Goal: Task Accomplishment & Management: Manage account settings

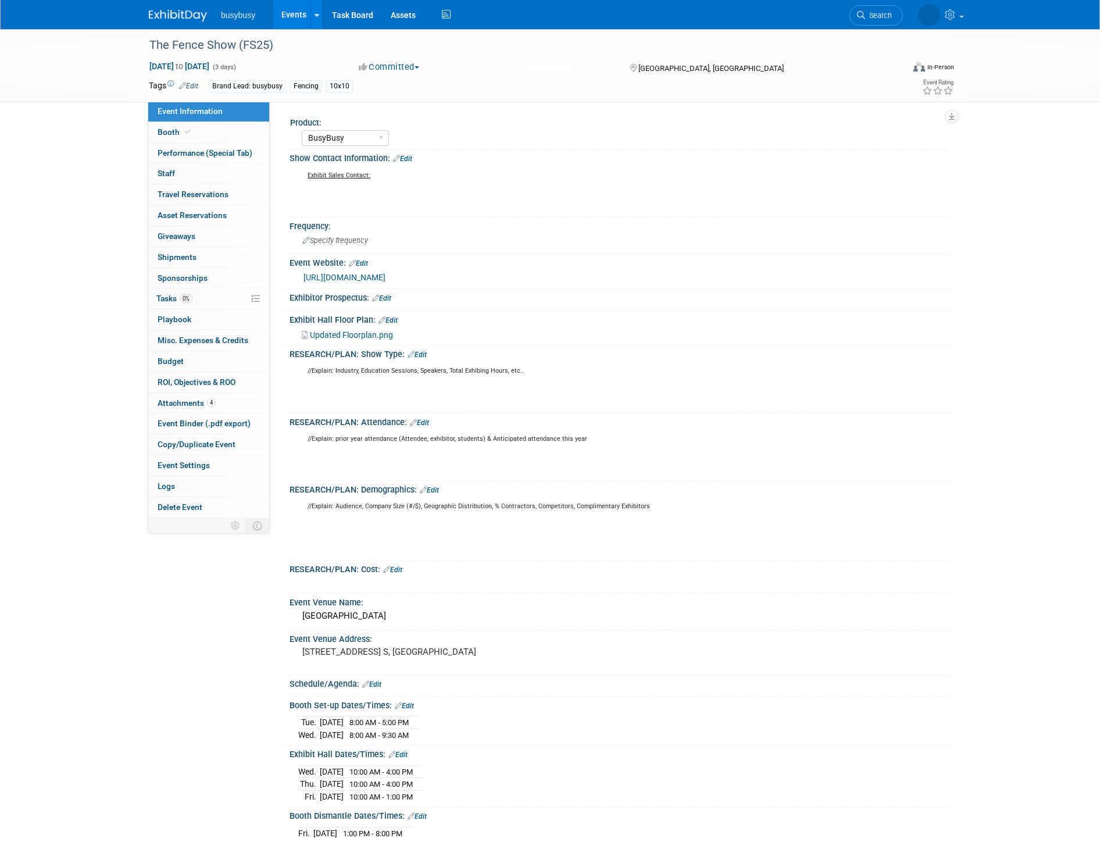
select select "BusyBusy"
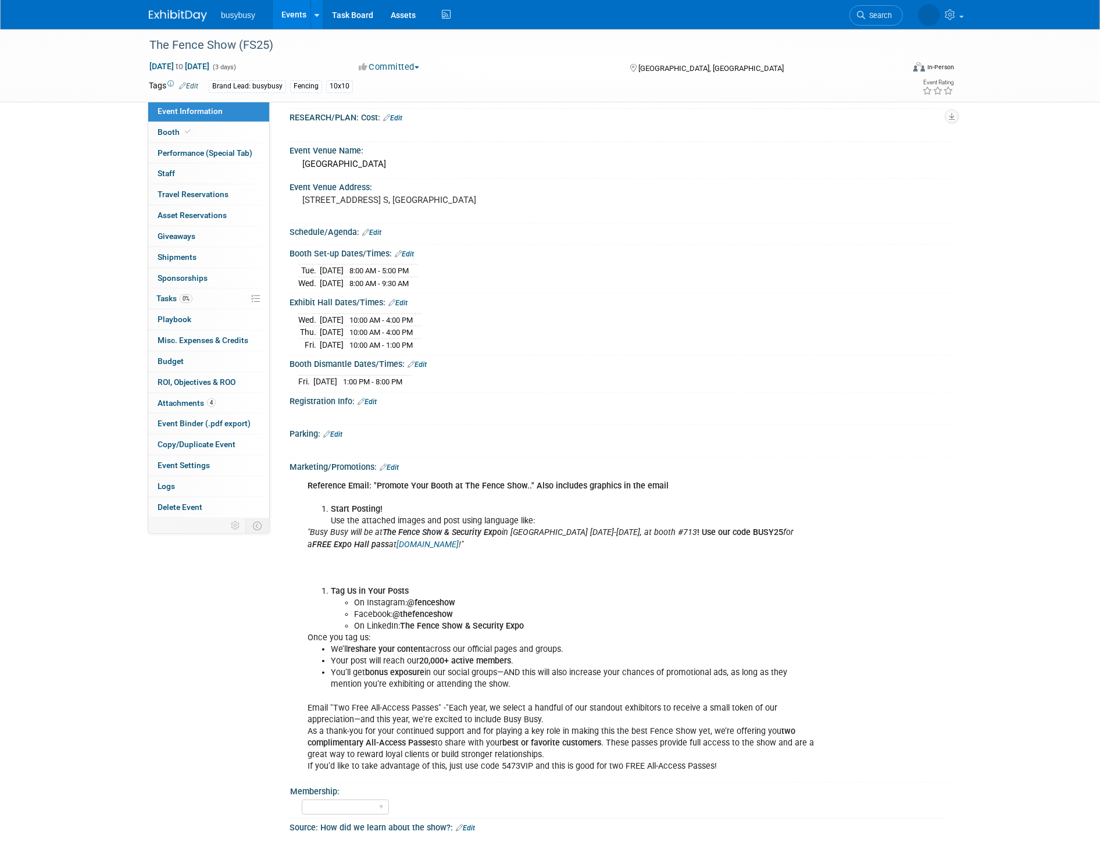
click at [189, 16] on img at bounding box center [178, 16] width 58 height 12
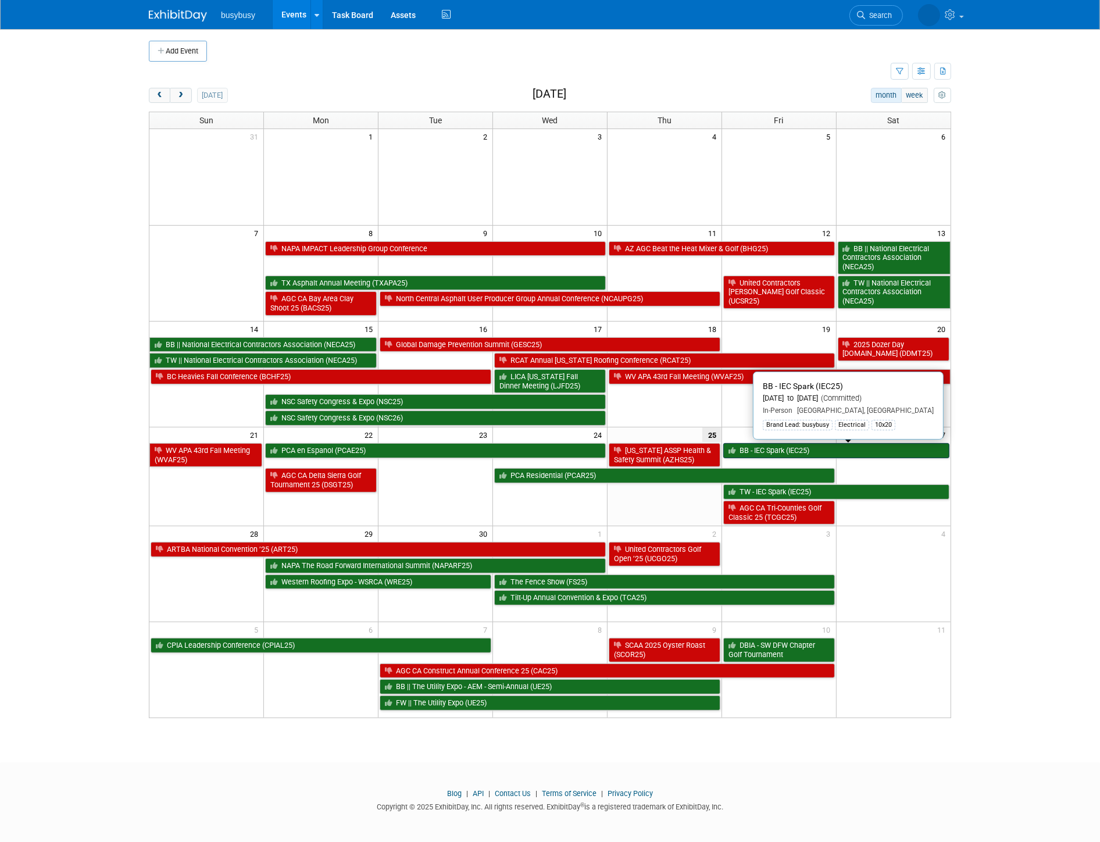
click at [876, 452] on link "BB - IEC Spark (IEC25)" at bounding box center [836, 450] width 226 height 15
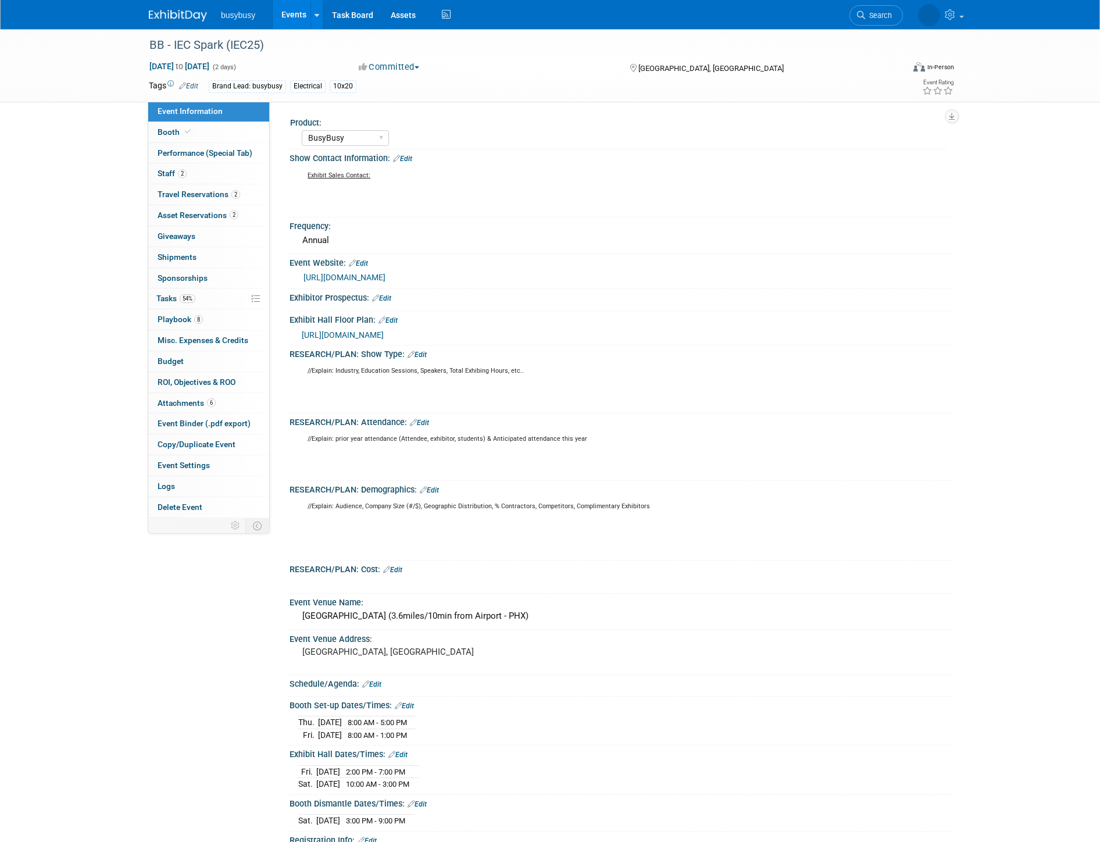
select select "BusyBusy"
click at [370, 334] on span "https://www.conferenceharvester.com/floorplan/v2/index.asp?EventKey=VTKYXNKJ" at bounding box center [343, 334] width 82 height 9
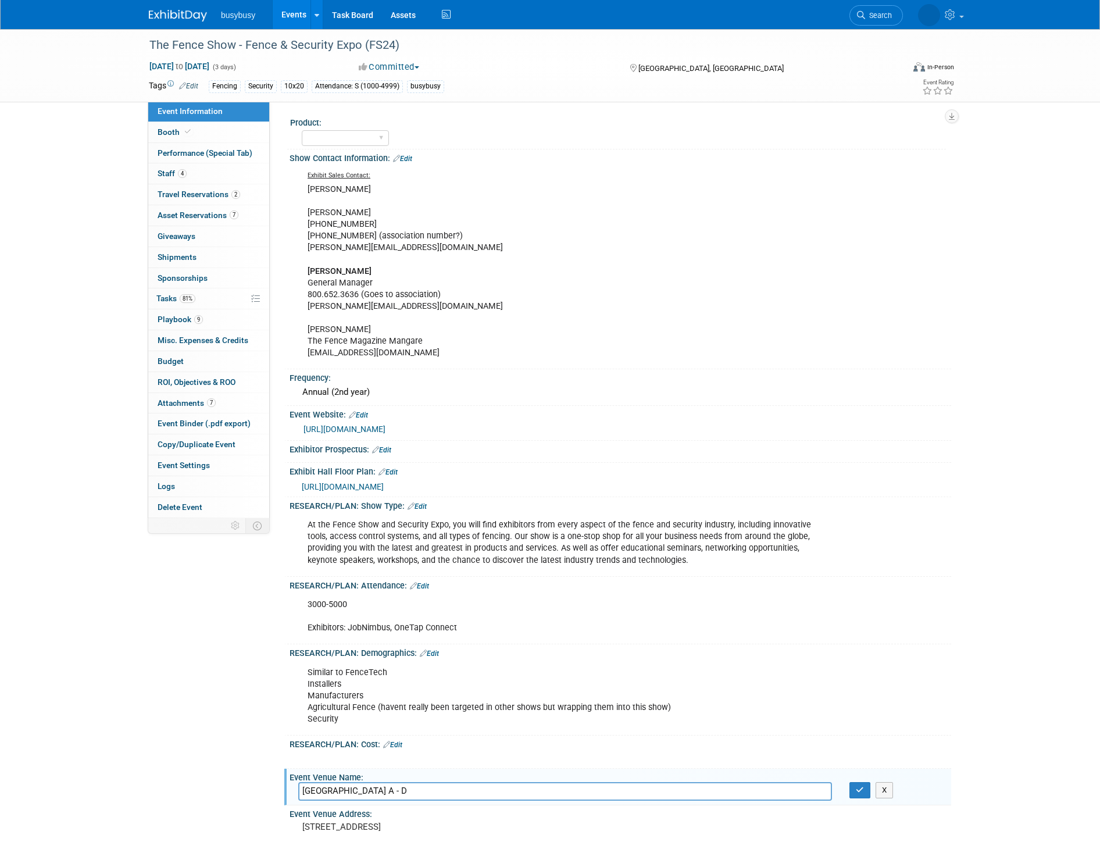
select select "No"
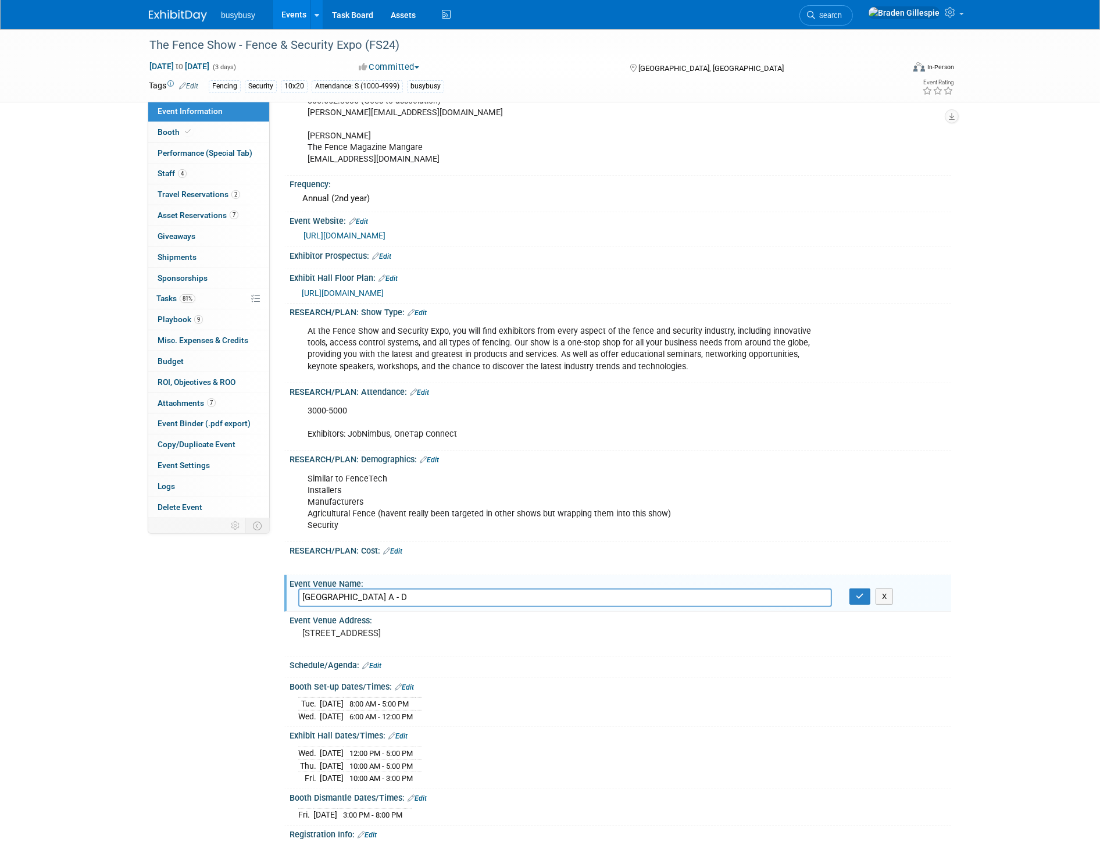
click at [184, 13] on img at bounding box center [178, 16] width 58 height 12
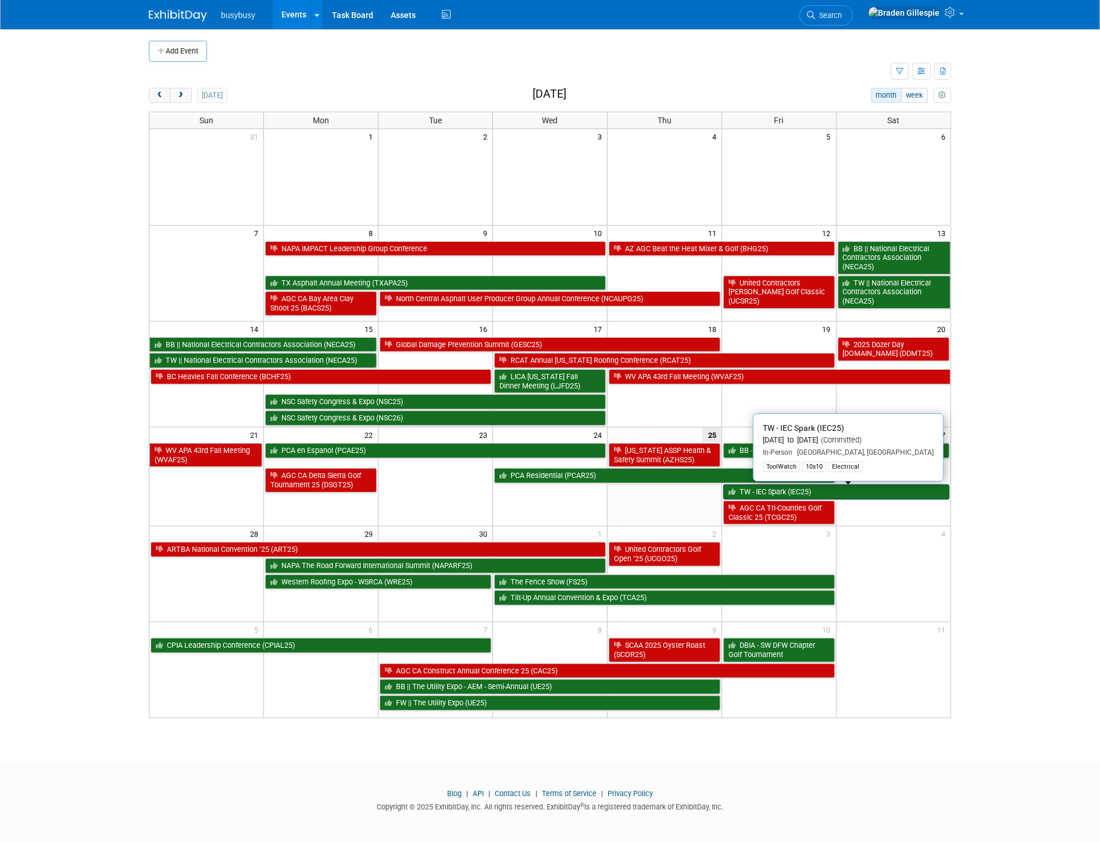
click at [824, 495] on link "TW - IEC Spark (IEC25)" at bounding box center [836, 491] width 226 height 15
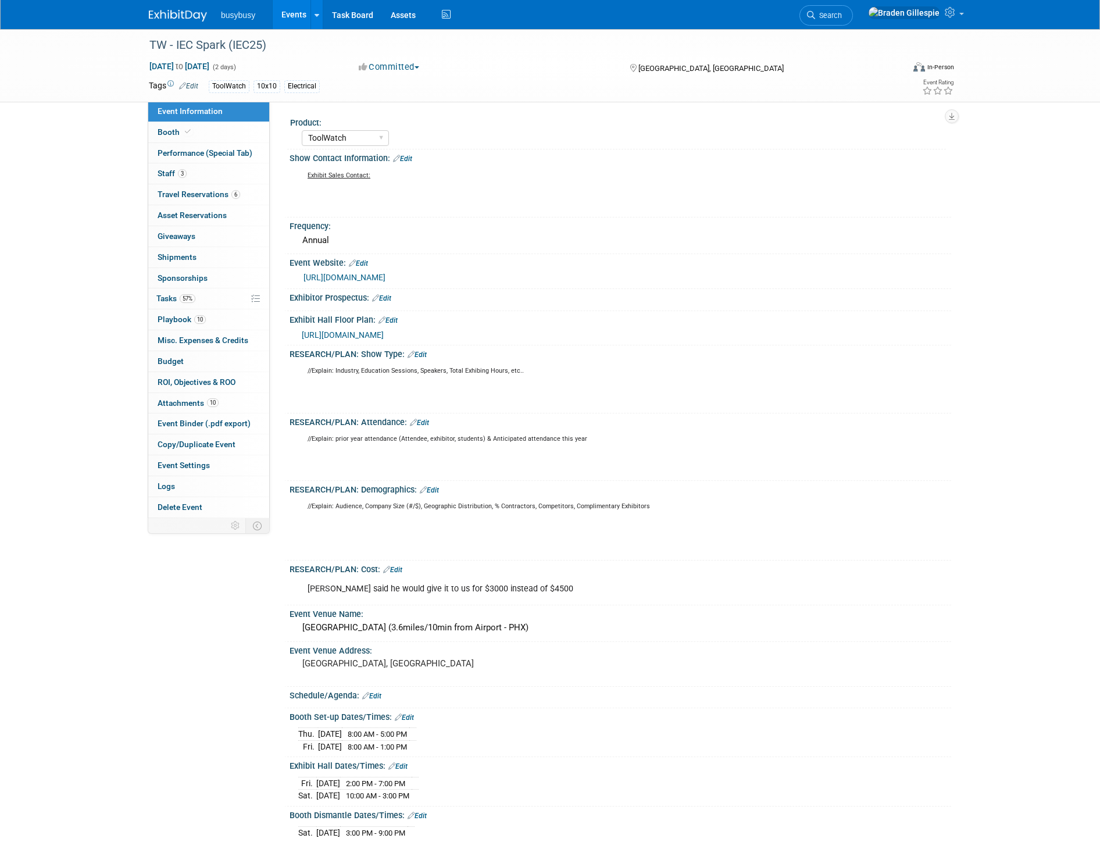
select select "ToolWatch"
click at [184, 6] on link at bounding box center [185, 9] width 72 height 9
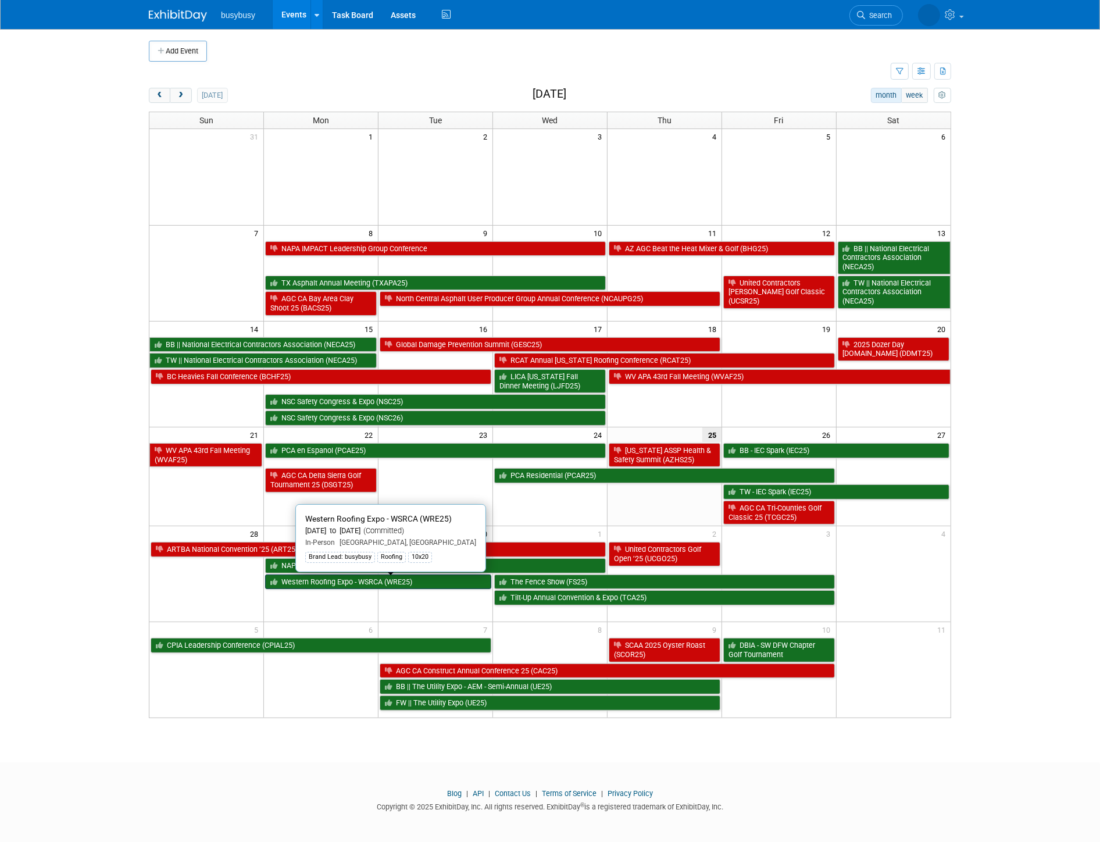
click at [372, 582] on link "Western Roofing Expo - WSRCA (WRE25)" at bounding box center [378, 582] width 226 height 15
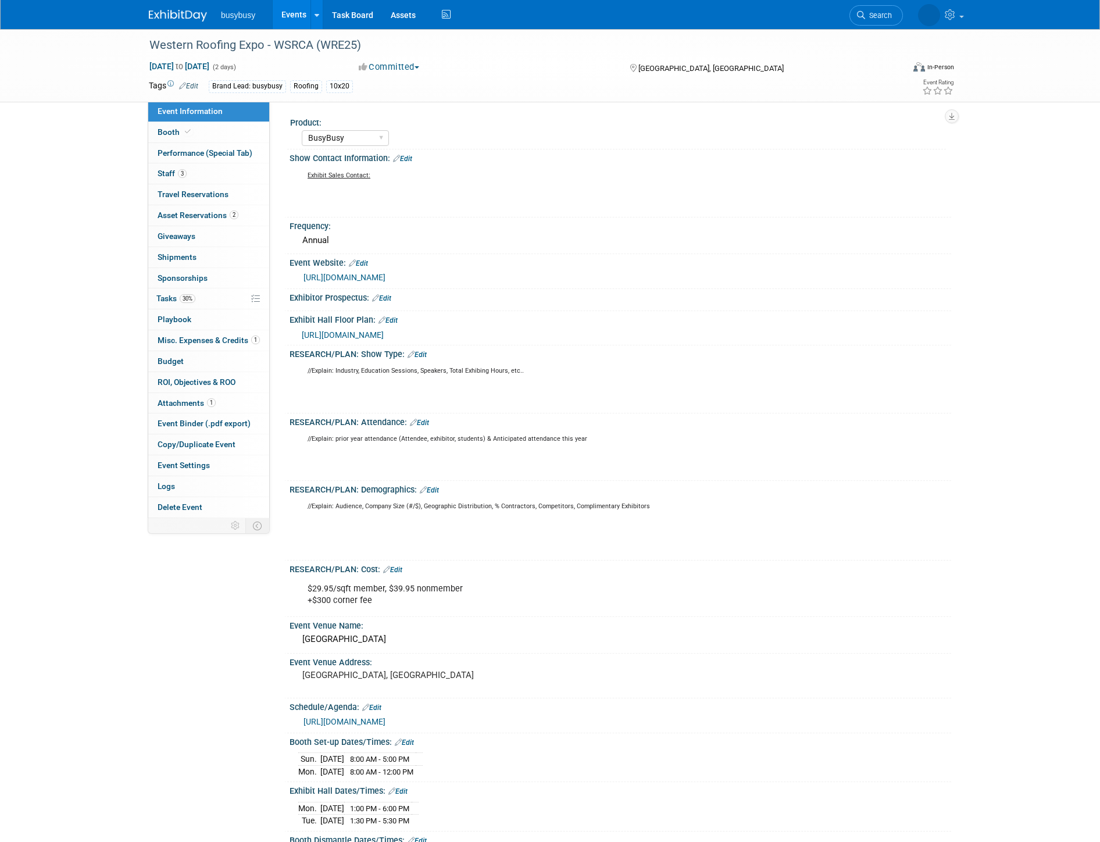
select select "BusyBusy"
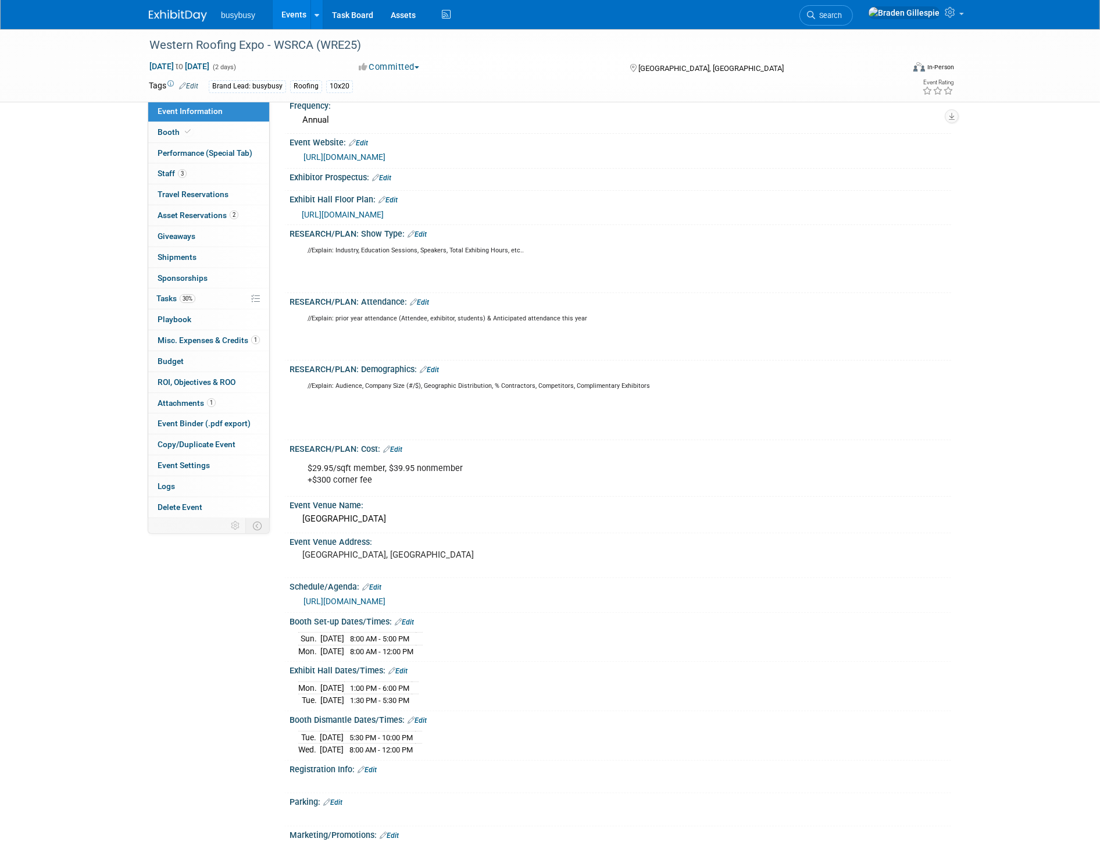
scroll to position [129, 0]
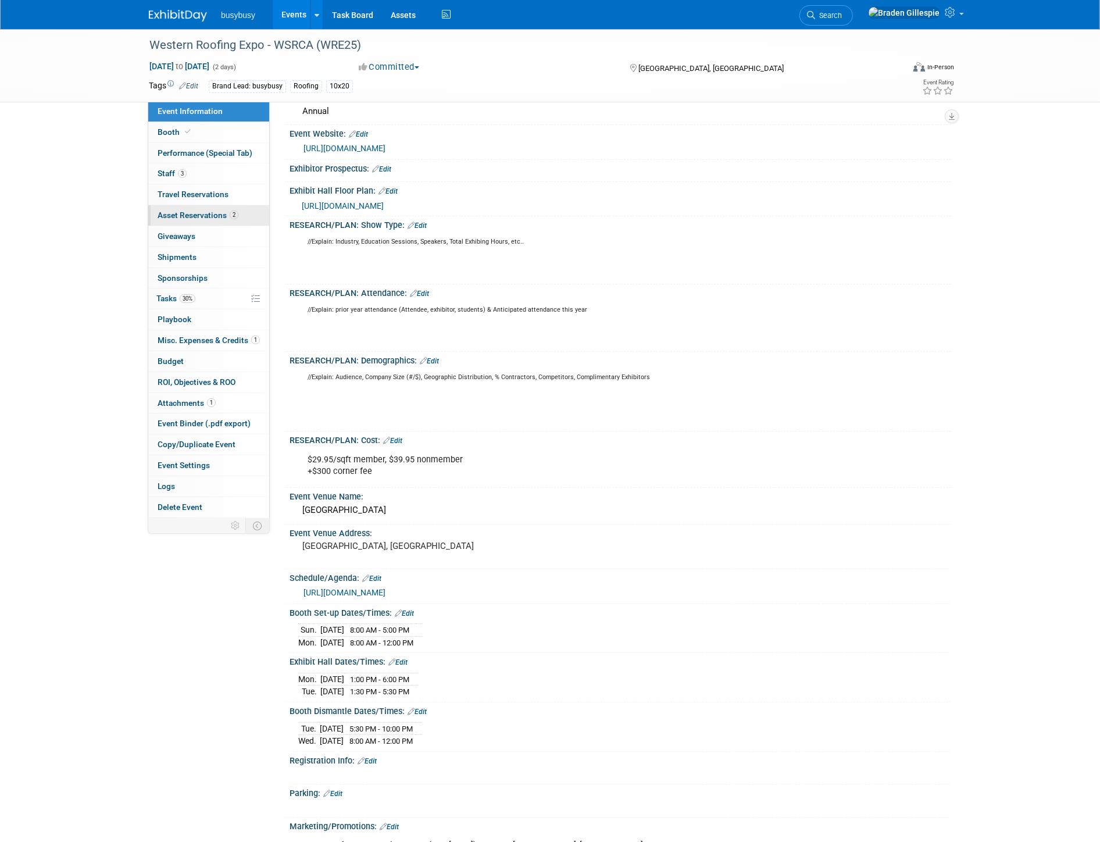
click at [199, 212] on span "Asset Reservations 2" at bounding box center [198, 215] width 81 height 9
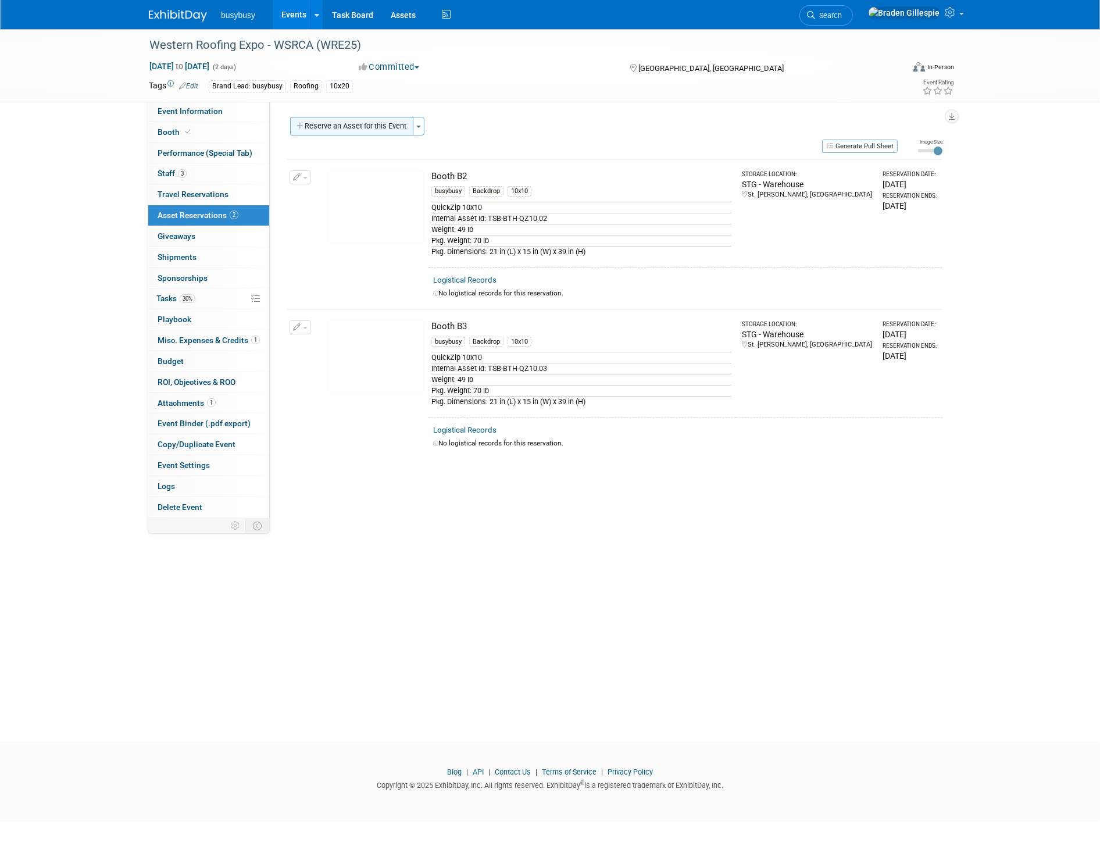
click at [327, 124] on button "Reserve an Asset for this Event" at bounding box center [351, 126] width 123 height 19
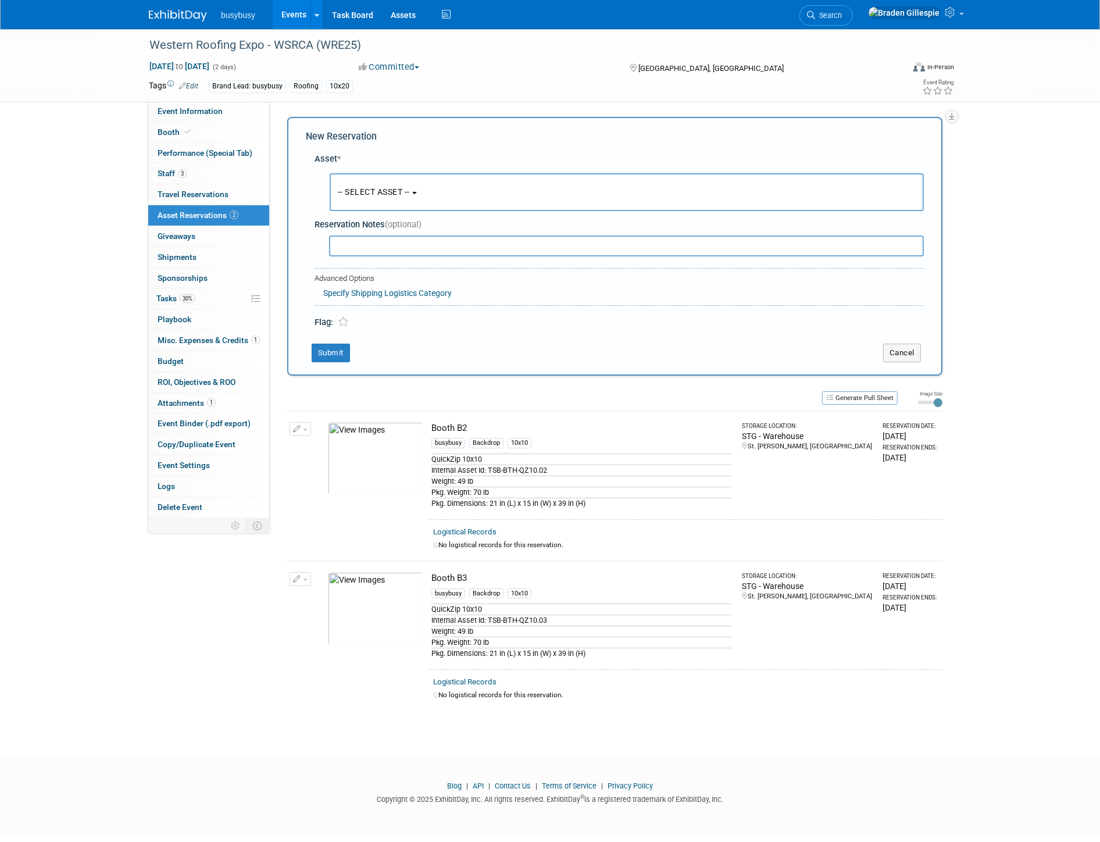
click at [383, 187] on span "-- SELECT ASSET --" at bounding box center [374, 191] width 72 height 9
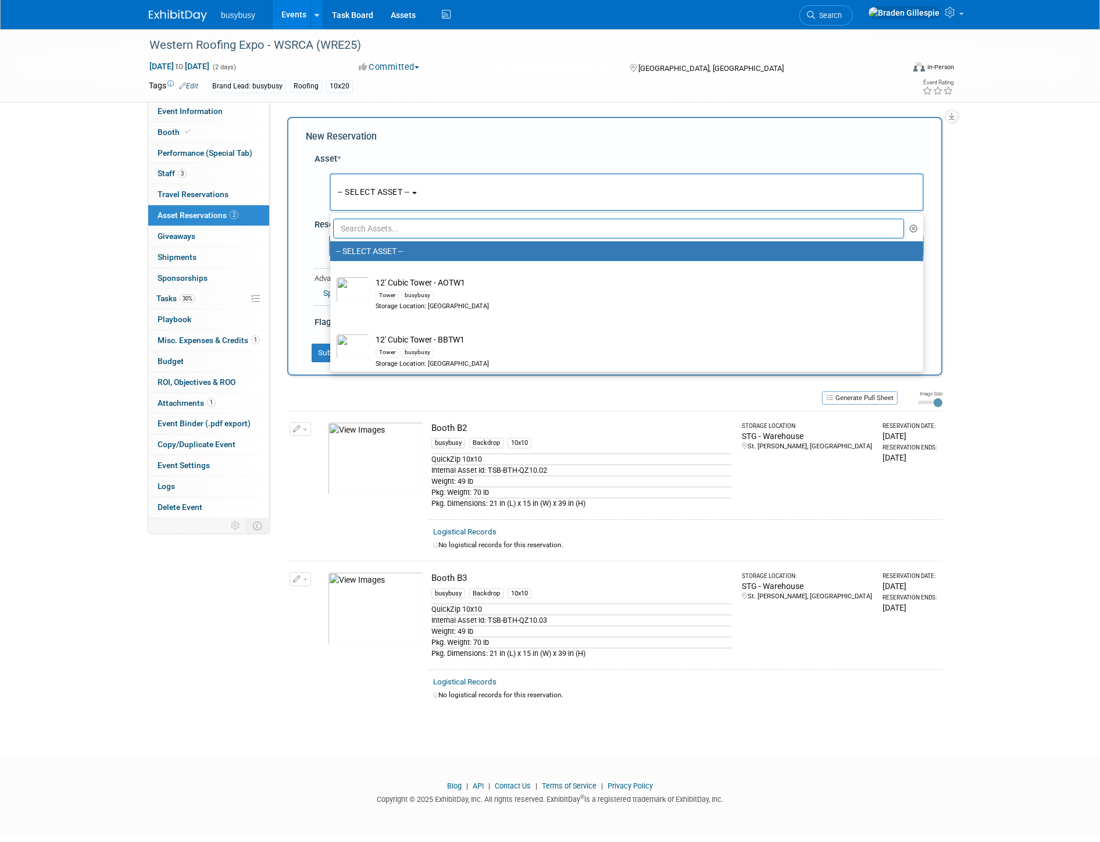
click at [381, 224] on input "text" at bounding box center [618, 229] width 571 height 20
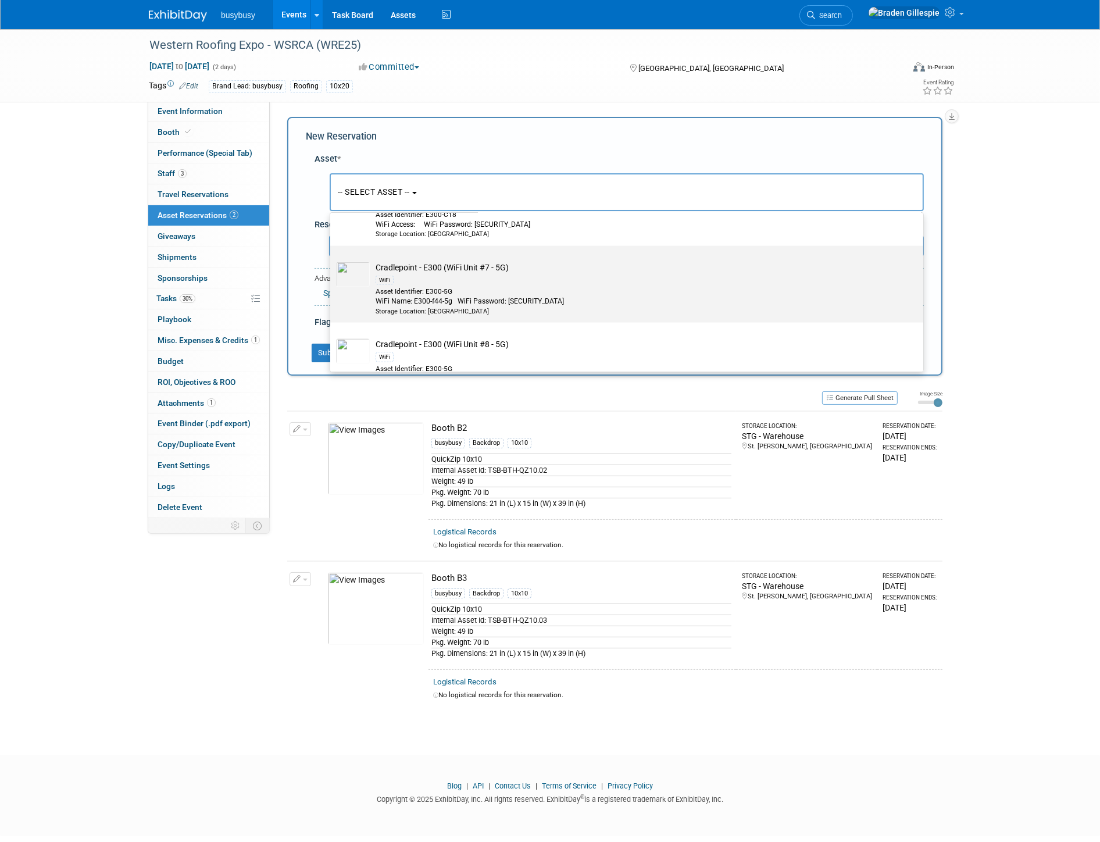
scroll to position [2068, 0]
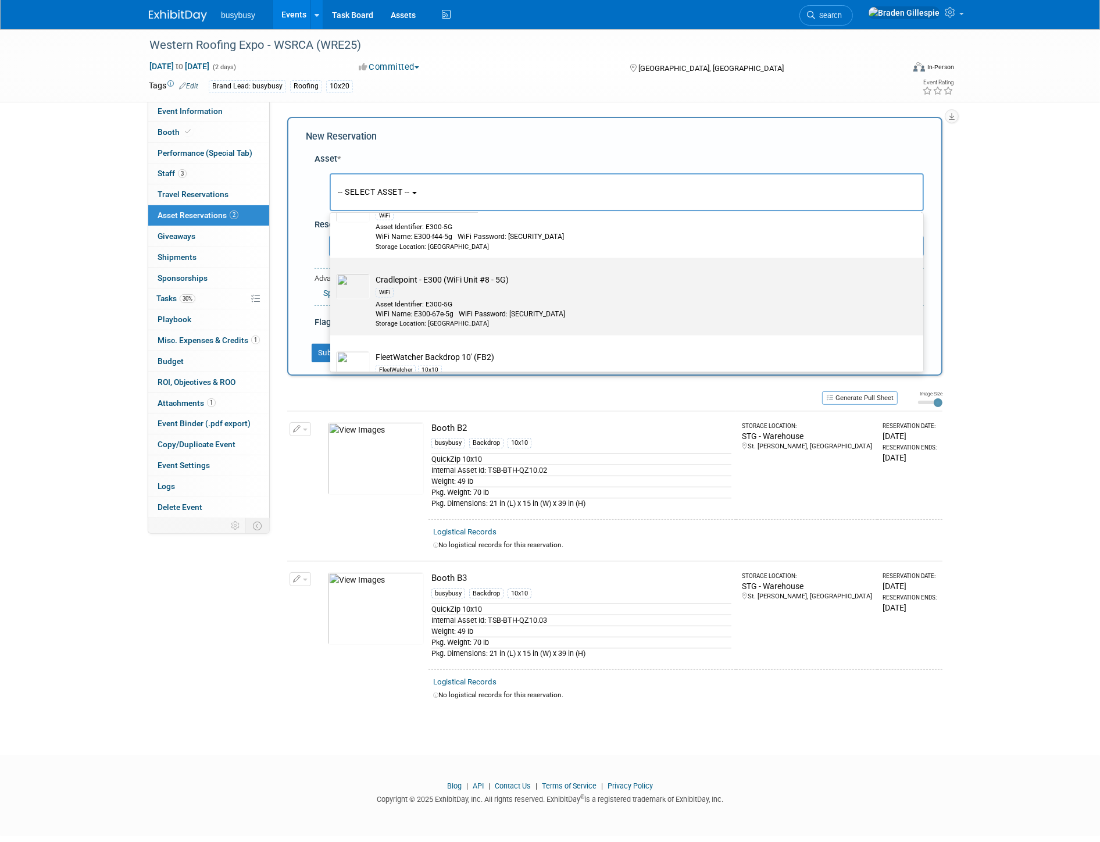
type input "w"
click at [489, 314] on div "WiFi Name: E300-67e-5g WiFi Password: [SECURITY_DATA]" at bounding box center [638, 314] width 525 height 10
click at [332, 272] on input "Cradlepoint - E300 (WiFi Unit #8 - 5G) WiFi Asset Identifier: E300-5G WiFi Name…" at bounding box center [329, 269] width 8 height 8
select select "10723223"
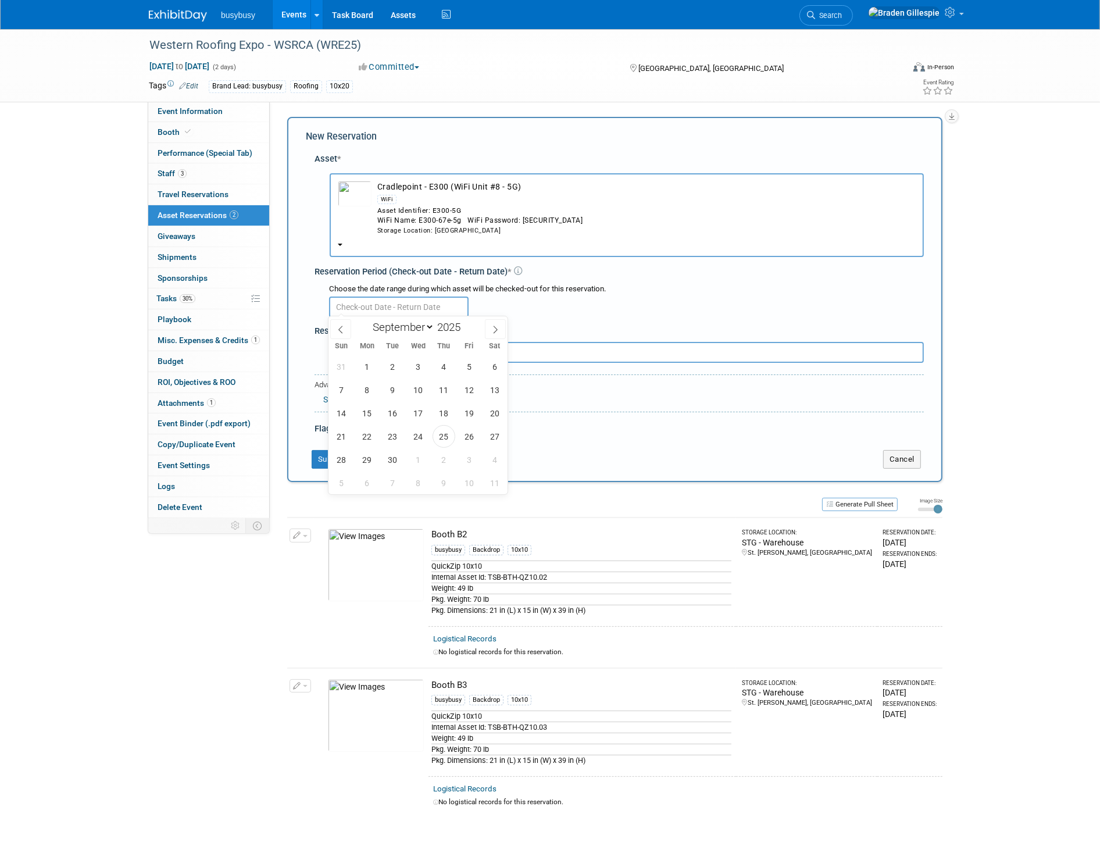
click at [432, 305] on input "text" at bounding box center [399, 307] width 140 height 21
click at [370, 458] on span "29" at bounding box center [367, 459] width 23 height 23
click at [388, 460] on span "30" at bounding box center [393, 459] width 23 height 23
type input "Sep 29, 2025 to Sep 30, 2025"
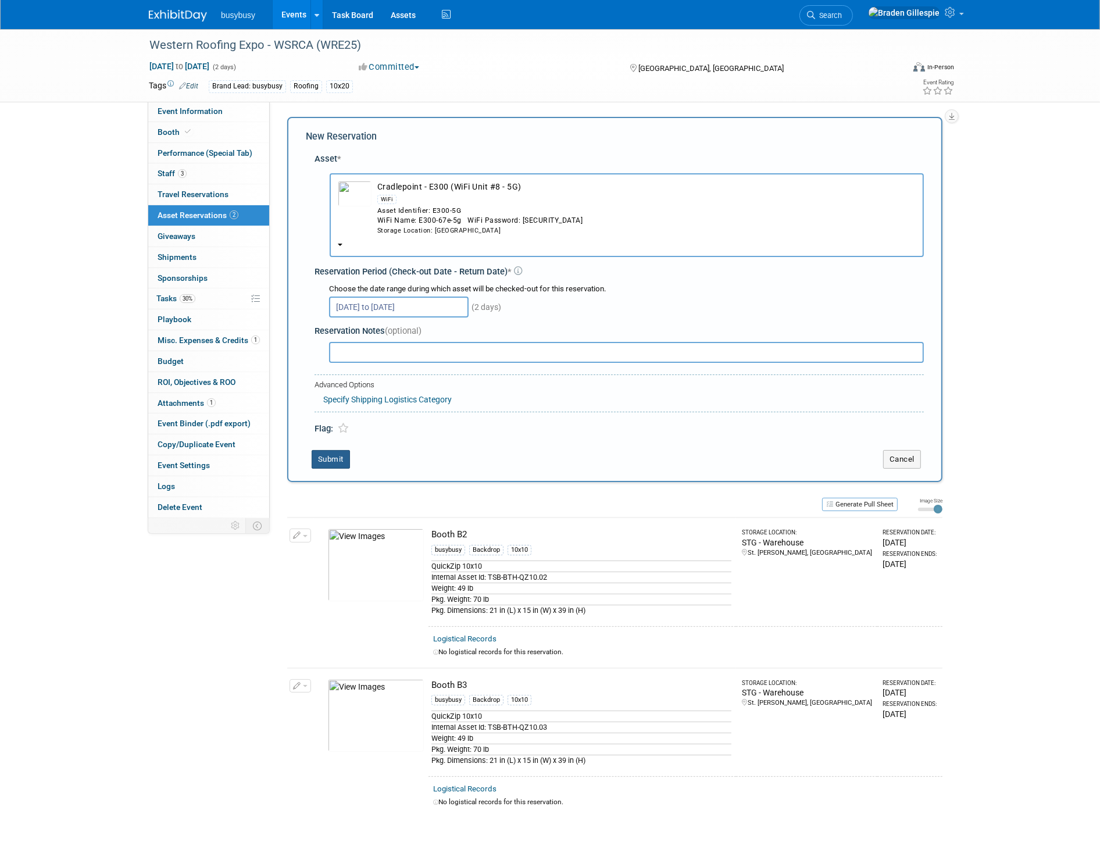
click at [329, 458] on button "Submit" at bounding box center [331, 459] width 38 height 19
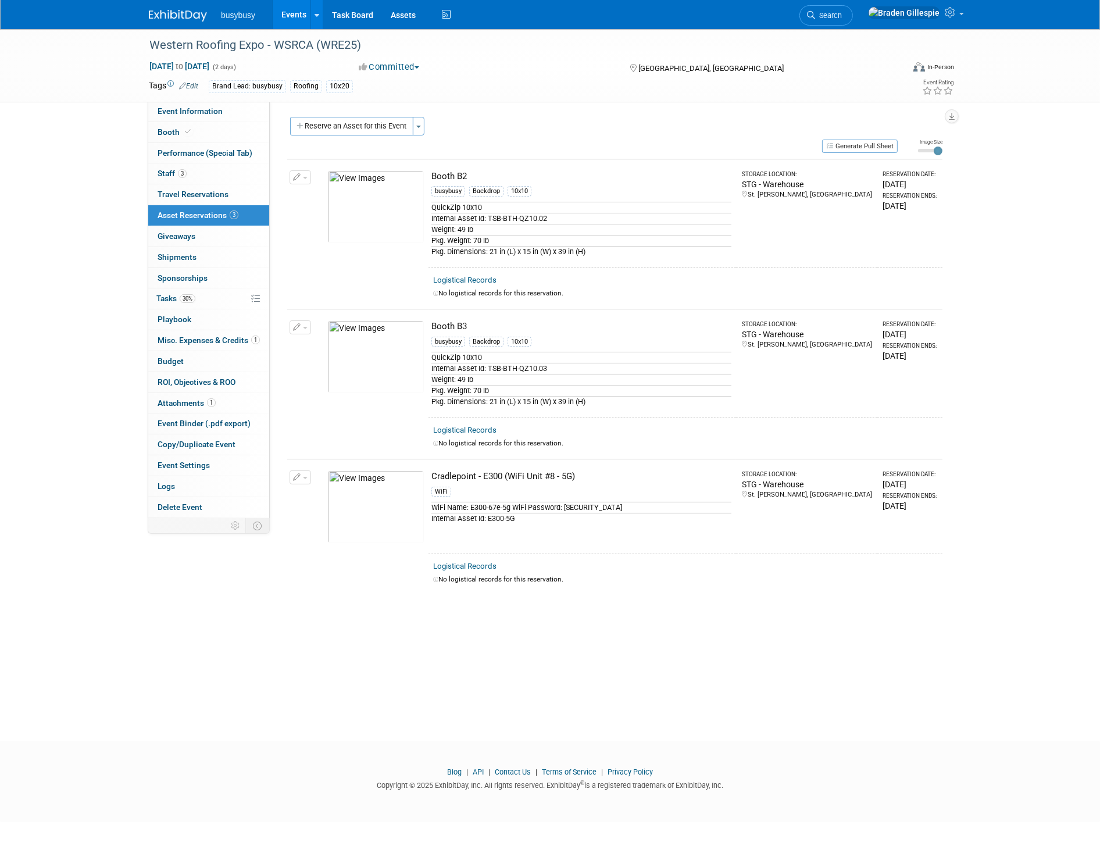
click at [299, 174] on icon "button" at bounding box center [297, 178] width 8 height 8
click at [565, 144] on div "Generate Pull Sheet" at bounding box center [592, 145] width 611 height 15
click at [189, 20] on img at bounding box center [178, 16] width 58 height 12
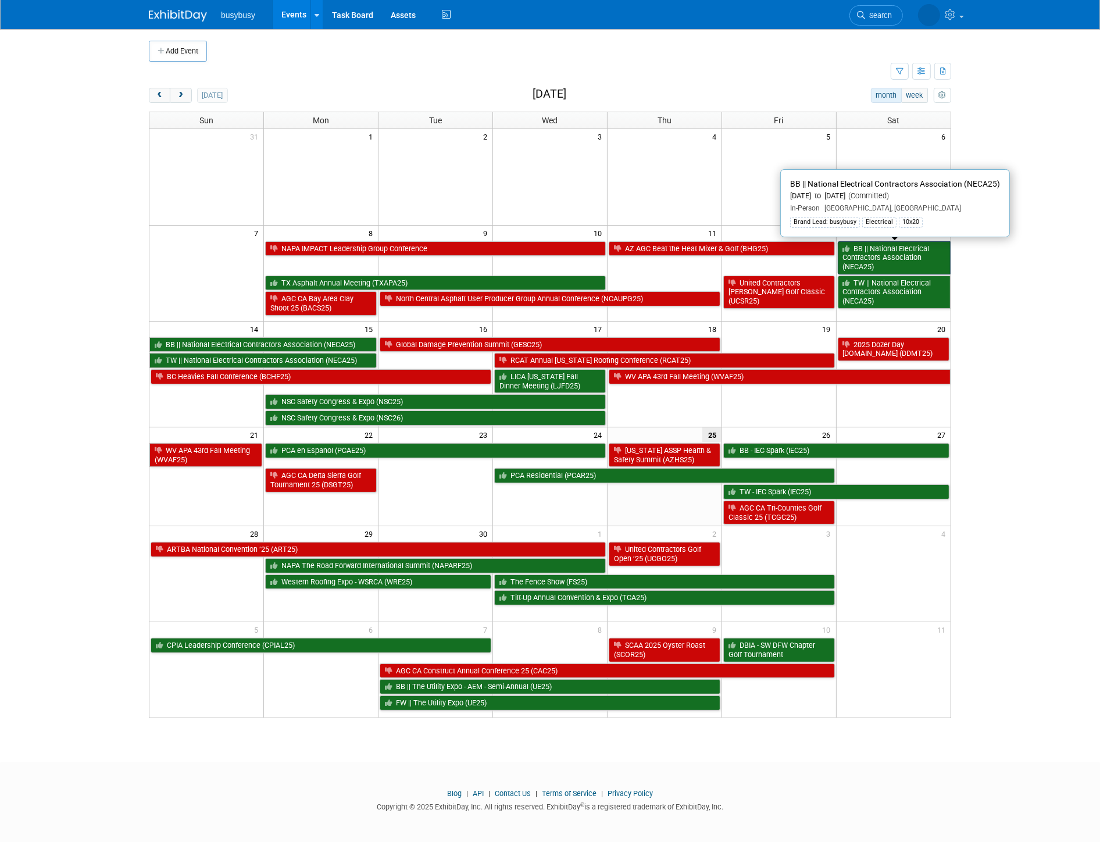
click at [879, 261] on link "BB || National Electrical Contractors Association (NECA25)" at bounding box center [894, 257] width 113 height 33
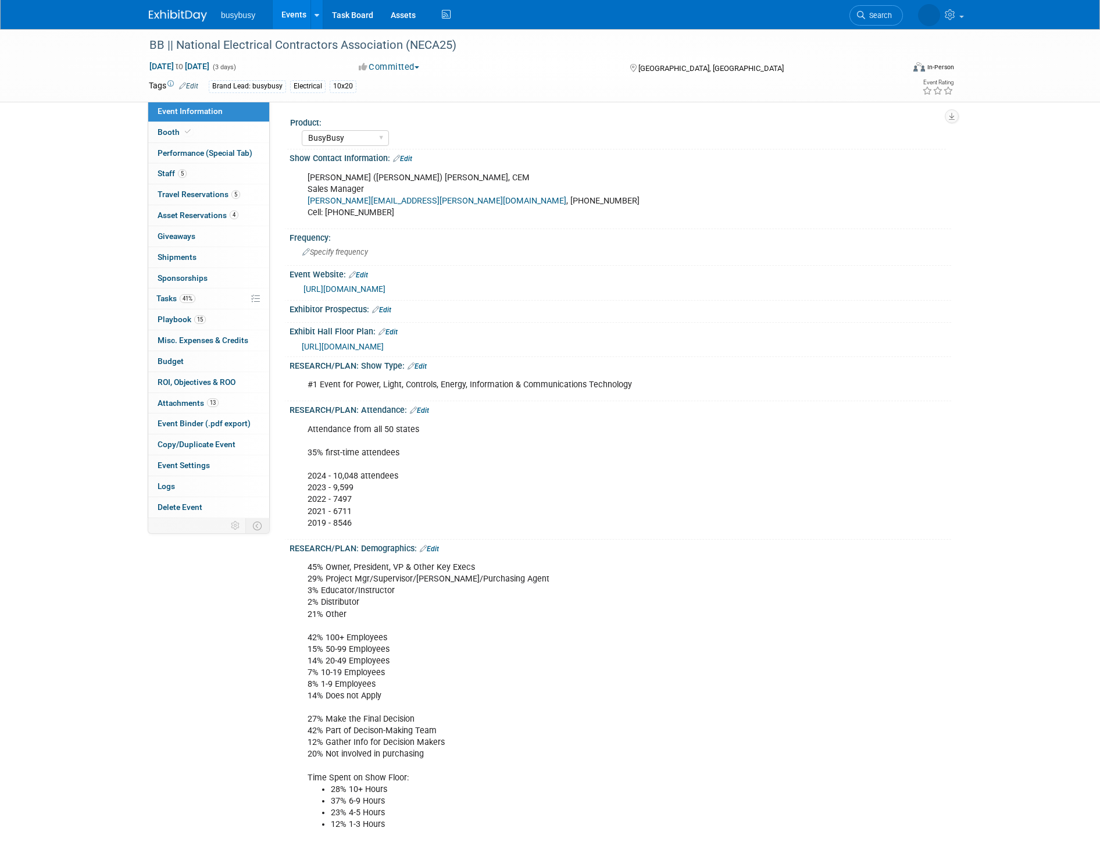
select select "BusyBusy"
click at [216, 214] on span "Asset Reservations 4" at bounding box center [198, 215] width 81 height 9
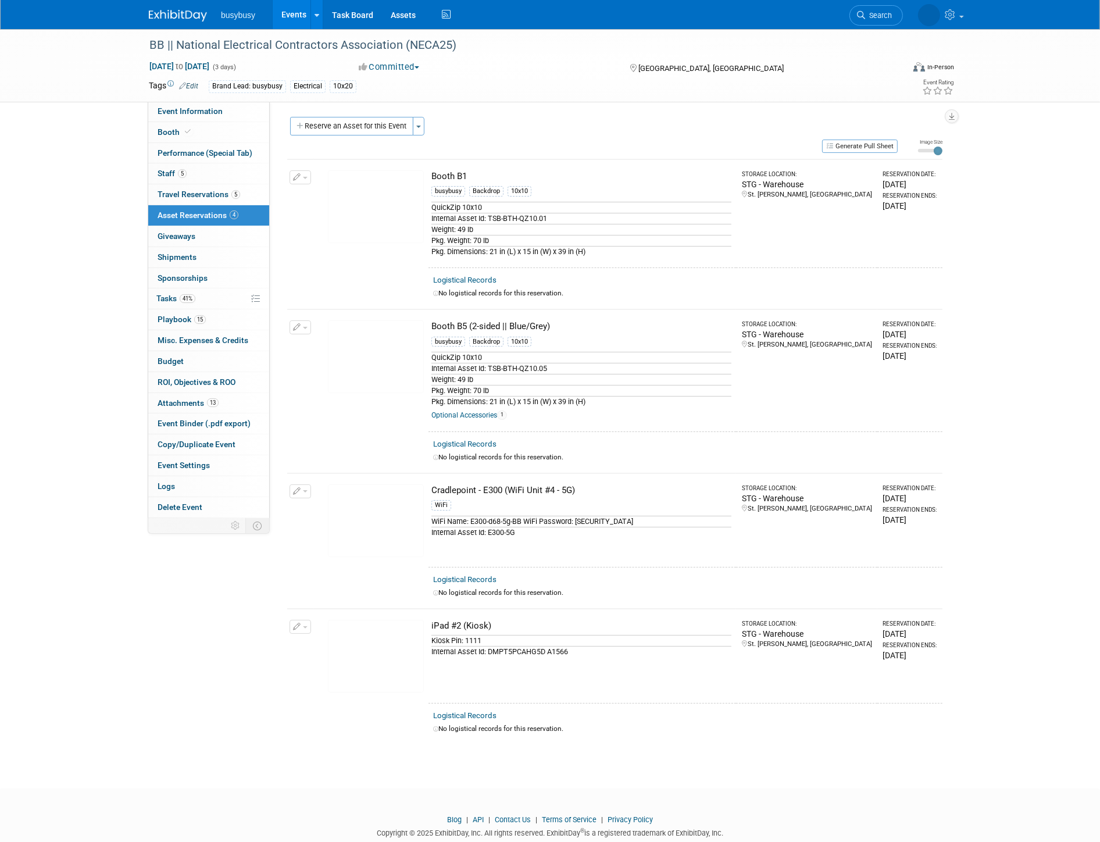
click at [183, 15] on img at bounding box center [178, 16] width 58 height 12
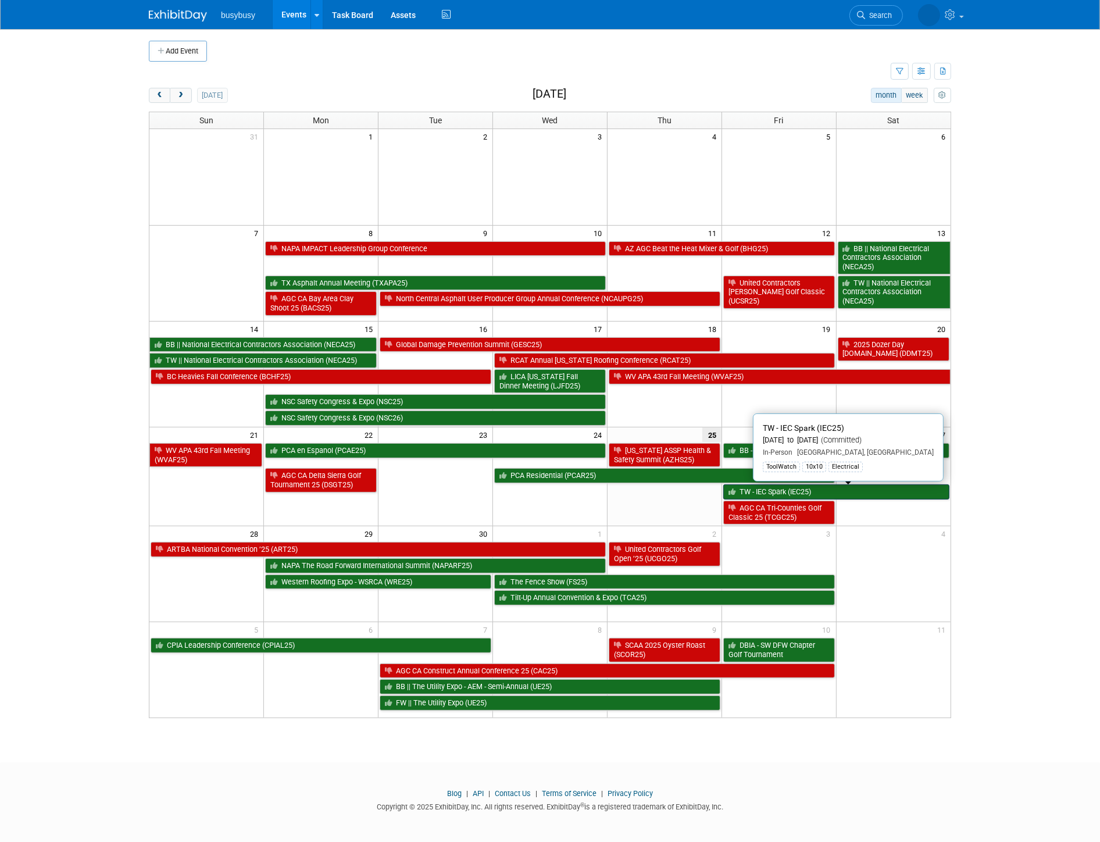
click at [837, 489] on link "TW - IEC Spark (IEC25)" at bounding box center [836, 491] width 226 height 15
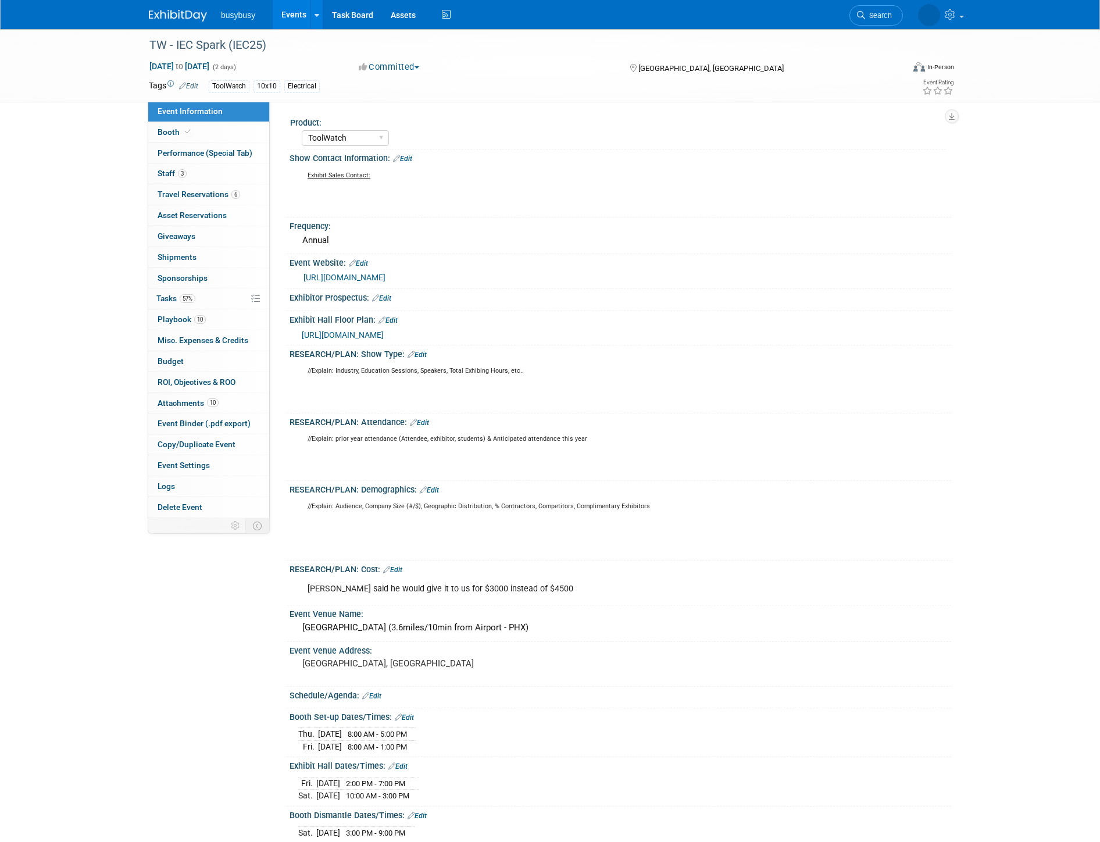
select select "ToolWatch"
click at [219, 197] on span "Travel Reservations 6" at bounding box center [199, 194] width 83 height 9
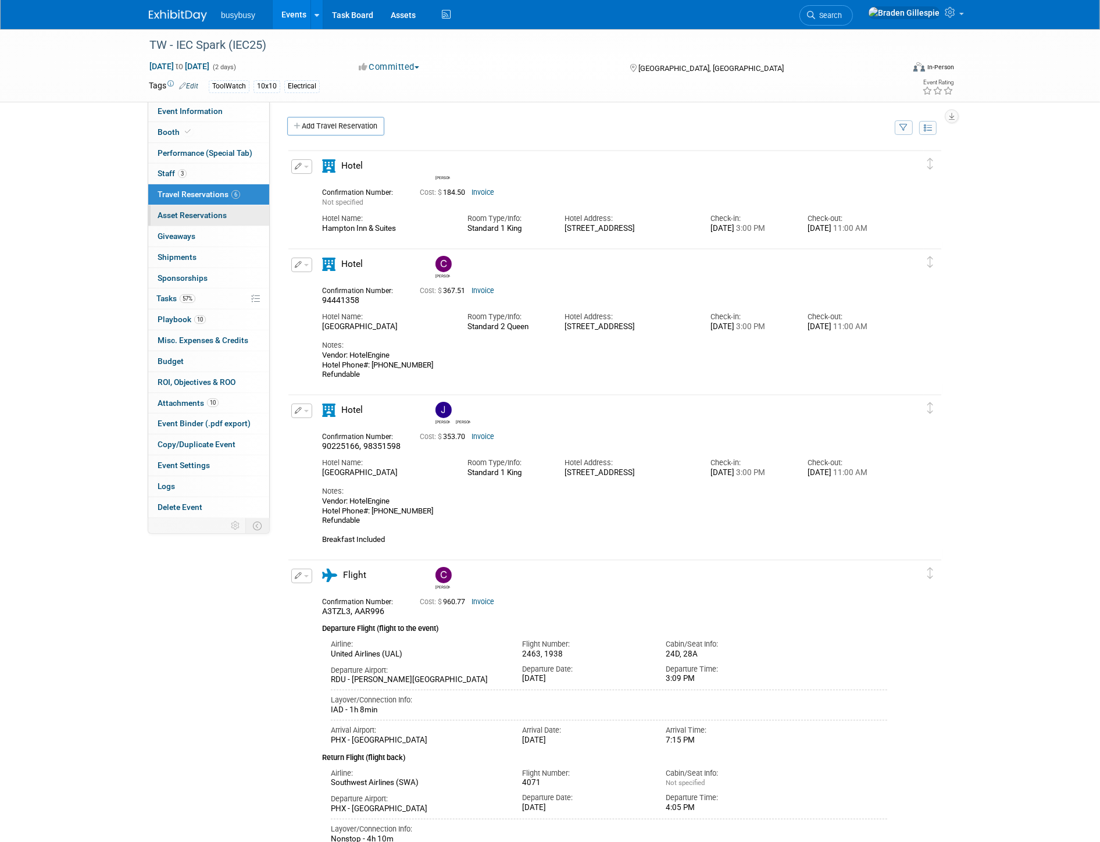
click at [235, 217] on link "0 Asset Reservations 0" at bounding box center [208, 215] width 121 height 20
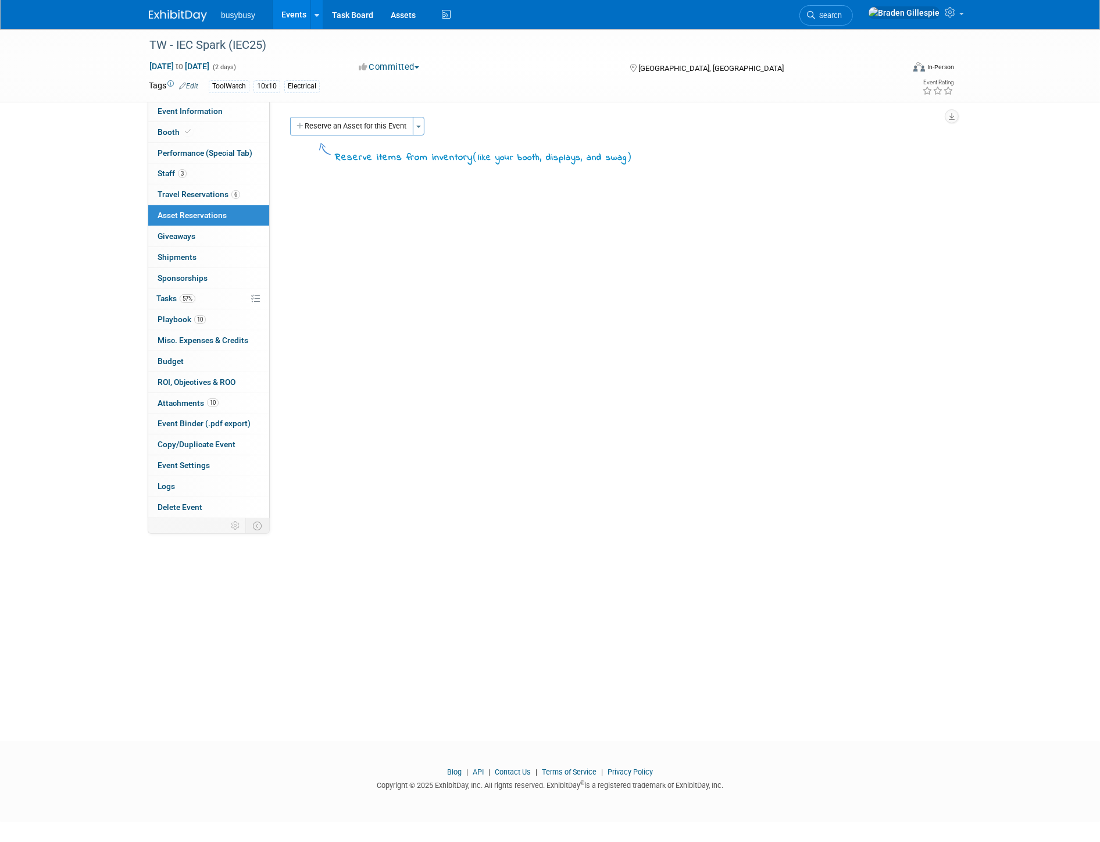
click at [325, 128] on button "Reserve an Asset for this Event" at bounding box center [351, 126] width 123 height 19
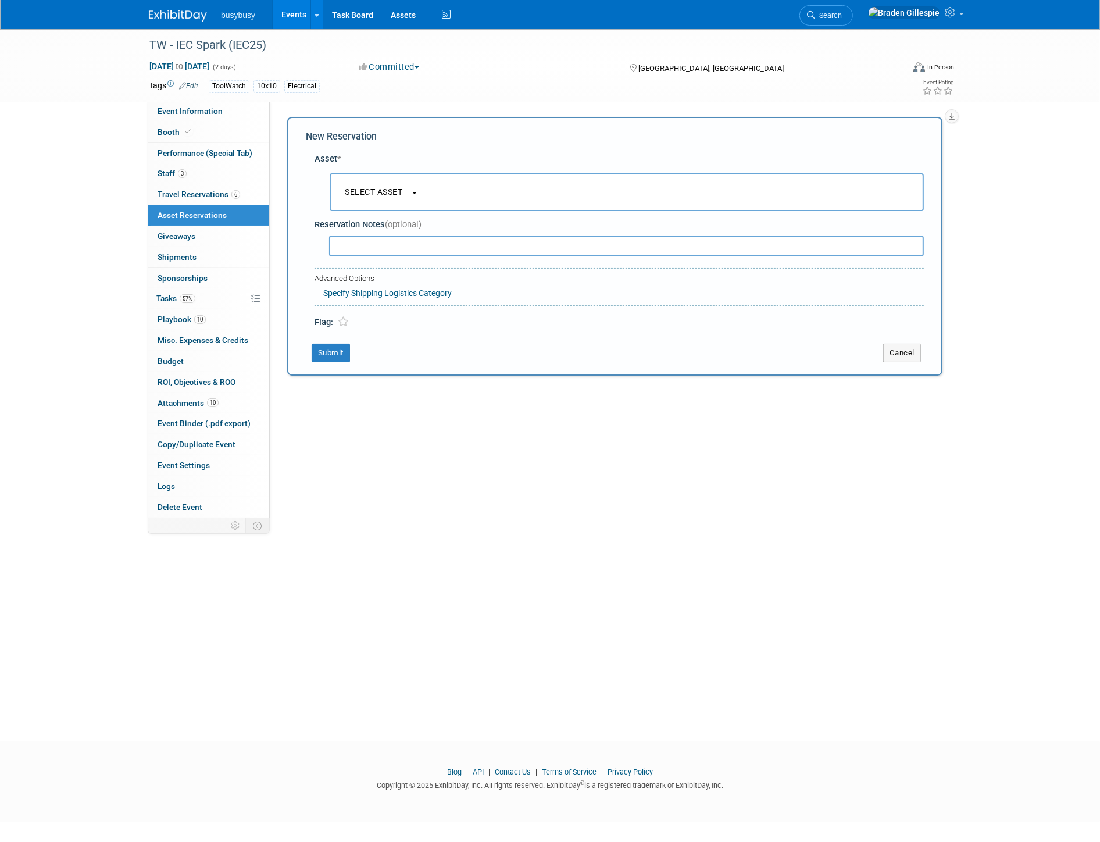
click at [376, 183] on button "-- SELECT ASSET --" at bounding box center [627, 192] width 594 height 38
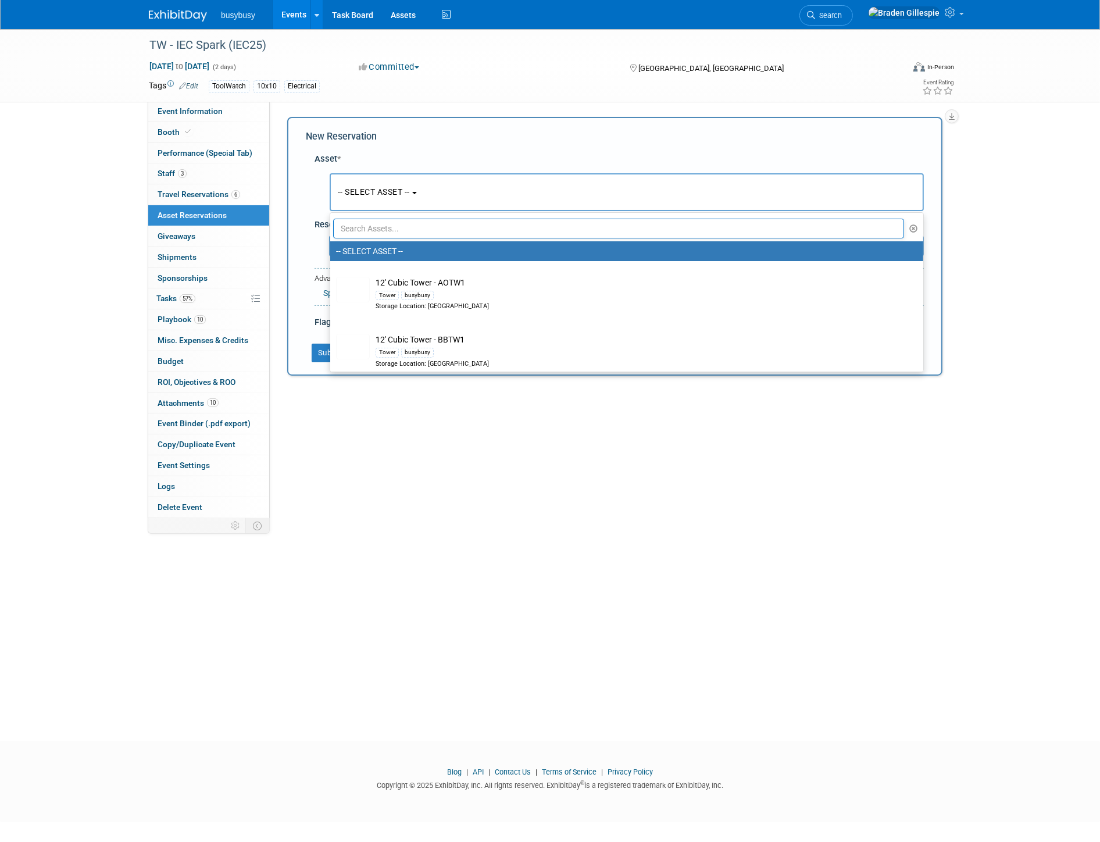
click at [399, 230] on input "text" at bounding box center [618, 229] width 571 height 20
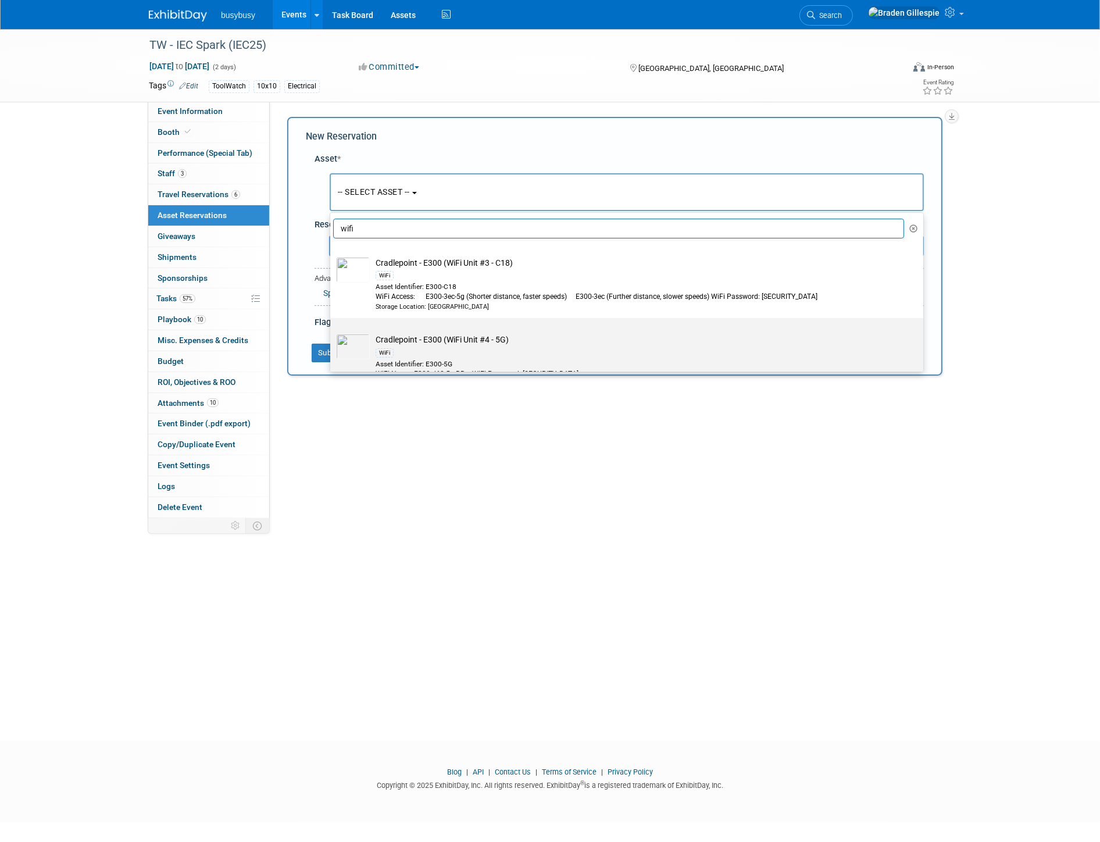
type input "wifi"
click at [490, 352] on div "WiFi" at bounding box center [638, 351] width 525 height 13
click at [332, 332] on input "Cradlepoint - E300 (WiFi Unit #4 - 5G) WiFi Asset Identifier: E300-5G WiFi Name…" at bounding box center [329, 329] width 8 height 8
select select "10716621"
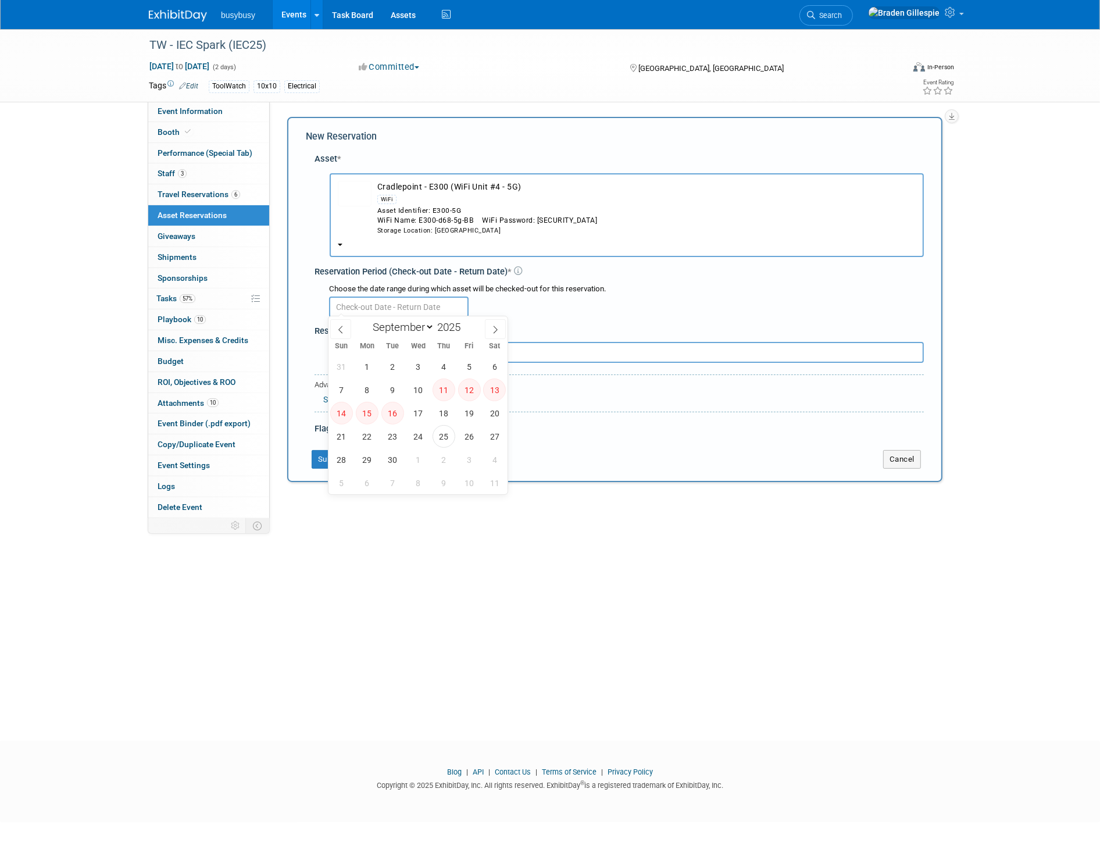
click at [384, 301] on input "text" at bounding box center [399, 307] width 140 height 21
click at [445, 388] on span "11" at bounding box center [444, 390] width 23 height 23
click at [602, 304] on div at bounding box center [626, 306] width 595 height 23
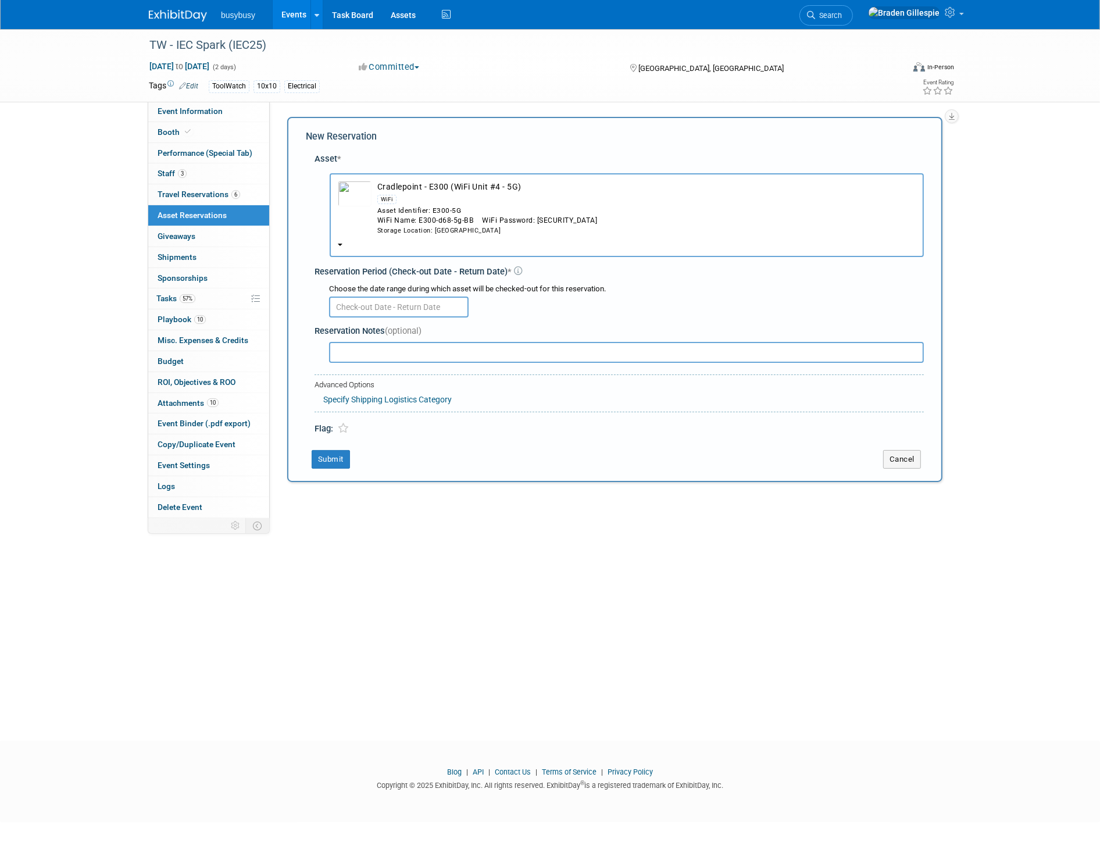
click at [515, 267] on icon at bounding box center [518, 271] width 9 height 9
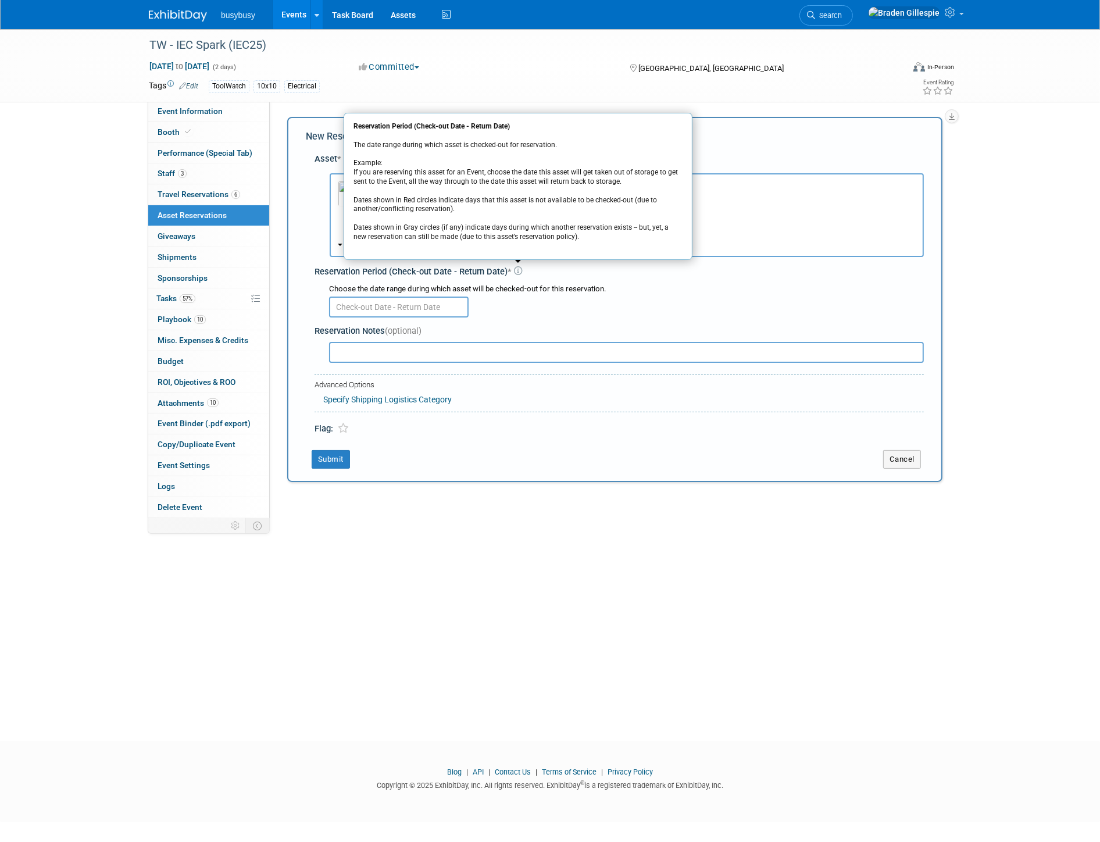
click at [515, 267] on icon at bounding box center [518, 271] width 9 height 9
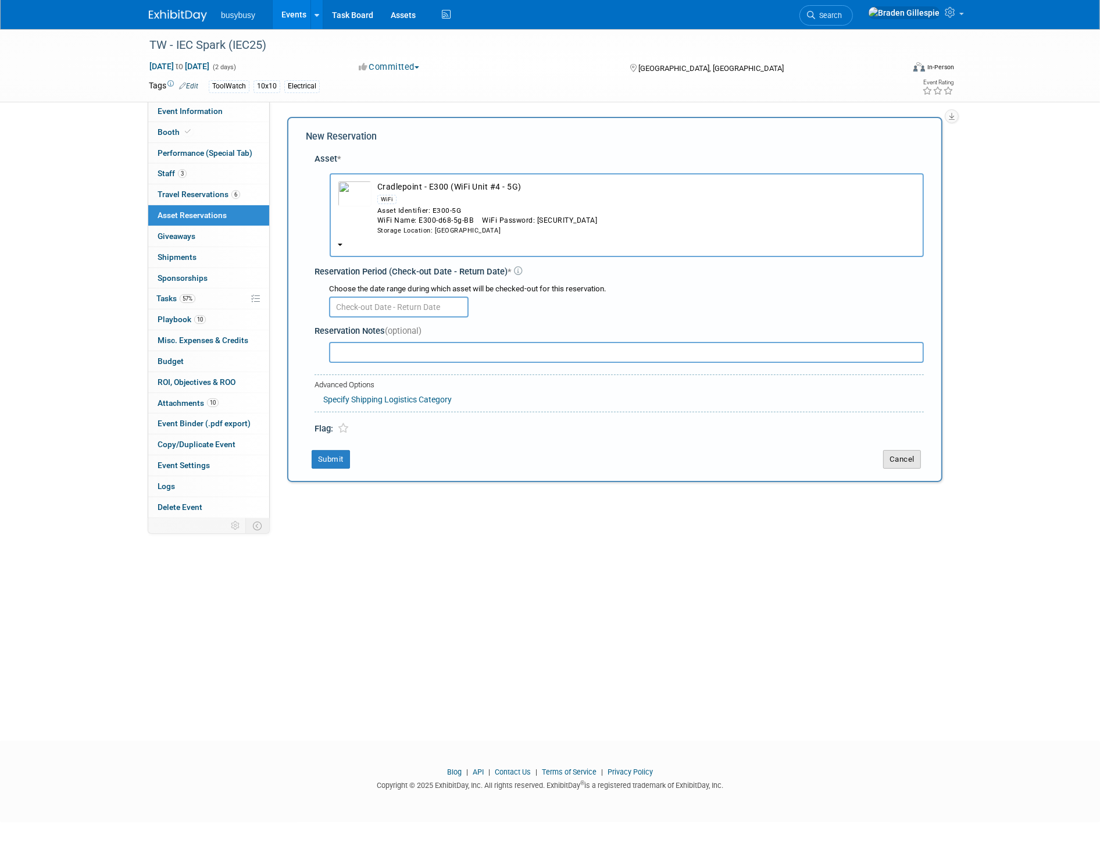
click at [898, 452] on button "Cancel" at bounding box center [902, 459] width 38 height 19
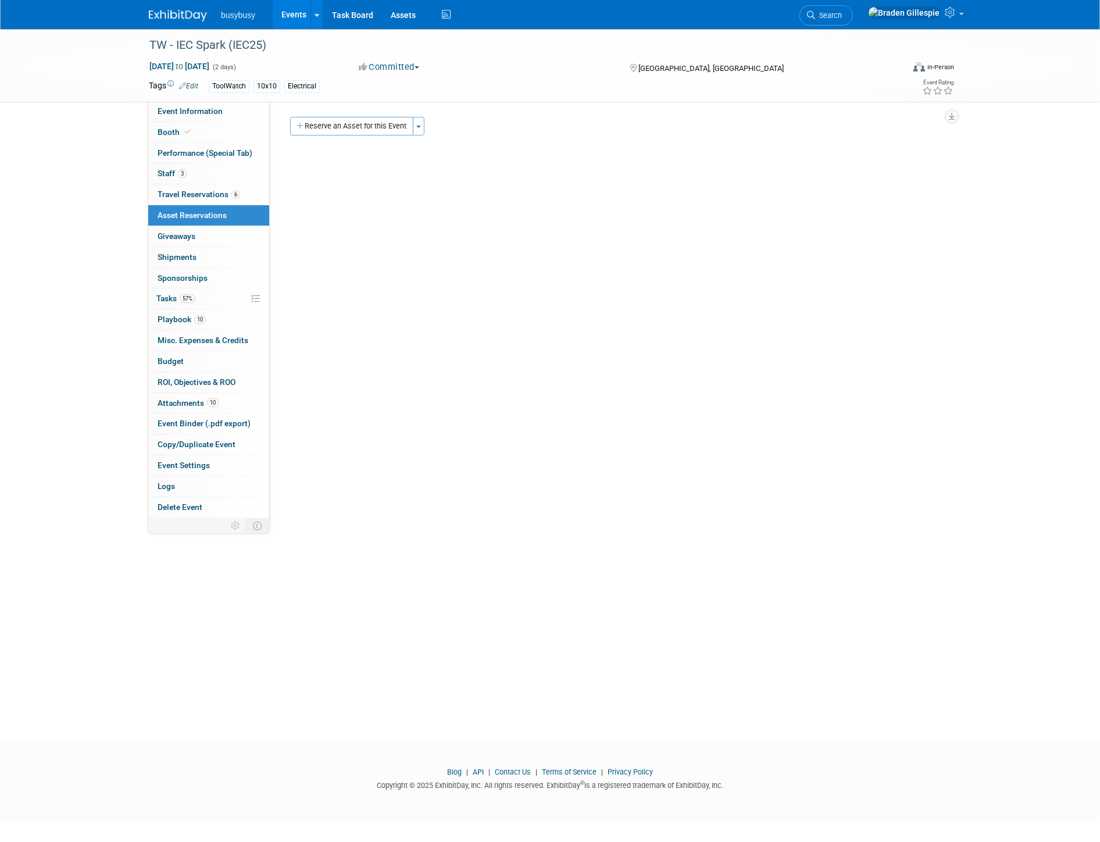
click at [169, 15] on img at bounding box center [178, 16] width 58 height 12
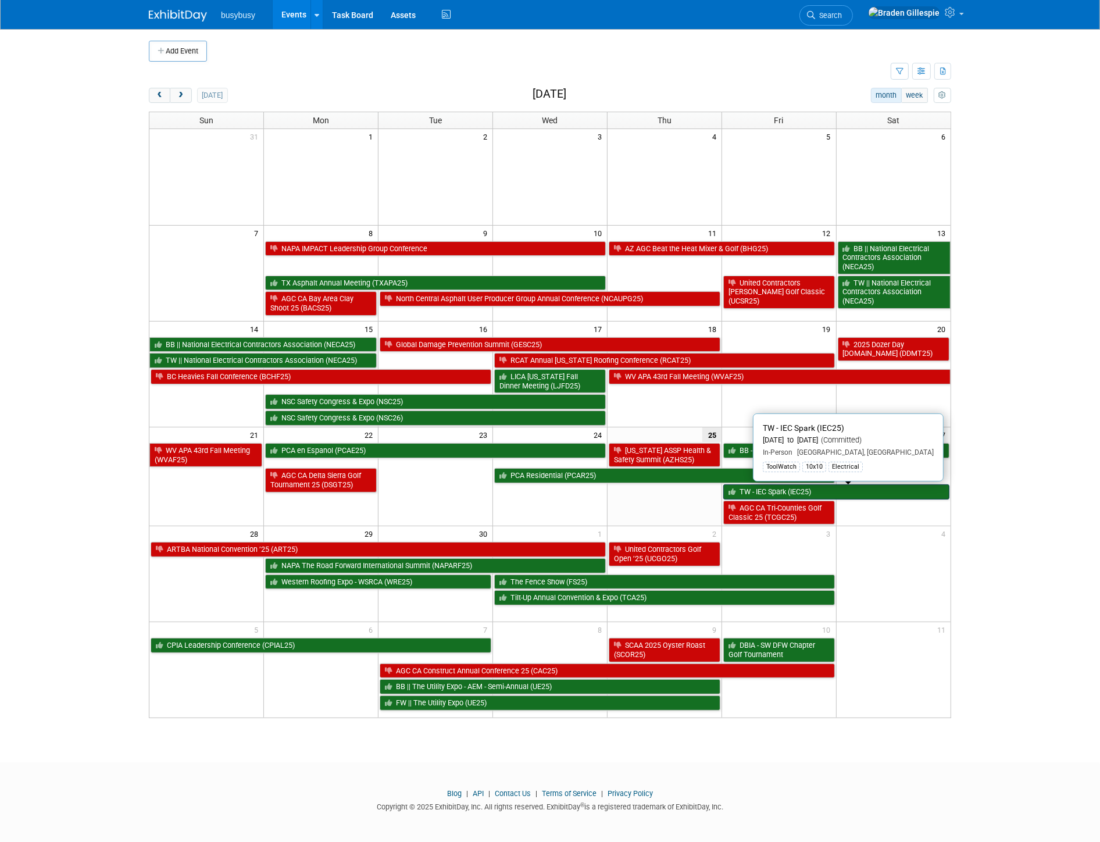
click at [857, 496] on link "TW - IEC Spark (IEC25)" at bounding box center [836, 491] width 226 height 15
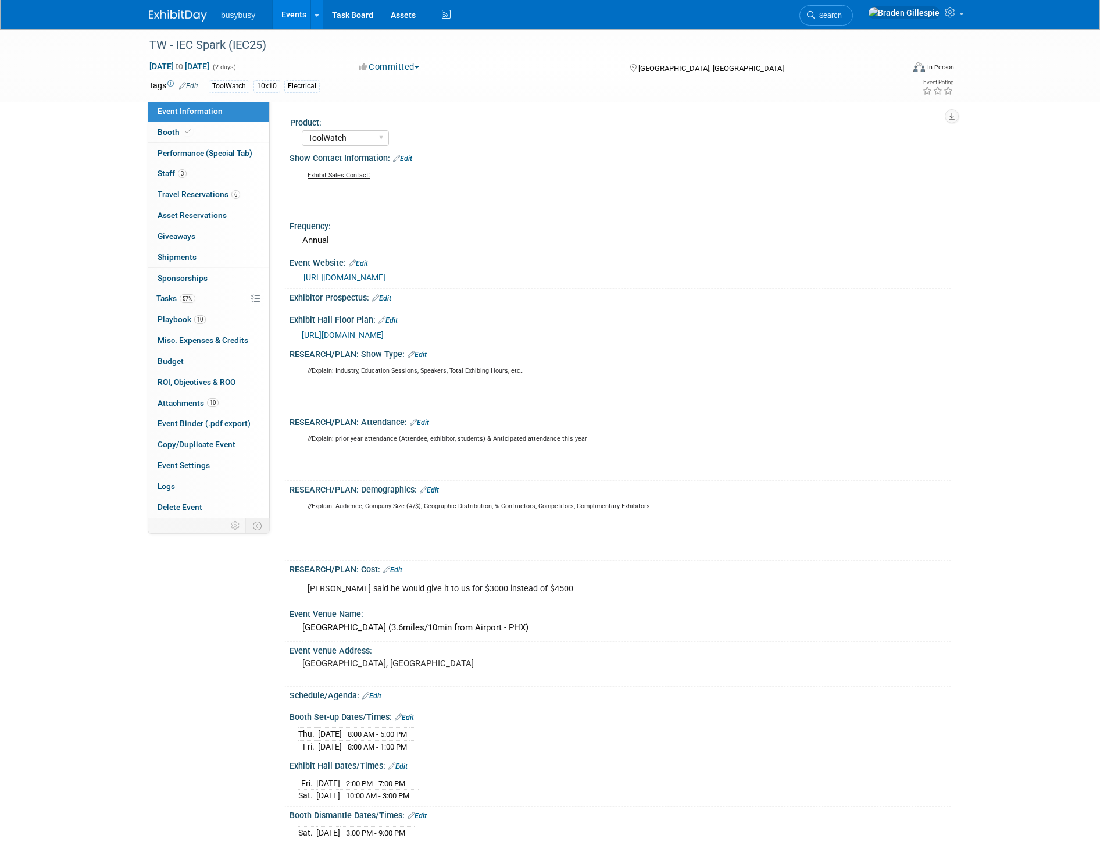
select select "ToolWatch"
click at [245, 194] on link "6 Travel Reservations 6" at bounding box center [208, 194] width 121 height 20
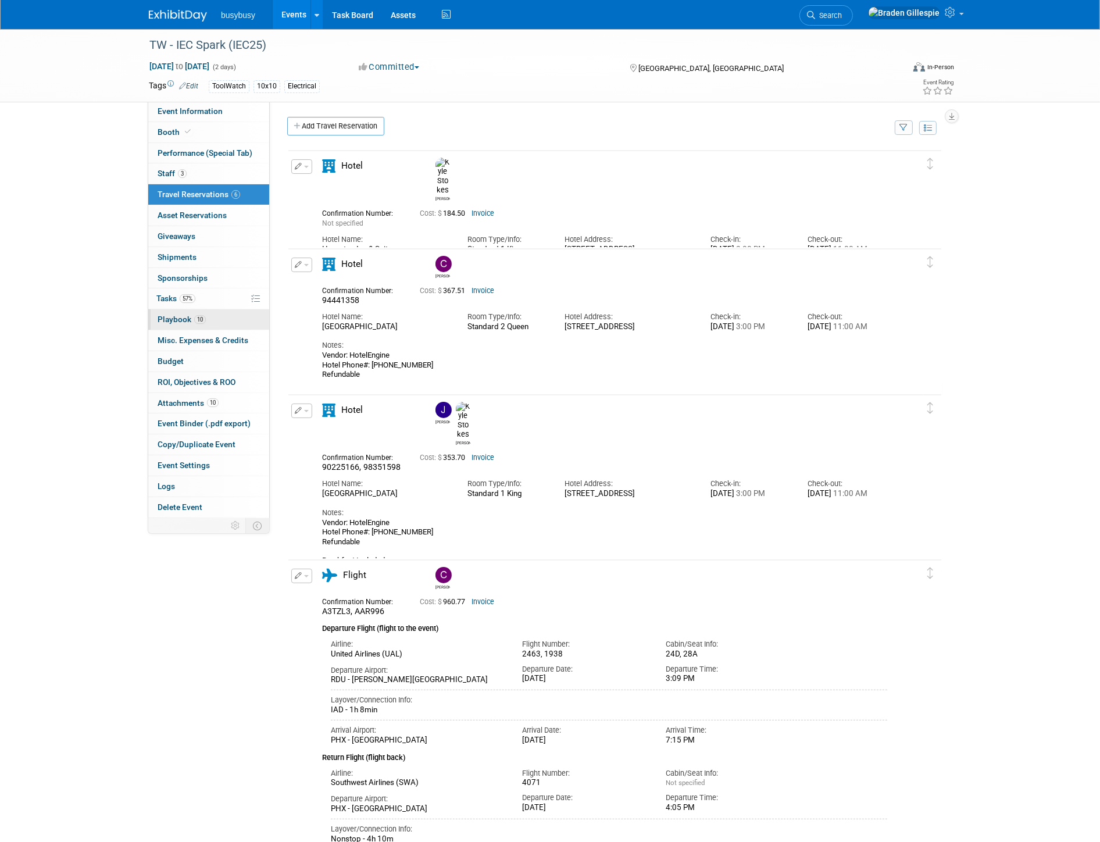
click at [225, 322] on link "10 Playbook 10" at bounding box center [208, 319] width 121 height 20
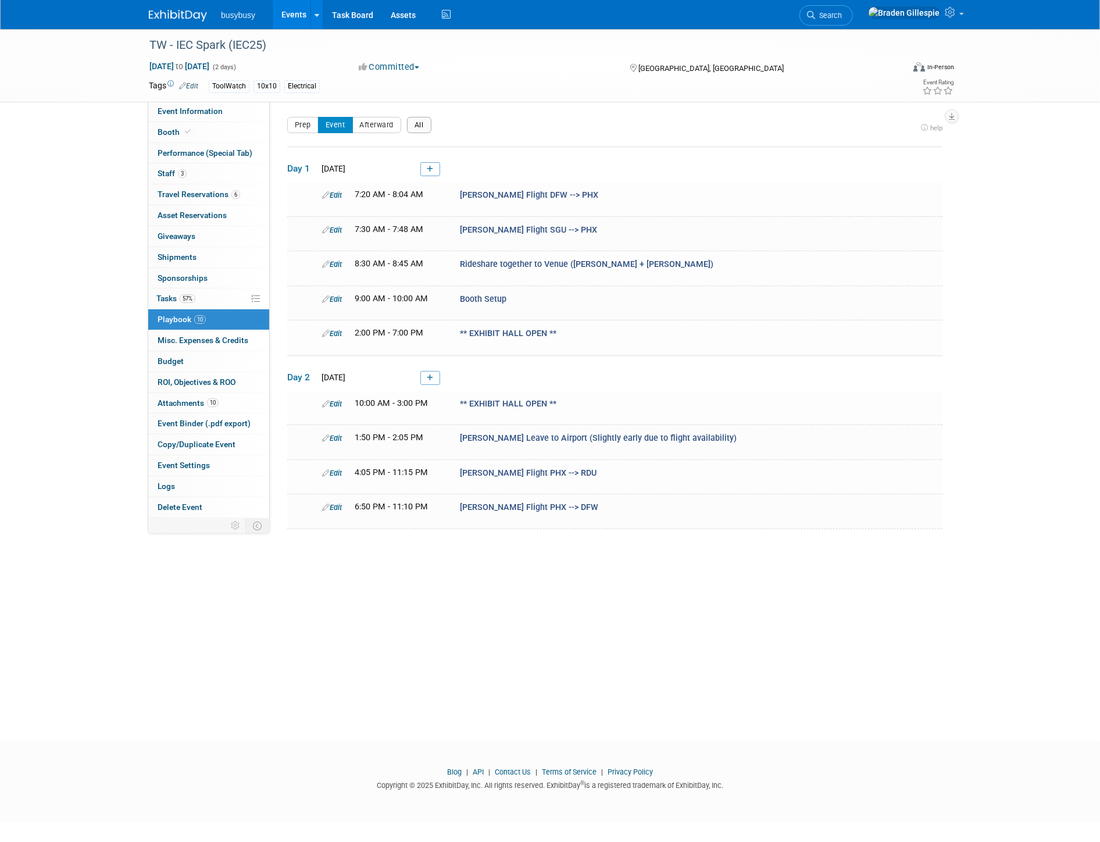
click at [409, 129] on button "All" at bounding box center [419, 125] width 24 height 16
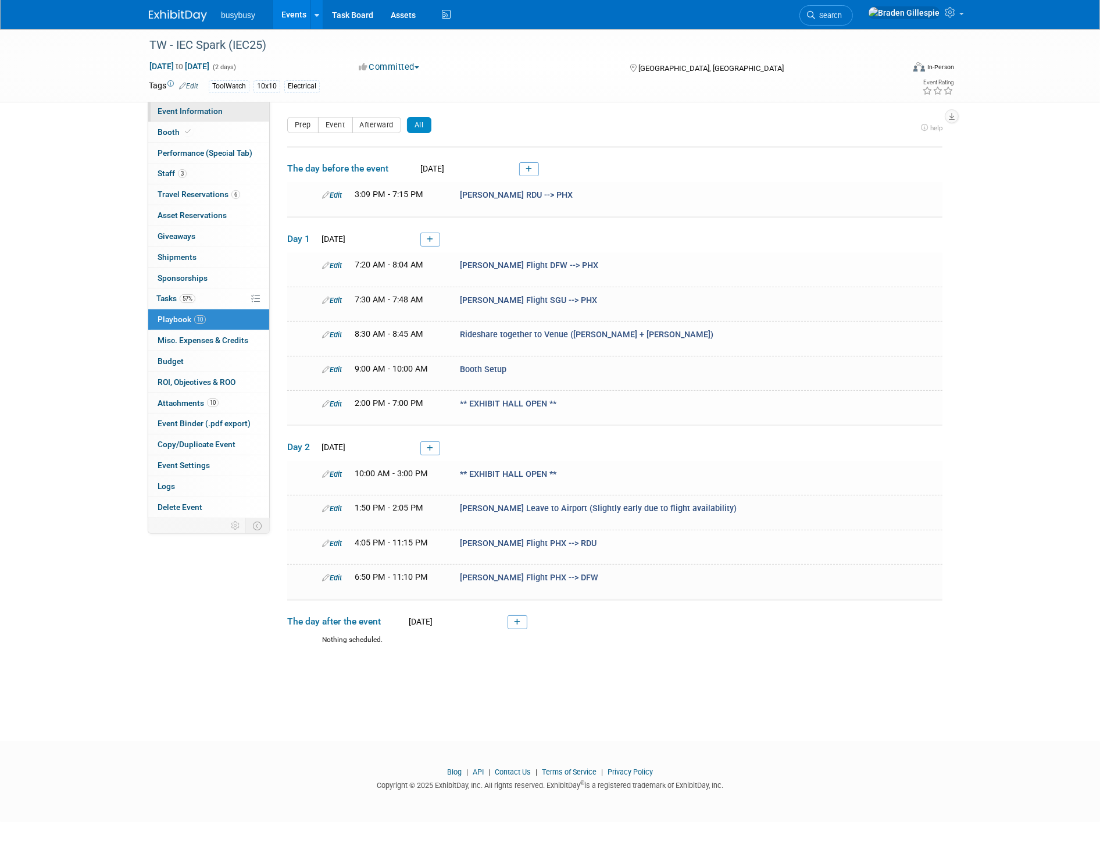
click at [164, 108] on span "Event Information" at bounding box center [190, 110] width 65 height 9
select select "ToolWatch"
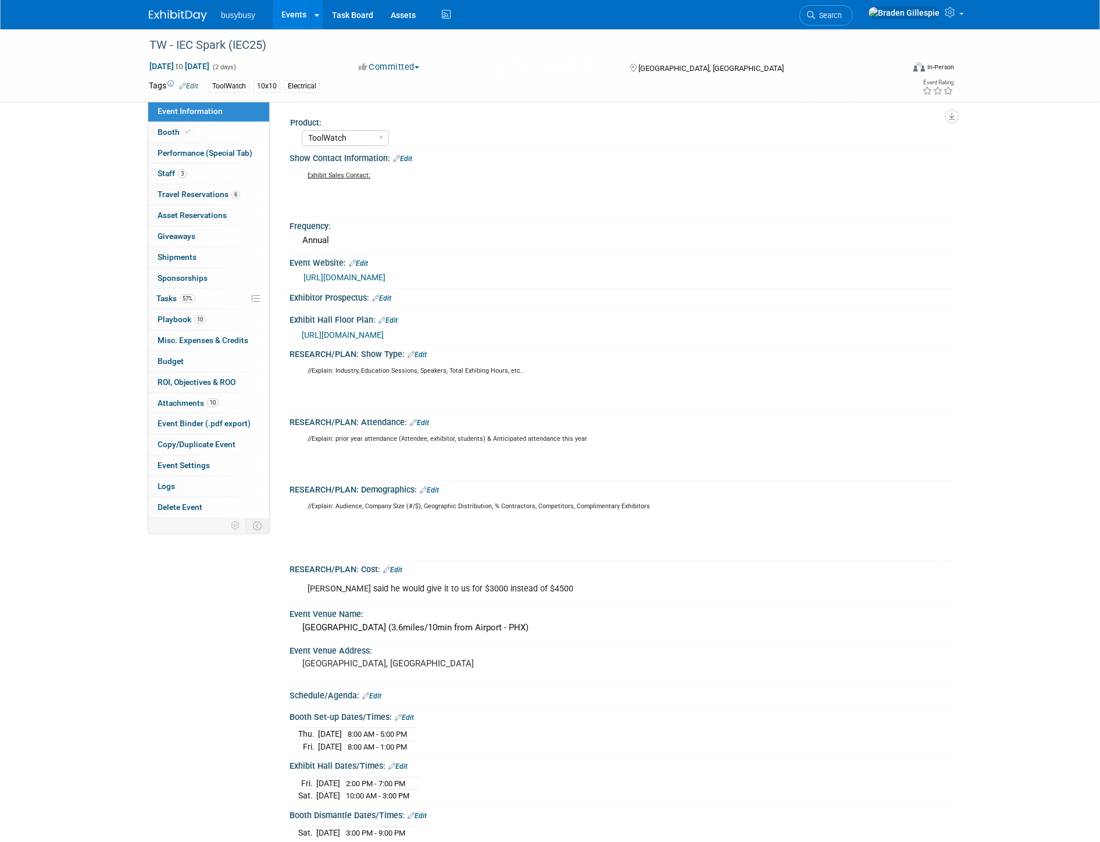
click at [423, 419] on link "Edit" at bounding box center [419, 423] width 19 height 8
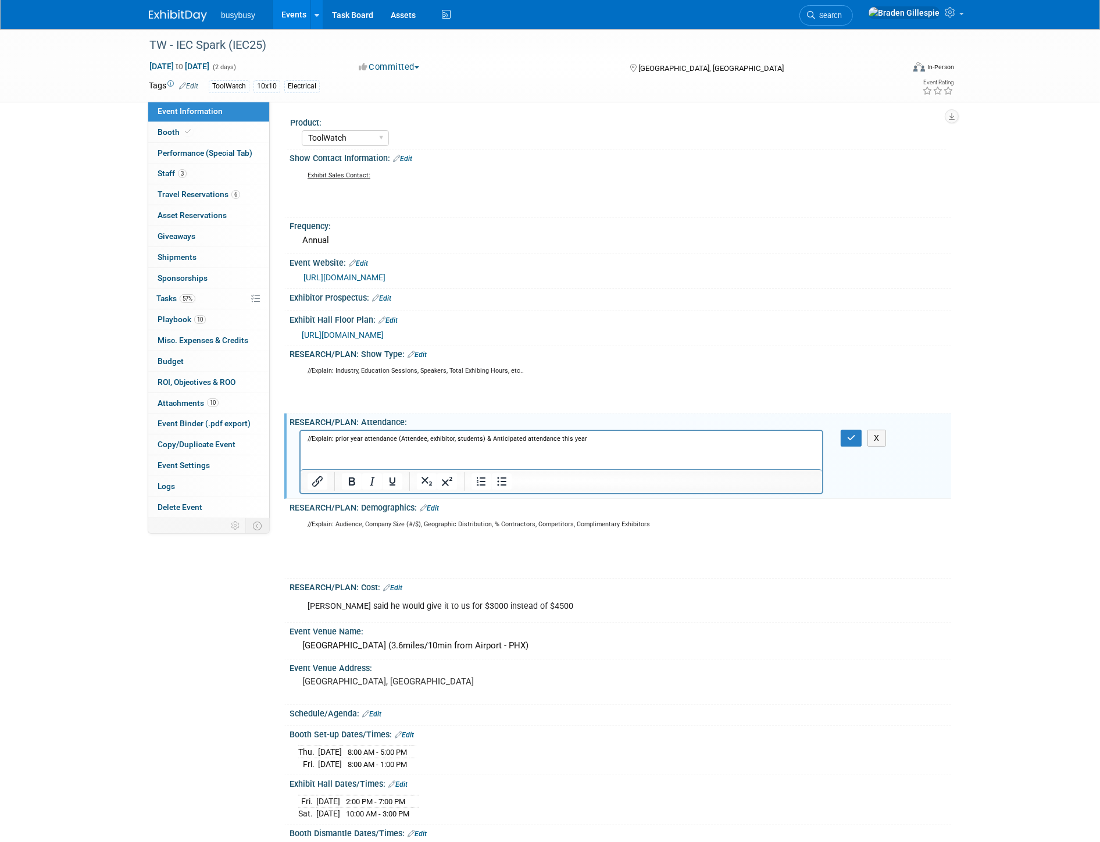
click at [365, 454] on p "//Explain: prior year attendance (Attendee, exhibitor, students) & Anticipated …" at bounding box center [561, 452] width 508 height 35
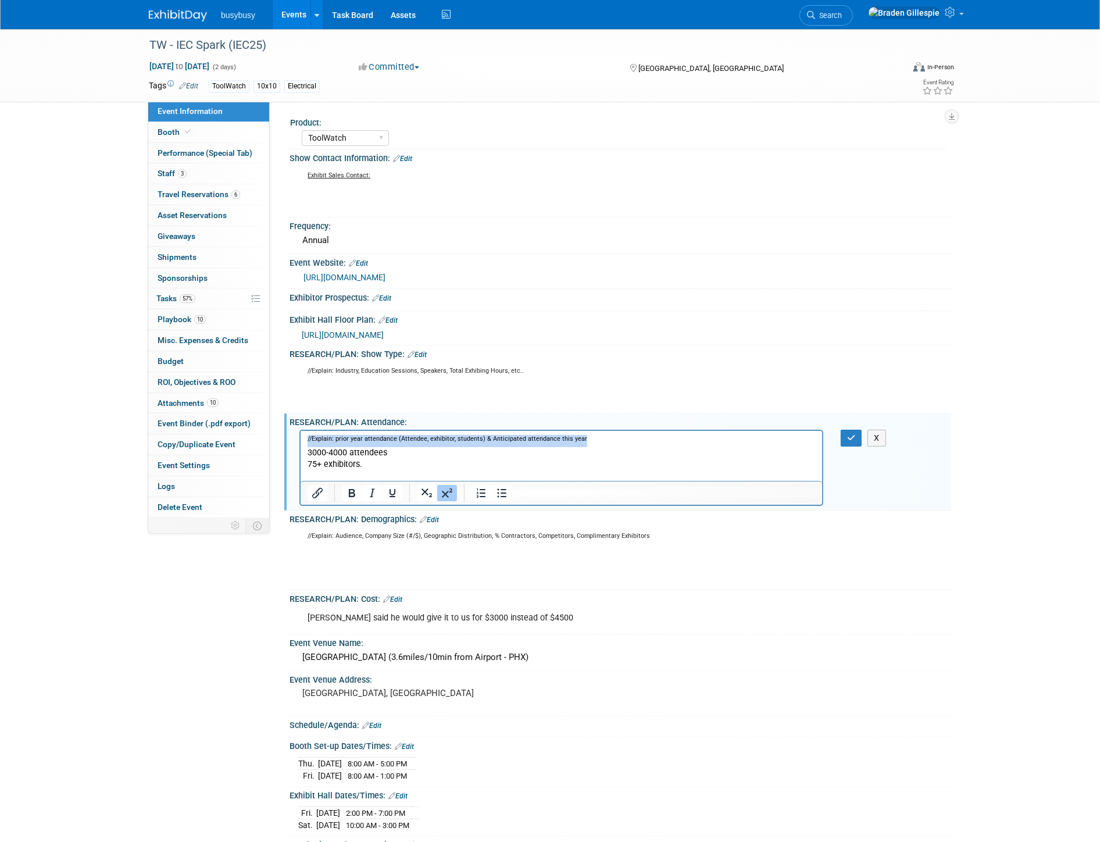
drag, startPoint x: 606, startPoint y: 440, endPoint x: 594, endPoint y: 875, distance: 435.2
click at [300, 435] on html "//Explain: prior year attendance (Attendee, exhibitor, students) & Anticipated …" at bounding box center [561, 455] width 522 height 51
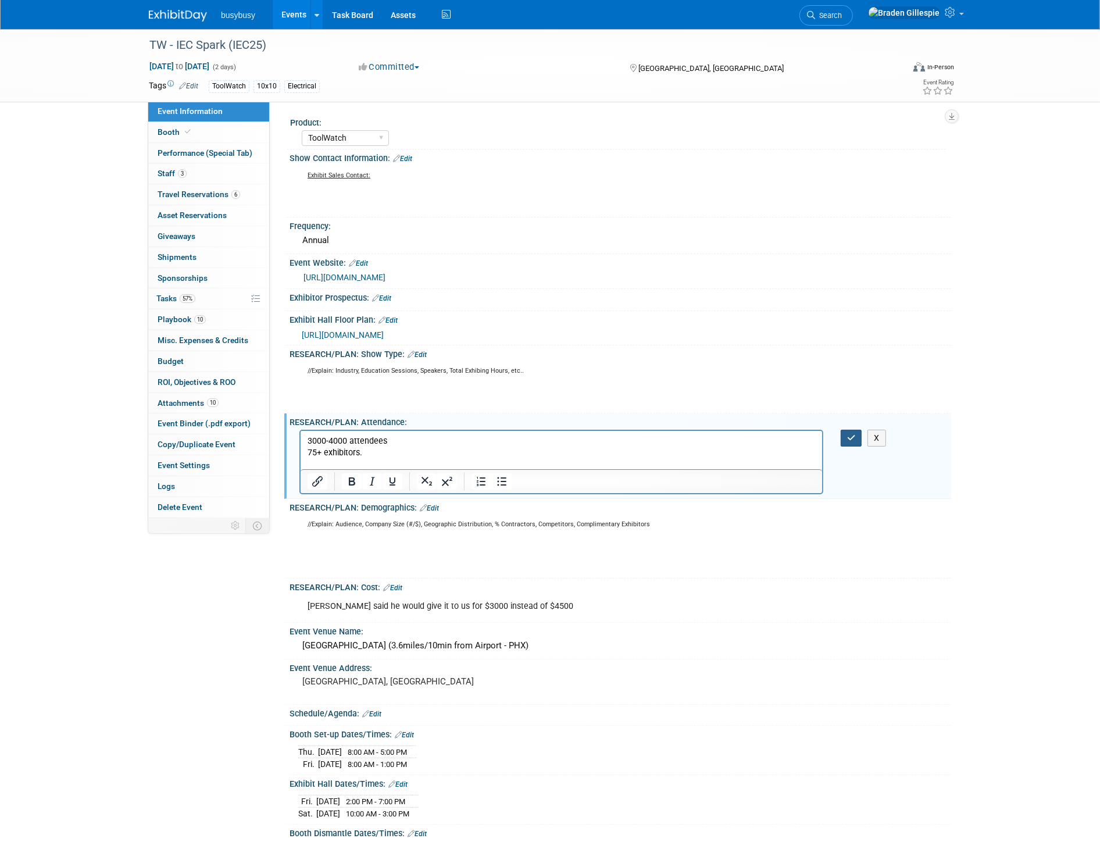
click at [846, 440] on button "button" at bounding box center [852, 438] width 22 height 17
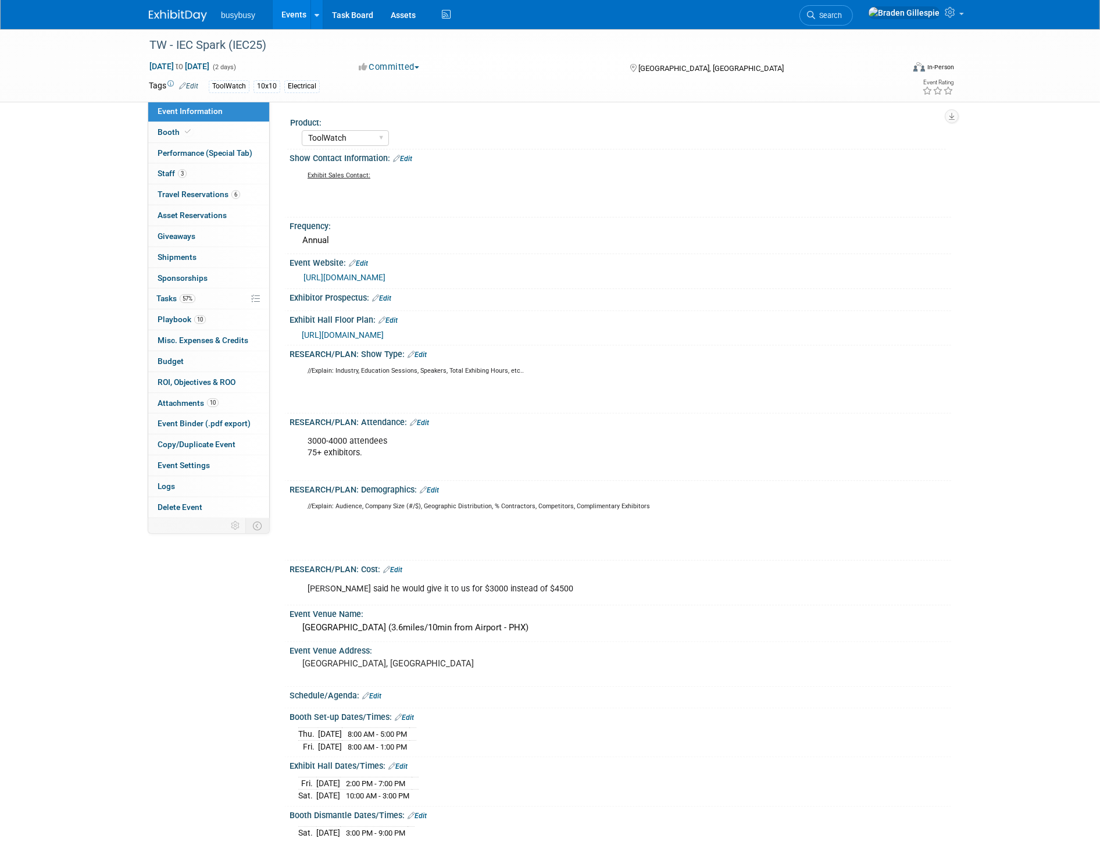
click at [417, 351] on link "Edit" at bounding box center [417, 355] width 19 height 8
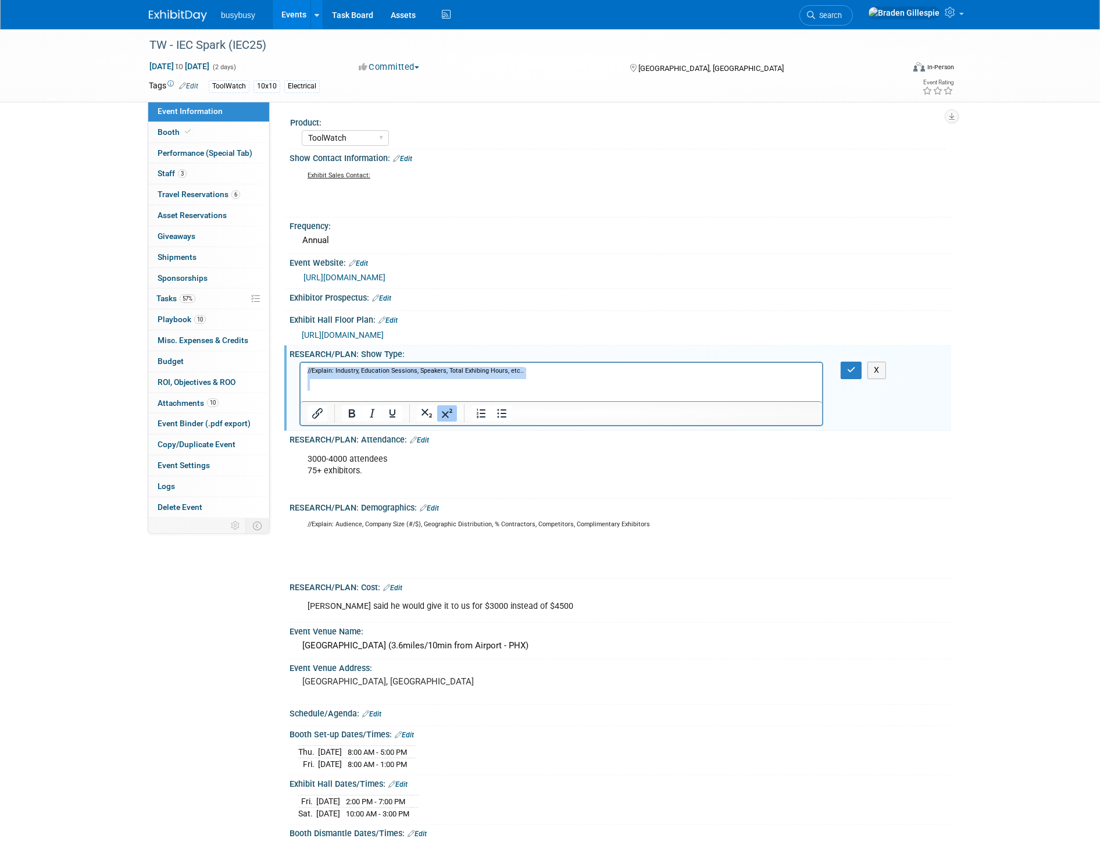
drag, startPoint x: 388, startPoint y: 383, endPoint x: 252, endPoint y: 336, distance: 144.4
click at [300, 363] on html "//Explain: Industry, Education Sessions, Speakers, Total Exhibing Hours, etc.." at bounding box center [561, 383] width 522 height 40
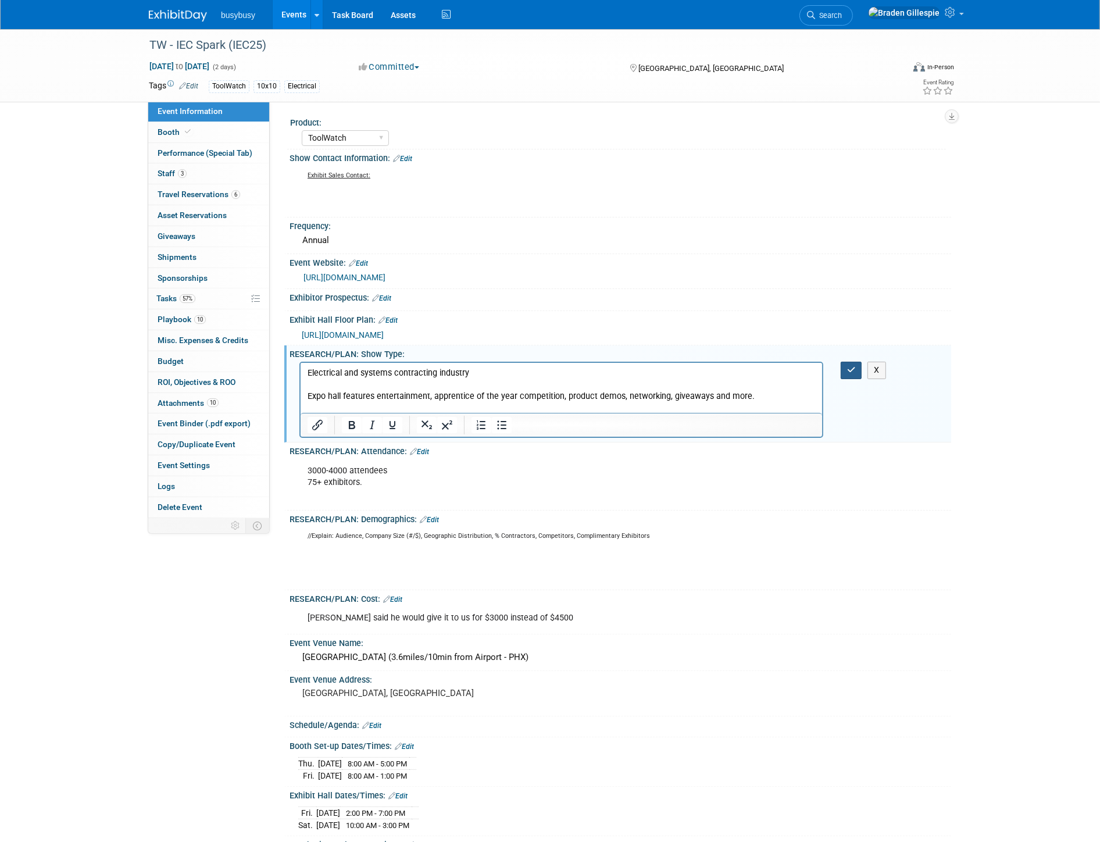
click at [856, 369] on icon "button" at bounding box center [851, 370] width 9 height 8
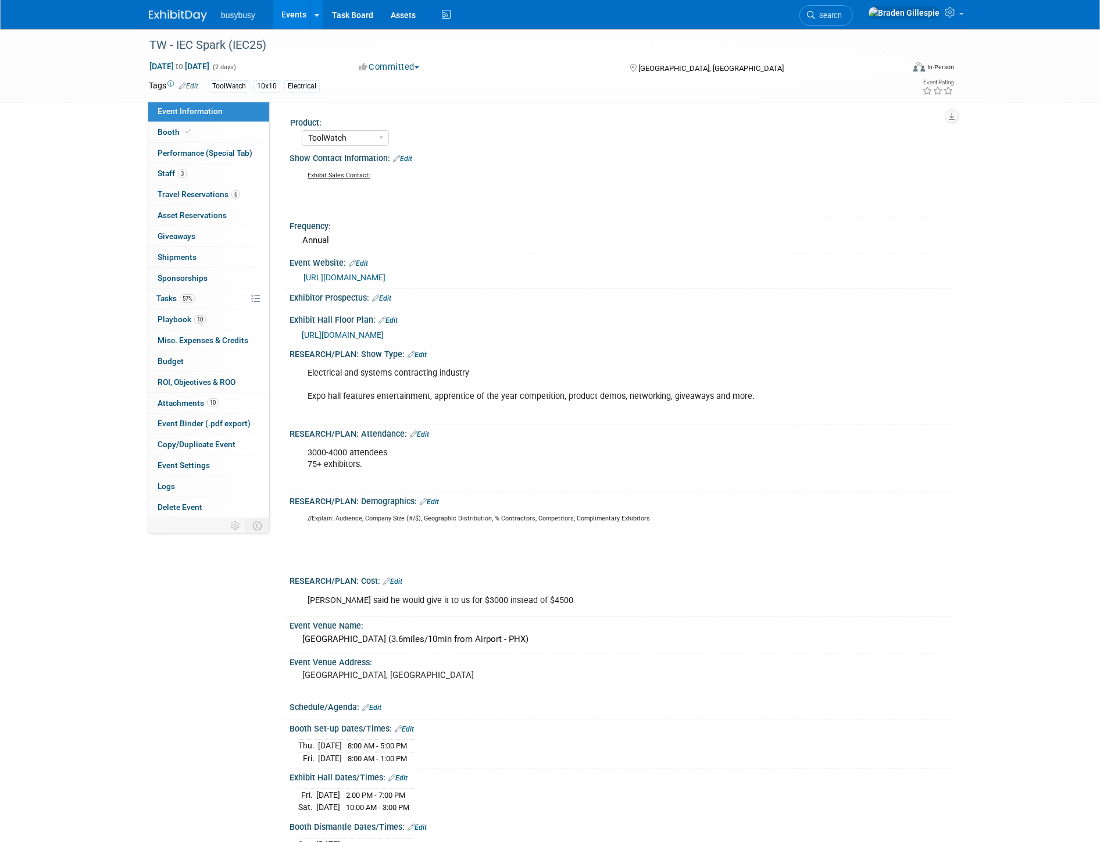
click at [433, 498] on link "Edit" at bounding box center [429, 502] width 19 height 8
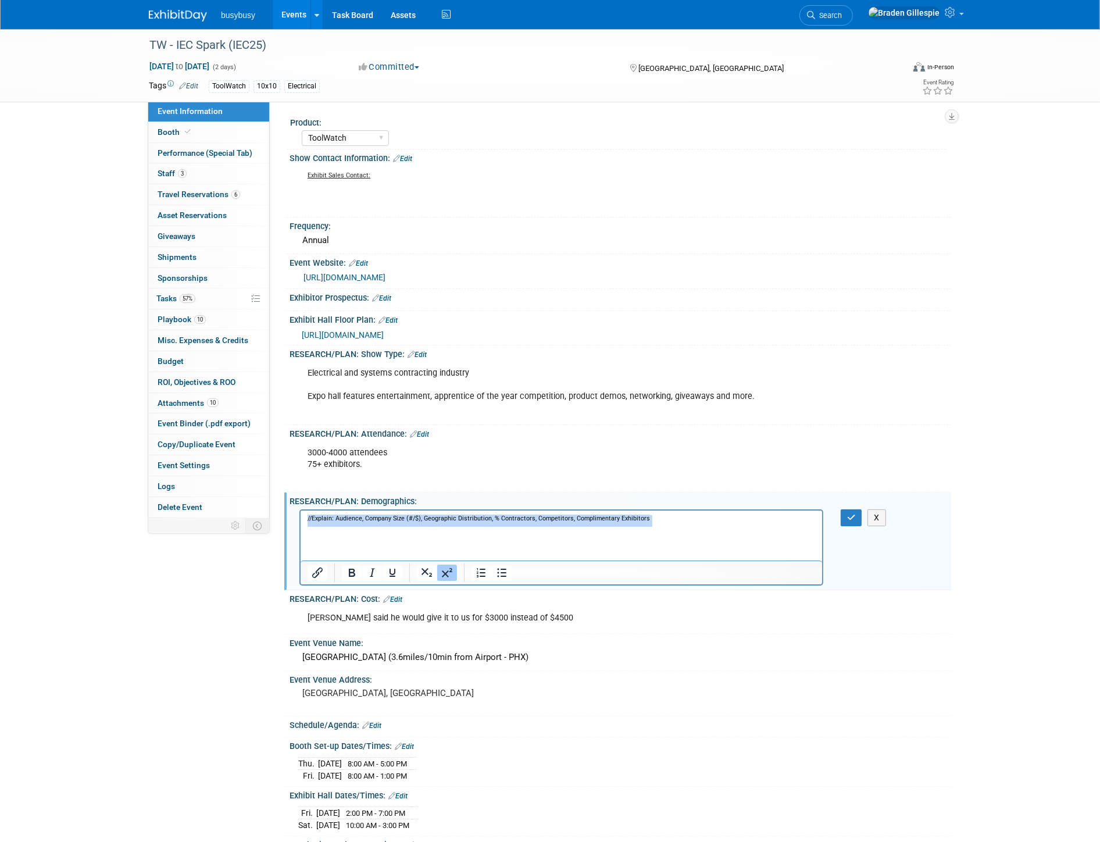
drag, startPoint x: 397, startPoint y: 537, endPoint x: 240, endPoint y: 491, distance: 163.1
click at [300, 510] on html "//Explain: Audience, Company Size (#/$), Geographic Distribution, % Contractors…" at bounding box center [561, 535] width 522 height 51
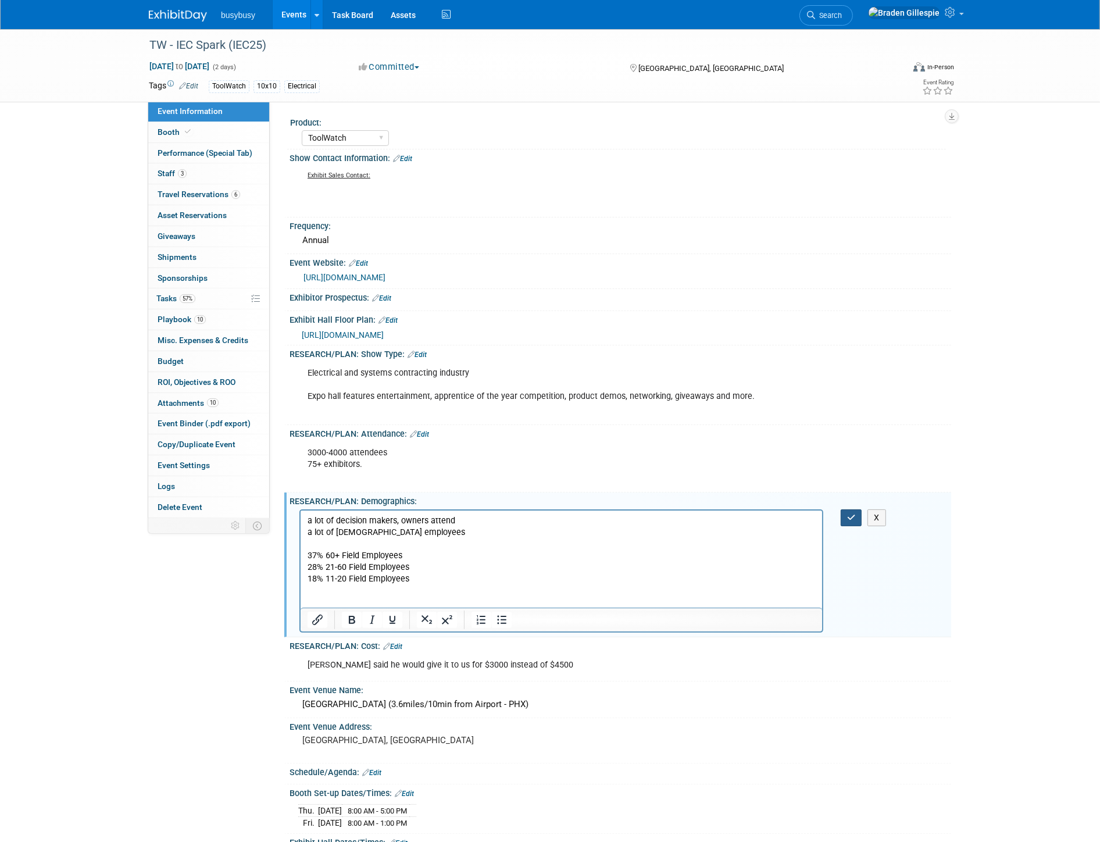
click at [849, 522] on button "button" at bounding box center [852, 517] width 22 height 17
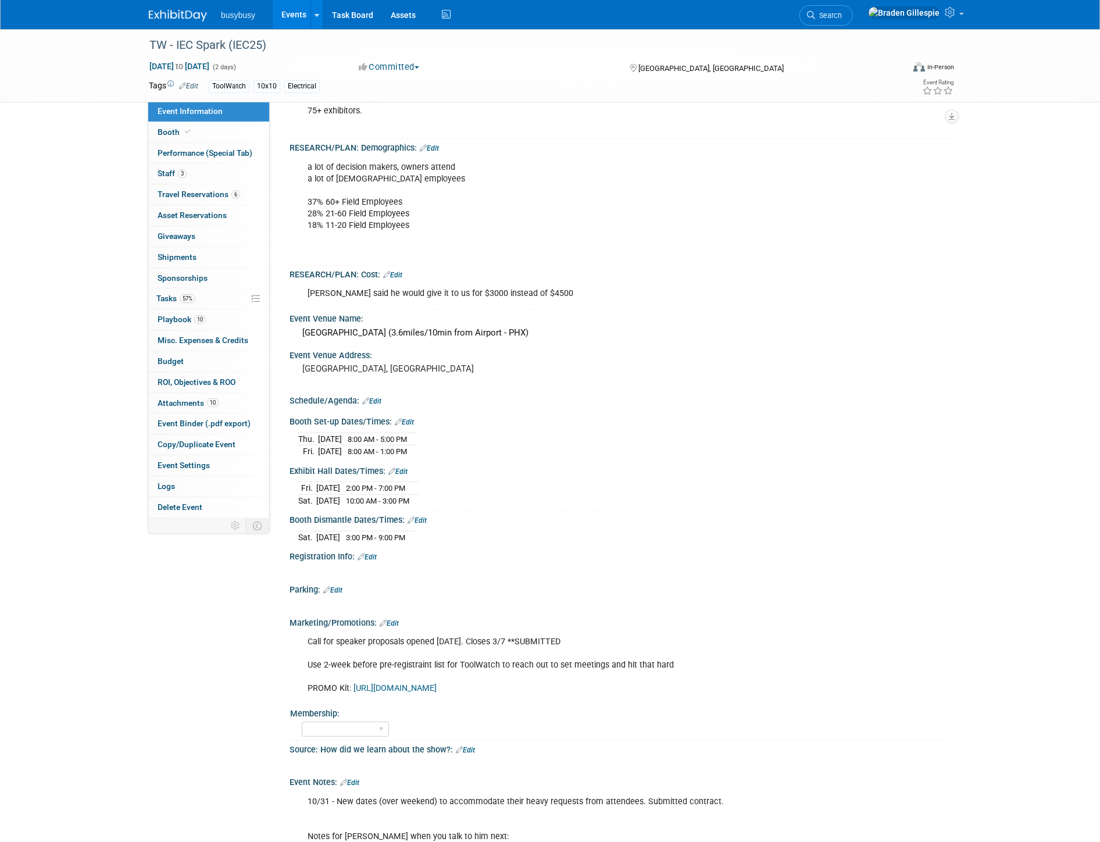
scroll to position [516, 0]
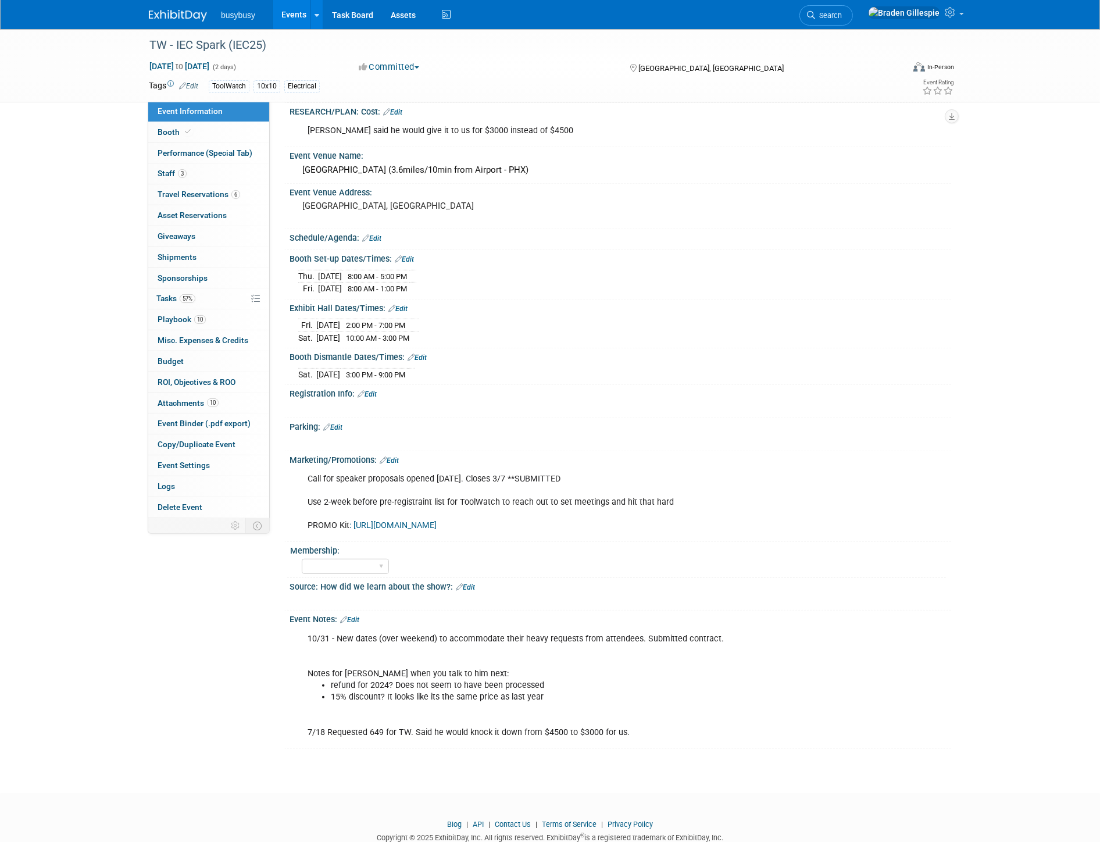
click at [184, 15] on img at bounding box center [178, 16] width 58 height 12
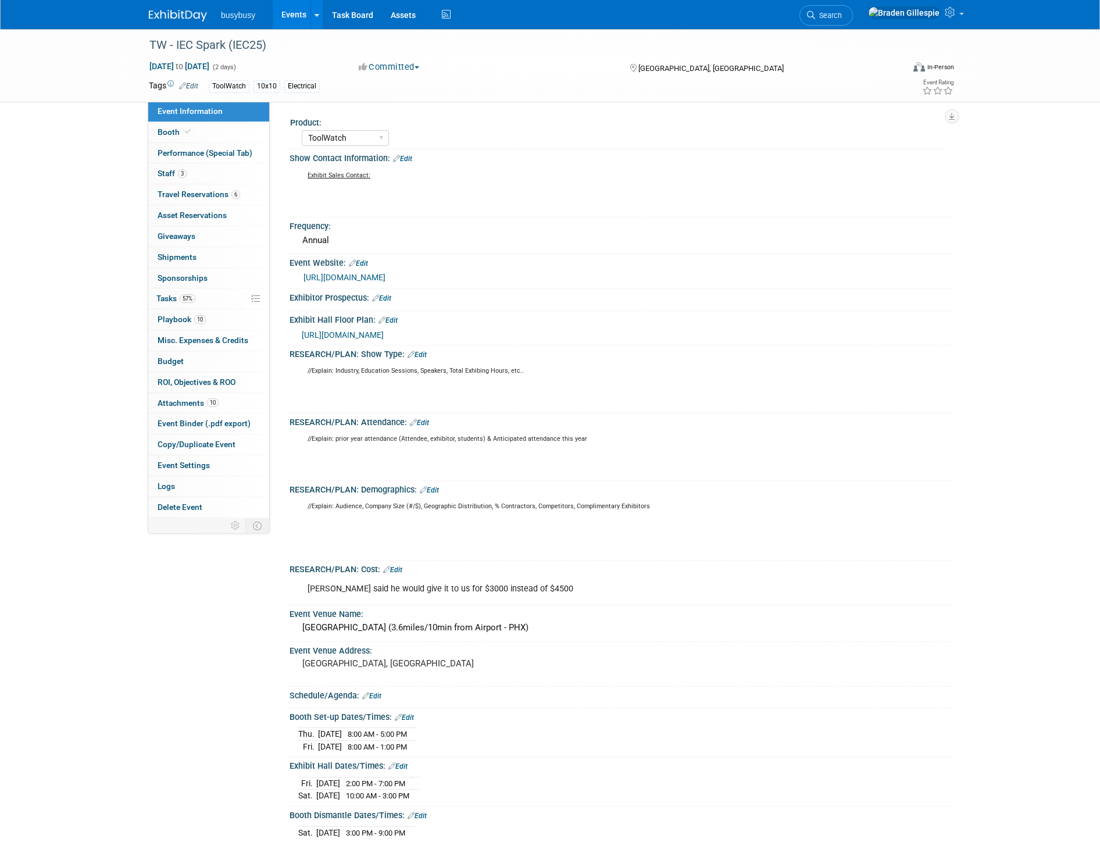
select select "ToolWatch"
click at [842, 12] on span "Search" at bounding box center [828, 15] width 27 height 9
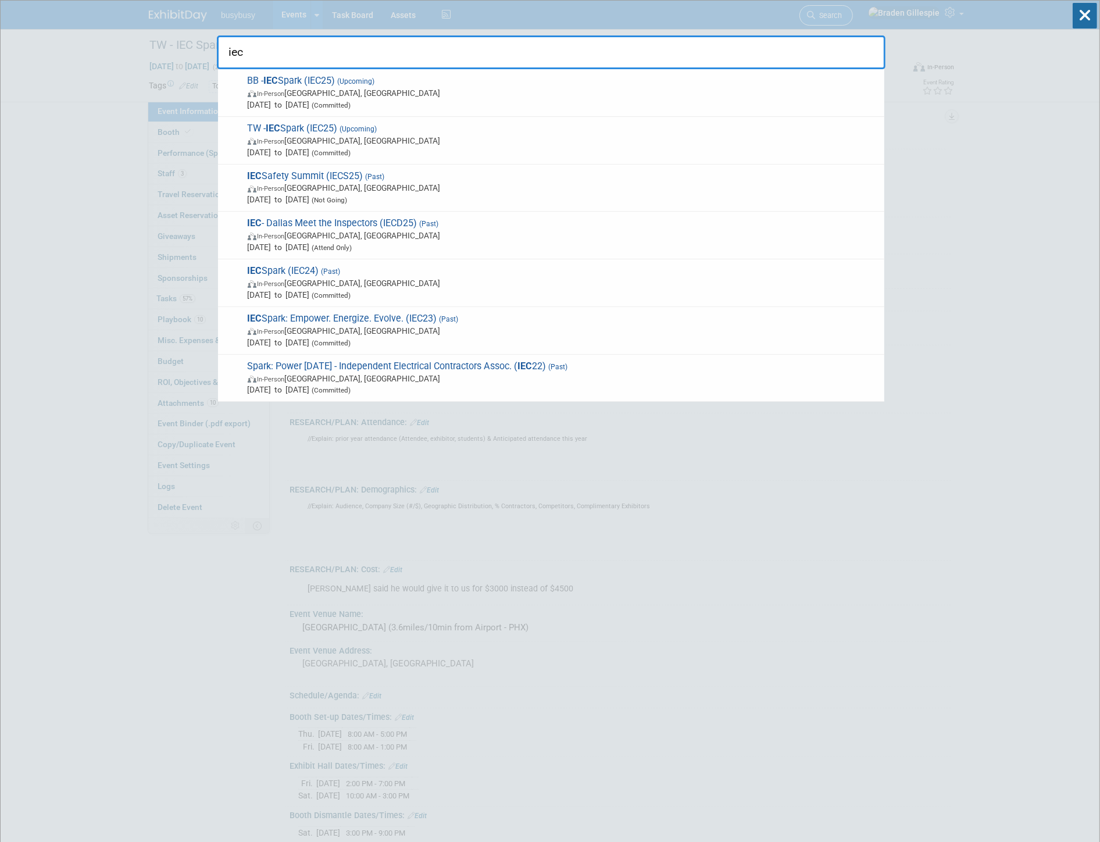
type input "iec"
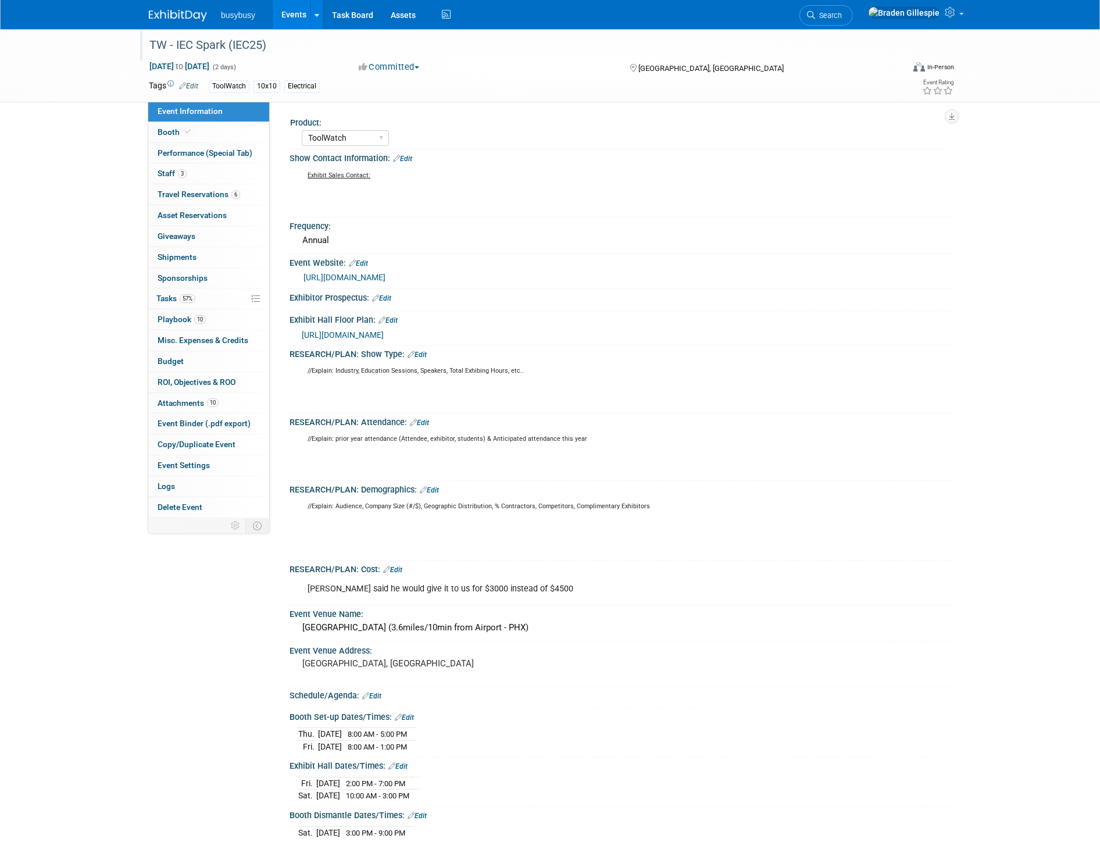
drag, startPoint x: 878, startPoint y: 12, endPoint x: 708, endPoint y: 44, distance: 172.7
click at [500, 80] on div "ToolWatch 10x10 Electrical" at bounding box center [513, 86] width 608 height 13
click at [842, 18] on span "Search" at bounding box center [828, 15] width 27 height 9
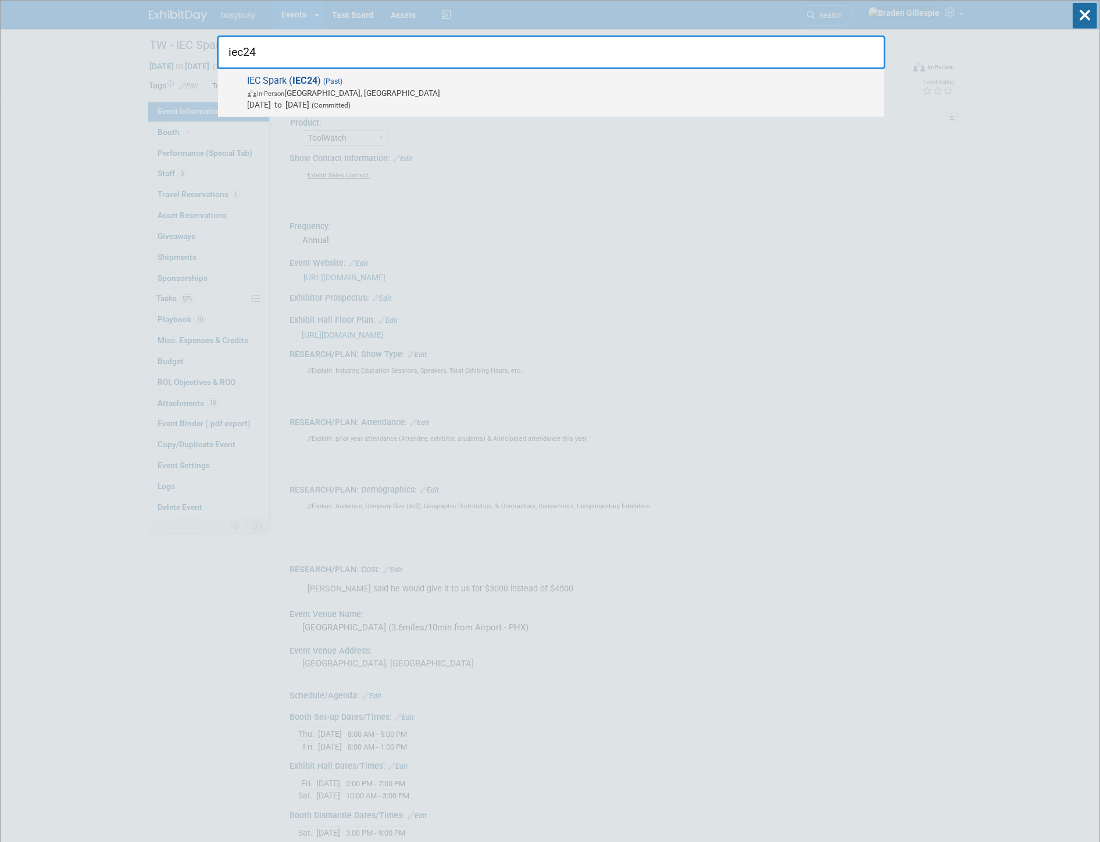
type input "iec24"
click at [468, 88] on span "In-Person [GEOGRAPHIC_DATA], [GEOGRAPHIC_DATA]" at bounding box center [563, 93] width 631 height 12
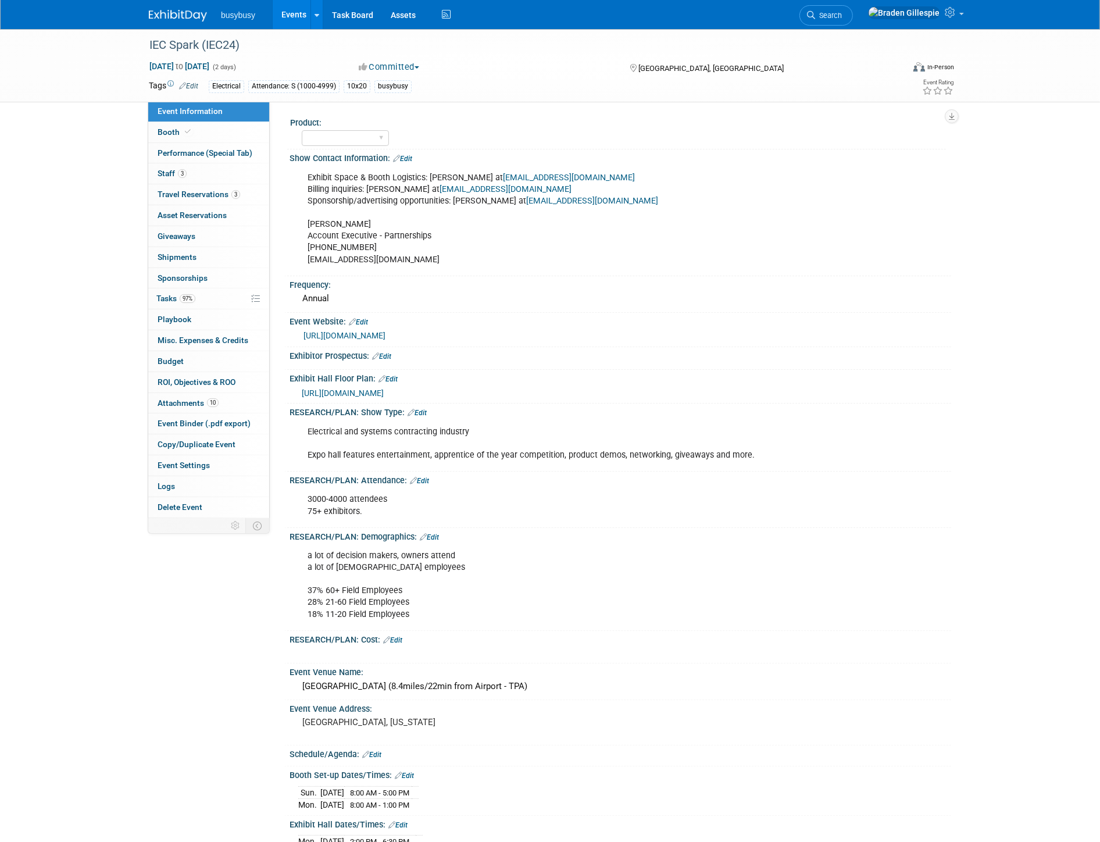
drag, startPoint x: 363, startPoint y: 514, endPoint x: 308, endPoint y: 497, distance: 57.9
click at [308, 497] on div "3000-4000 attendees 75+ exhibitors." at bounding box center [562, 505] width 524 height 35
copy div "3000-4000 attendees 75+ exhibitors."
drag, startPoint x: 774, startPoint y: 454, endPoint x: 303, endPoint y: 433, distance: 470.9
click at [303, 433] on div "Electrical and systems contracting industry Expo hall features entertainment, a…" at bounding box center [562, 443] width 524 height 47
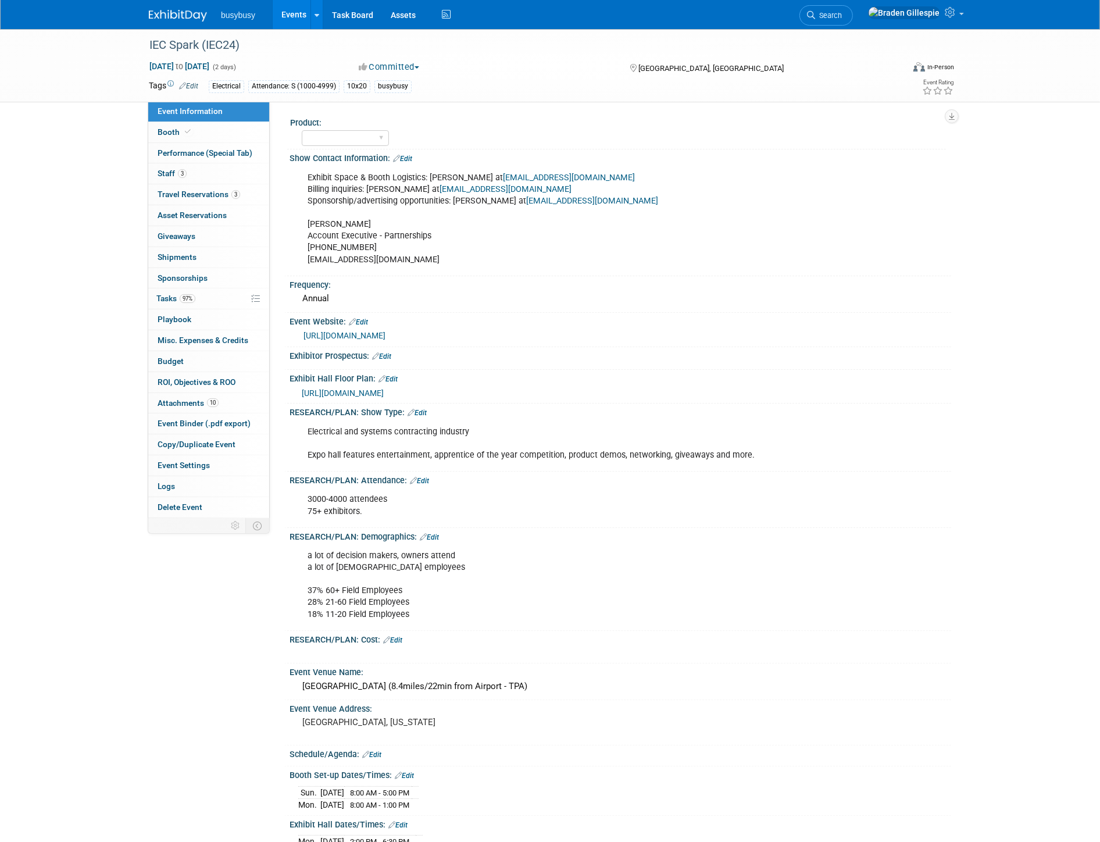
copy div "Electrical and systems contracting industry Expo hall features entertainment, a…"
drag, startPoint x: 410, startPoint y: 609, endPoint x: 305, endPoint y: 555, distance: 118.1
click at [305, 555] on div "a lot of decision makers, owners attend a lot of hourly employees 37% 60+ Field…" at bounding box center [562, 584] width 524 height 81
copy div "a lot of decision makers, owners attend a lot of hourly employees 37% 60+ Field…"
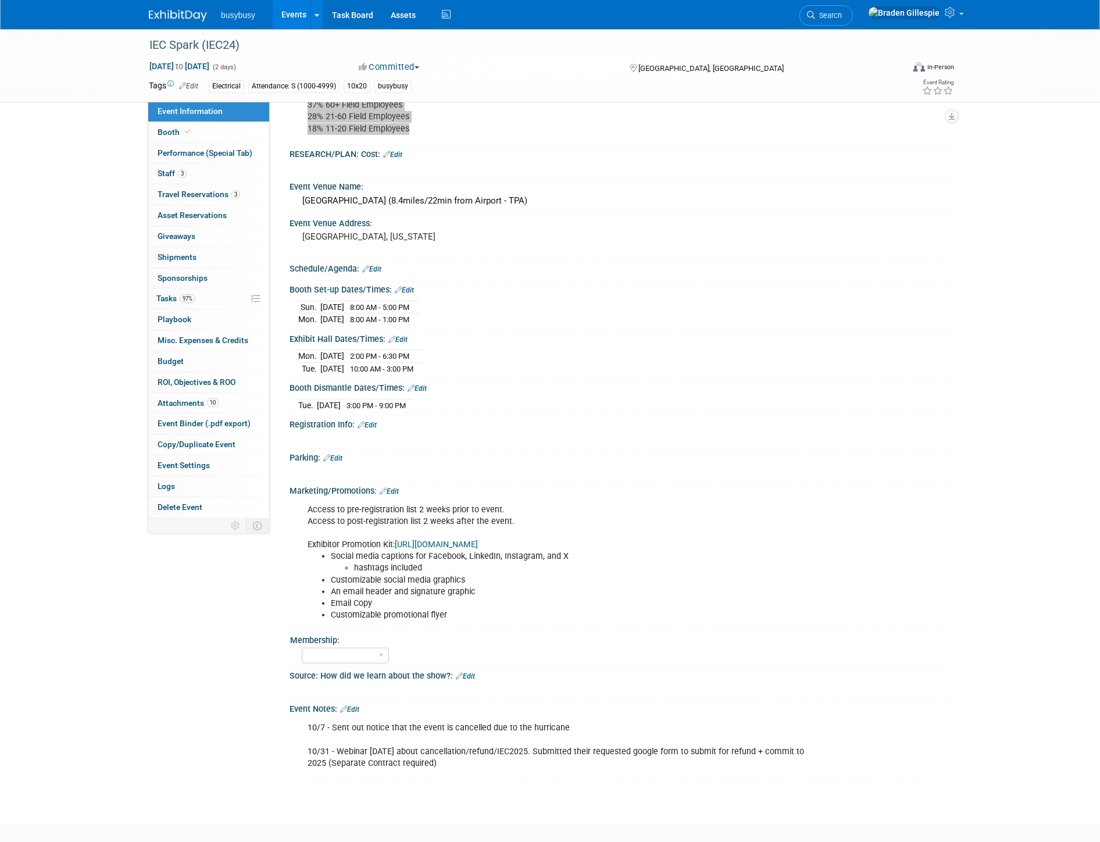
scroll to position [516, 0]
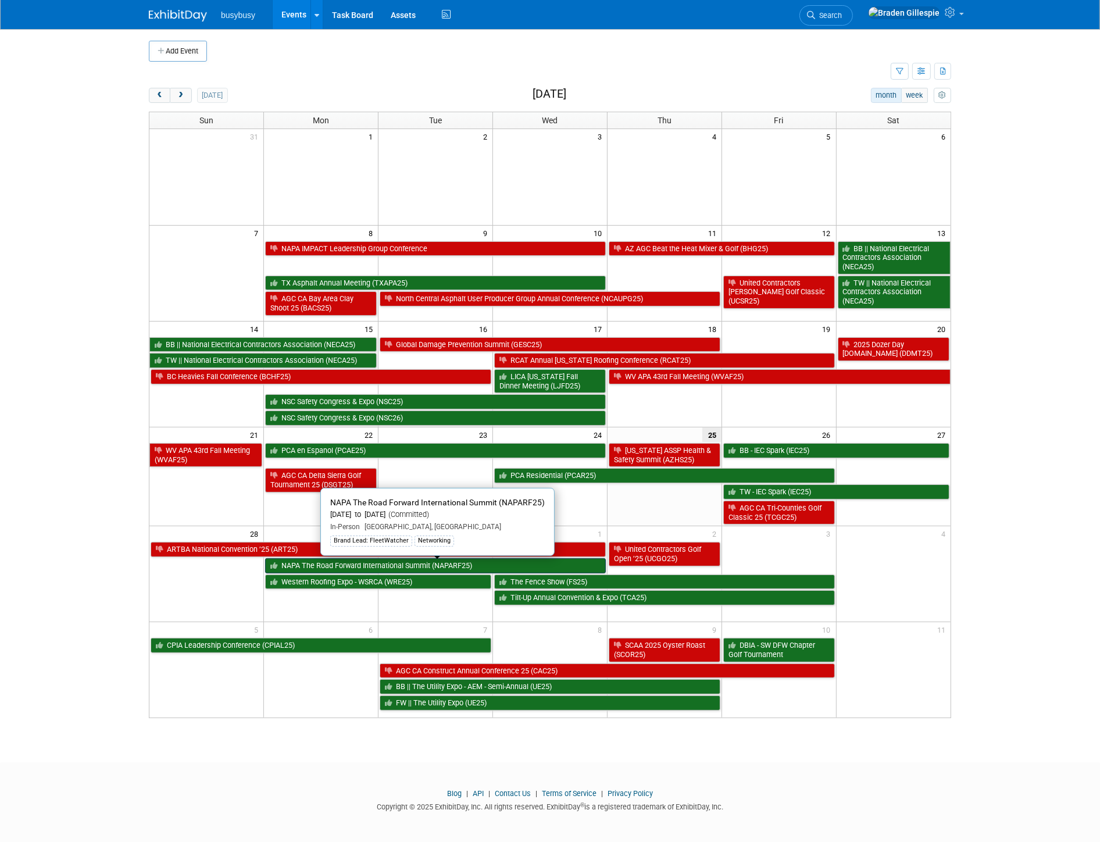
click at [388, 568] on link "NAPA The Road Forward International Summit (NAPARF25)" at bounding box center [435, 565] width 341 height 15
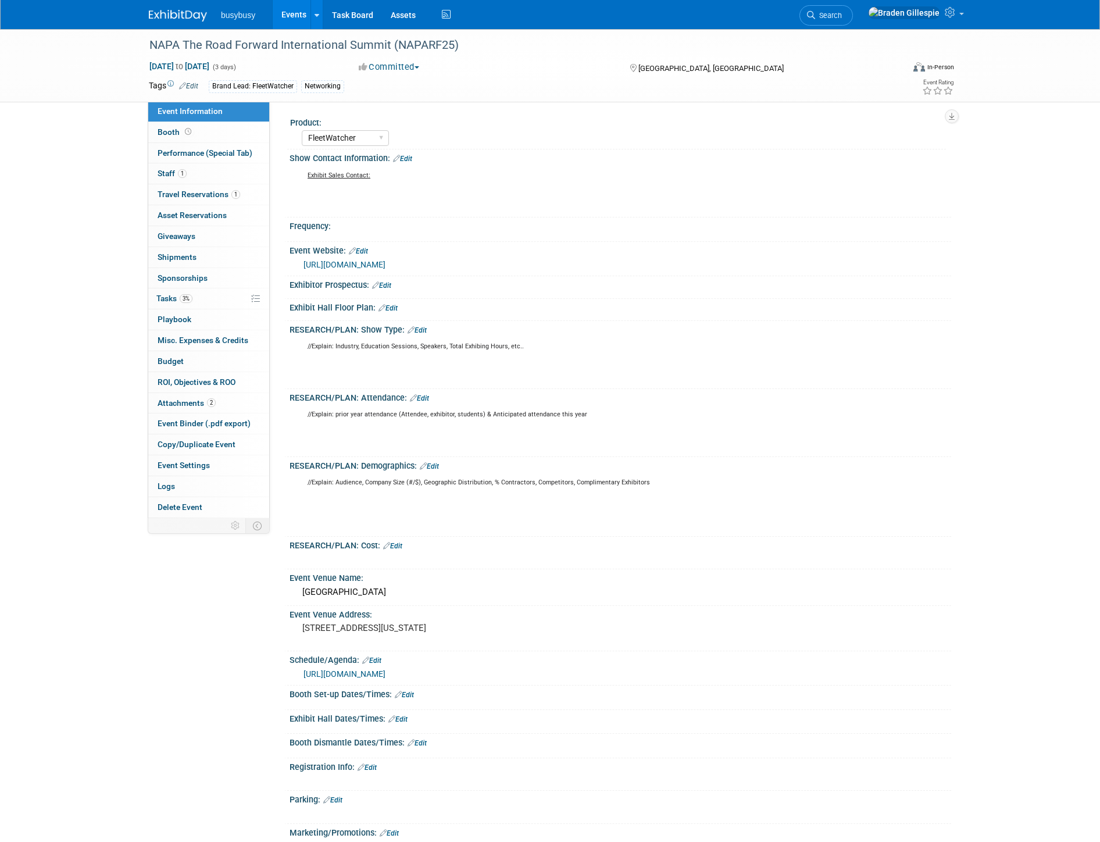
select select "FleetWatcher"
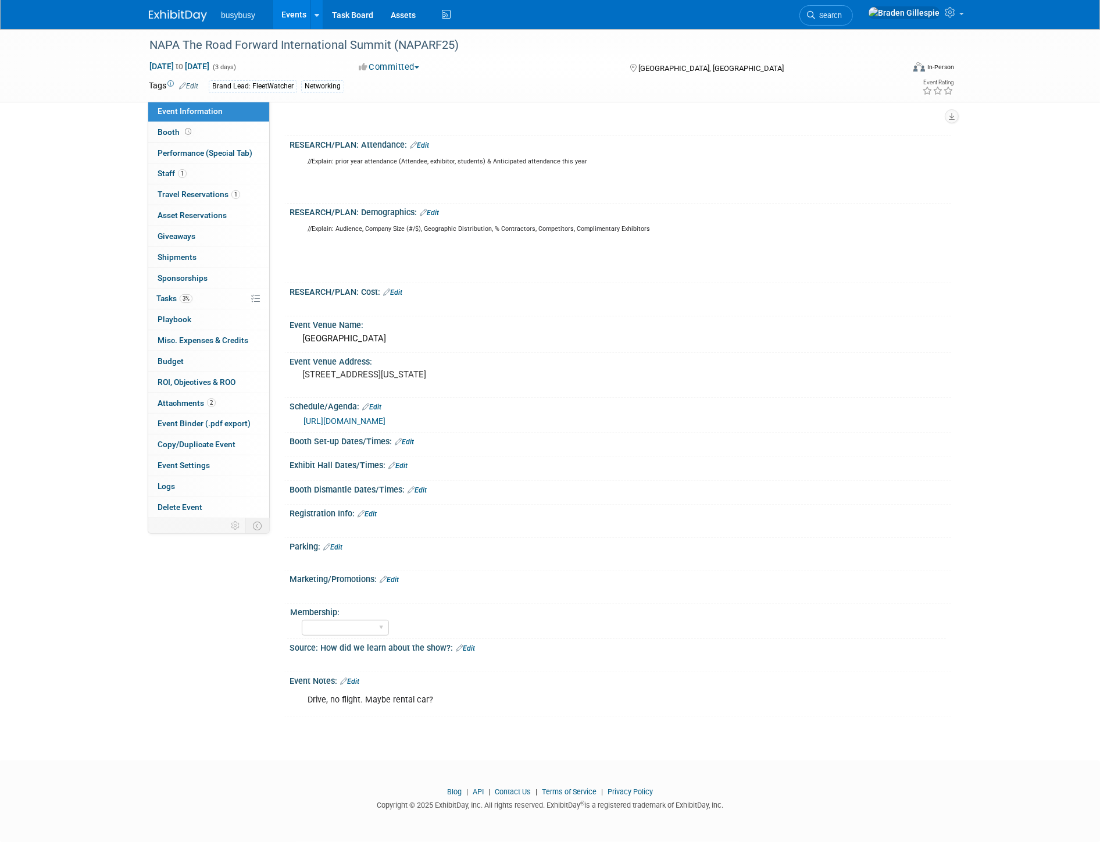
scroll to position [305, 0]
click at [954, 17] on icon at bounding box center [951, 12] width 13 height 10
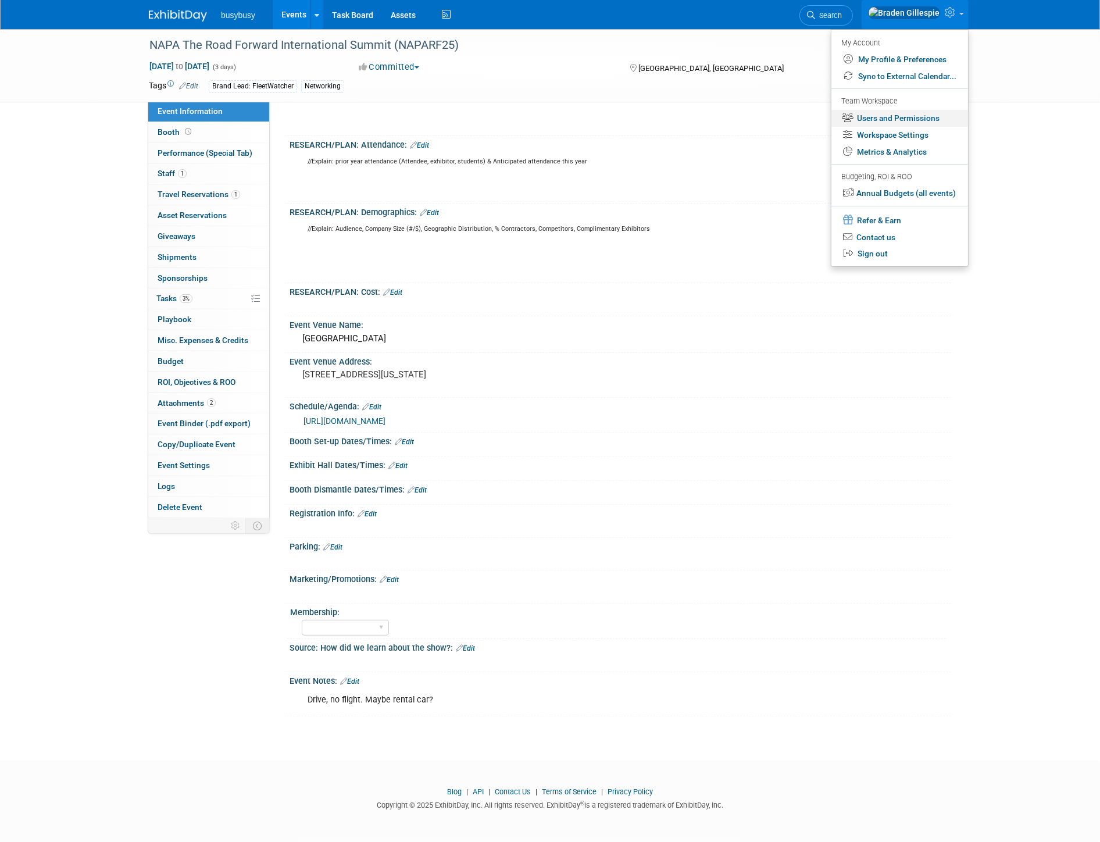
click at [908, 121] on link "Users and Permissions" at bounding box center [900, 118] width 137 height 17
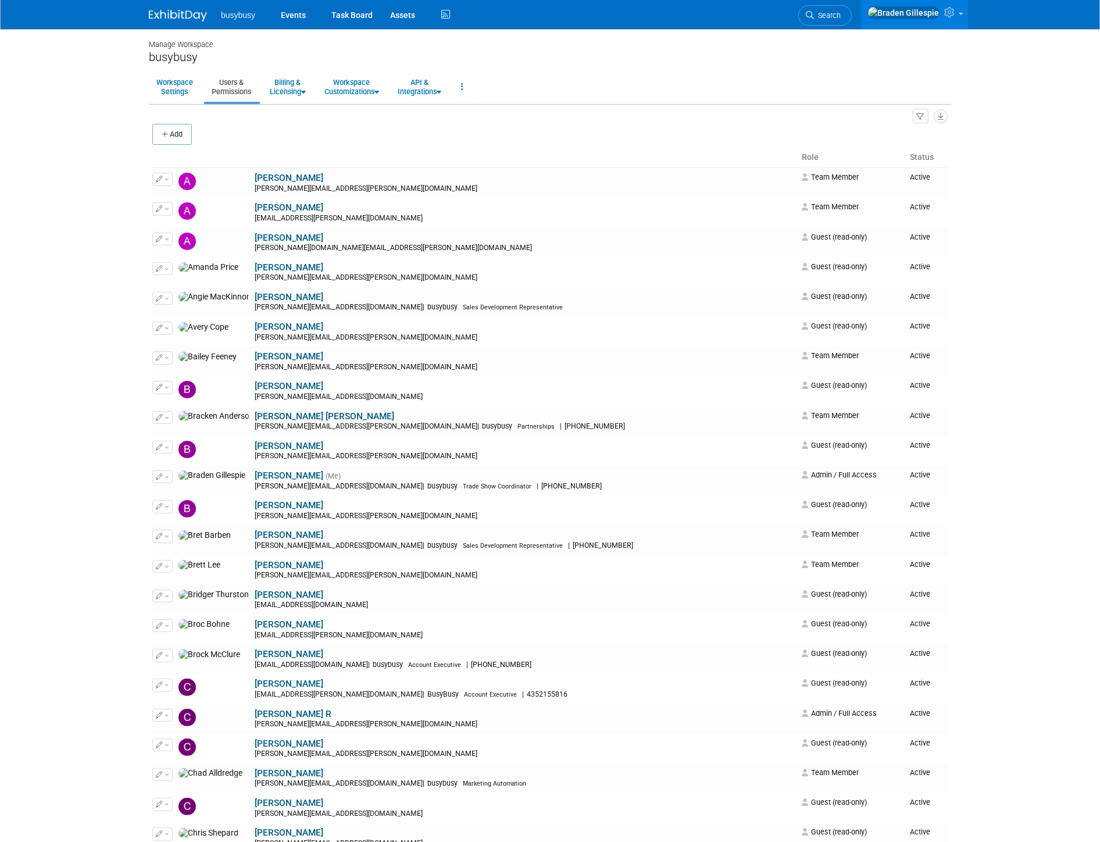
click at [574, 131] on div "Add" at bounding box center [550, 135] width 796 height 24
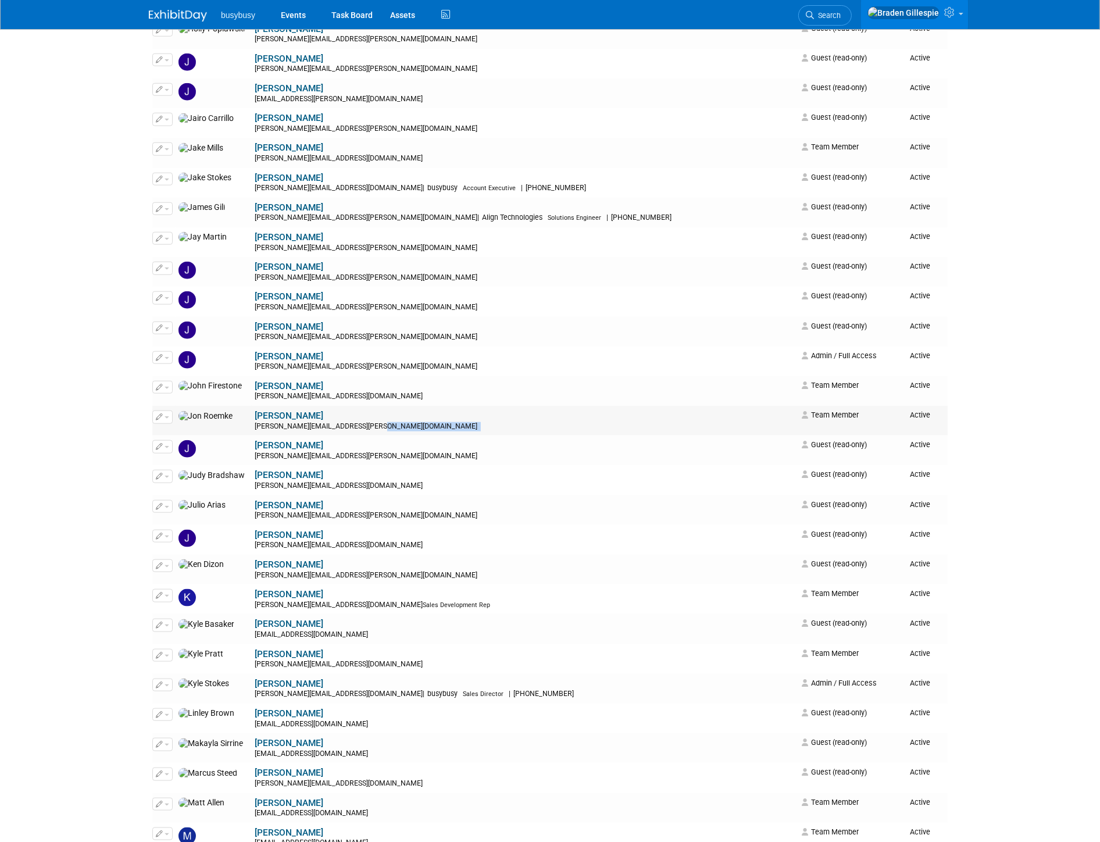
drag, startPoint x: 309, startPoint y: 429, endPoint x: 200, endPoint y: 431, distance: 109.4
click at [252, 431] on td "[PERSON_NAME] [PERSON_NAME][EMAIL_ADDRESS][PERSON_NAME][DOMAIN_NAME]" at bounding box center [525, 421] width 546 height 30
copy div "[PERSON_NAME][EMAIL_ADDRESS][PERSON_NAME][DOMAIN_NAME]"
drag, startPoint x: 1000, startPoint y: 79, endPoint x: 965, endPoint y: 44, distance: 49.3
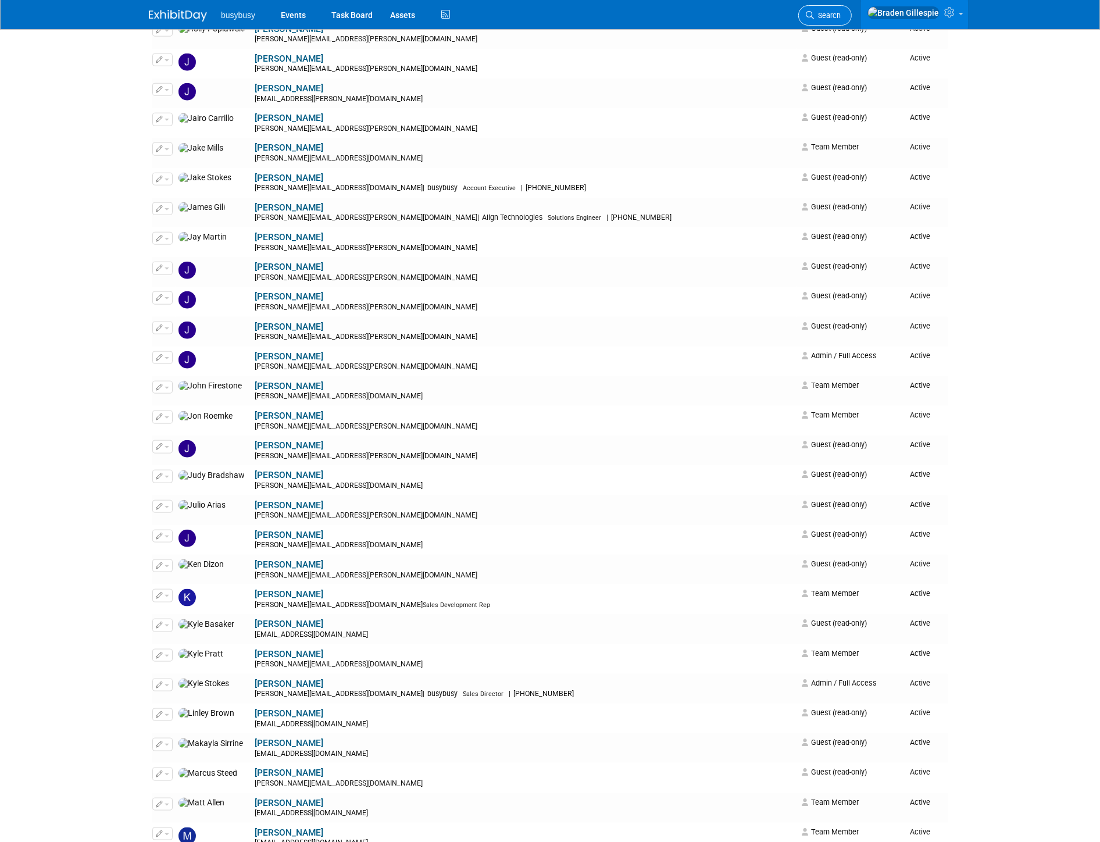
click at [852, 15] on link "Search" at bounding box center [826, 15] width 54 height 20
click at [0, 0] on div "Recently Viewed Events: NAPA The Road Forward International Summit (NAPARF25) I…" at bounding box center [0, 0] width 0 height 0
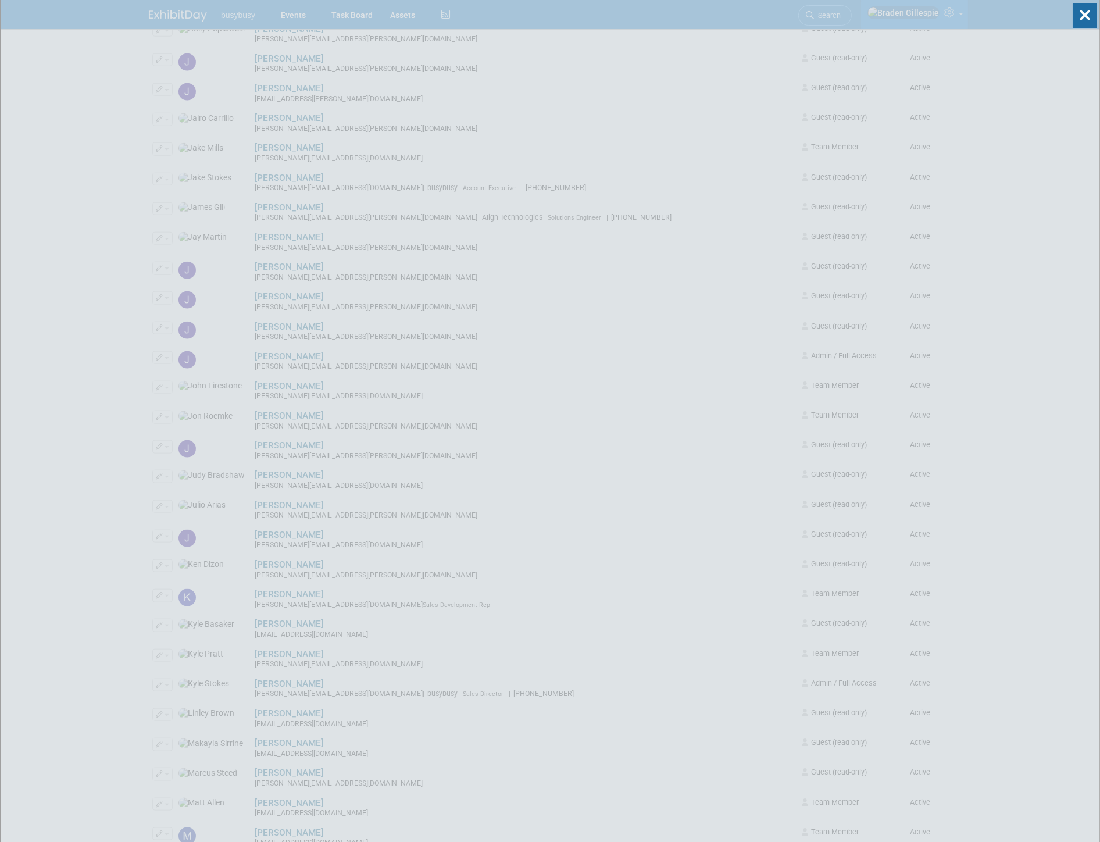
scroll to position [0, 0]
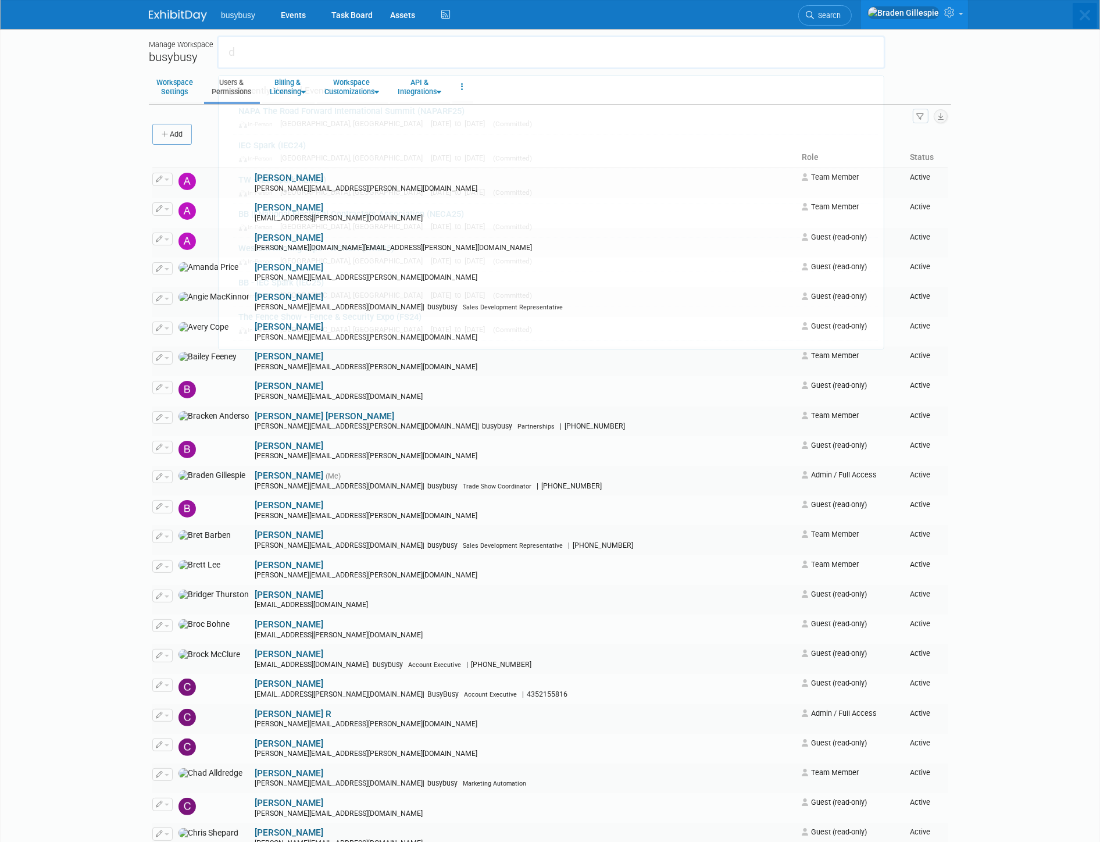
type input "d"
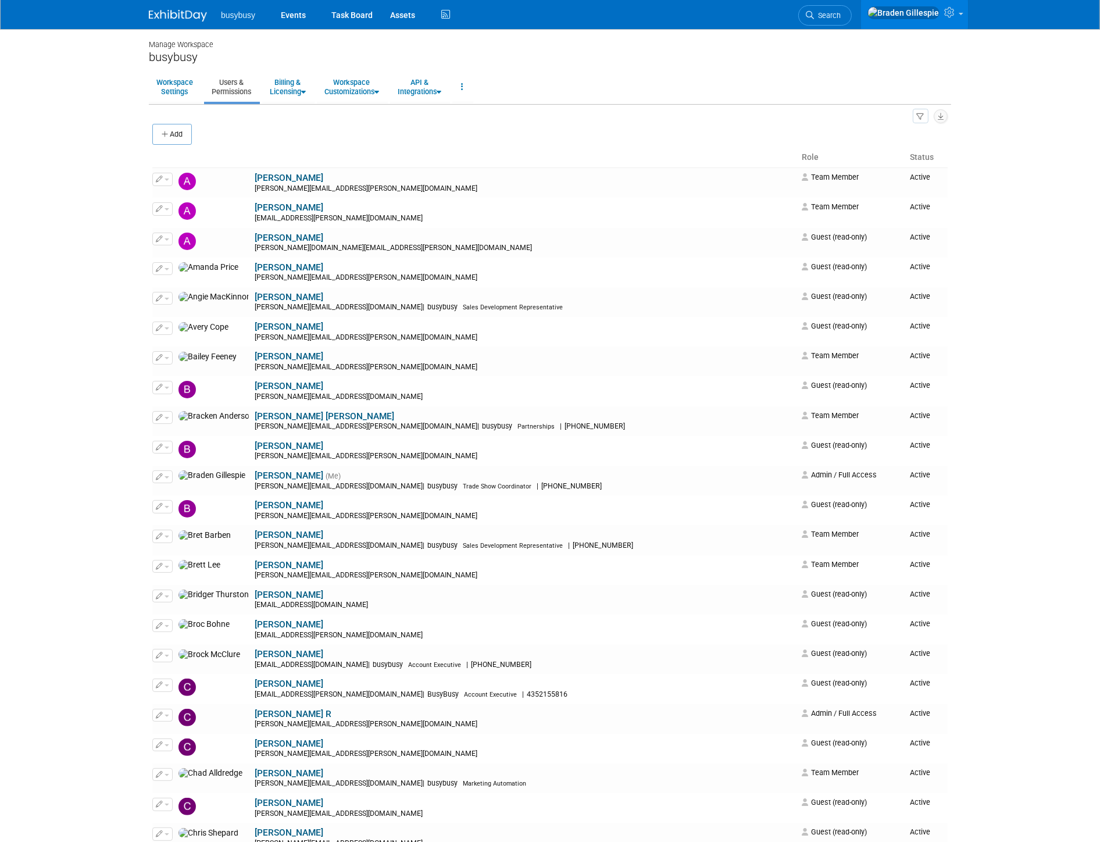
click at [814, 16] on icon at bounding box center [810, 15] width 8 height 8
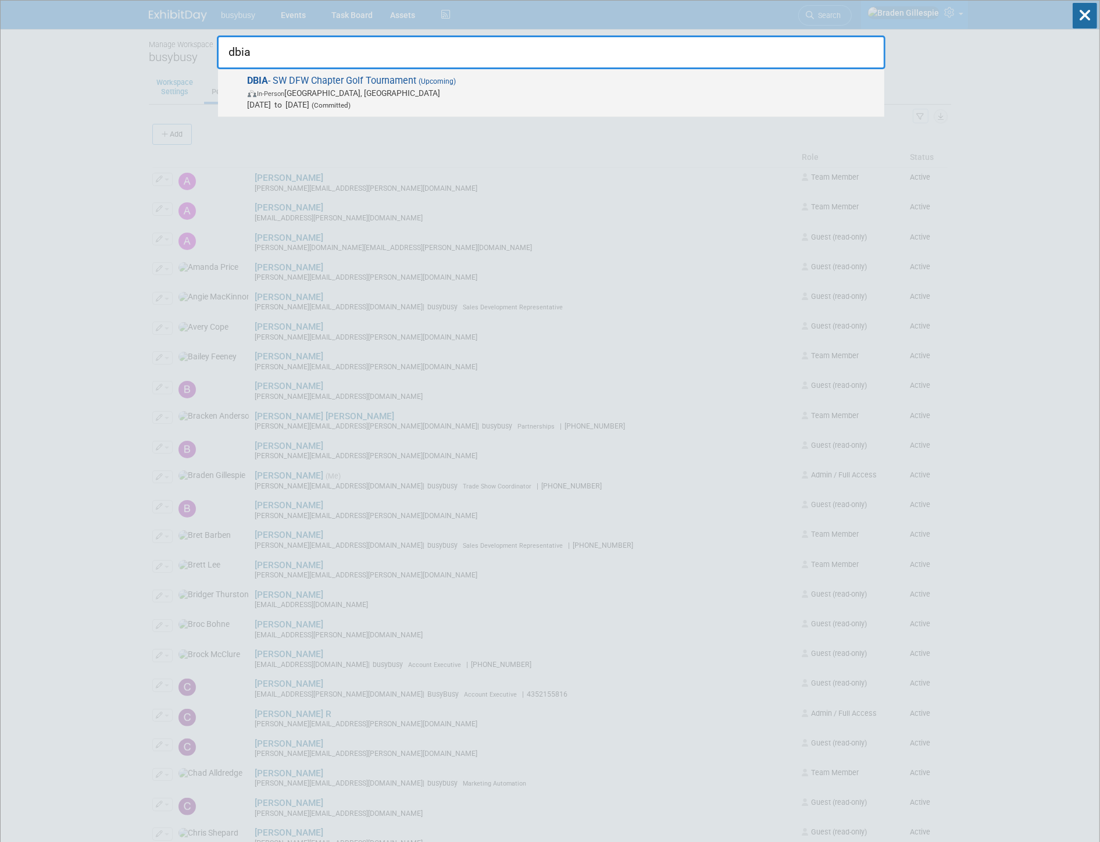
type input "dbia"
click at [779, 100] on span "Oct 10, 2025 to Oct 10, 2025 (Committed)" at bounding box center [563, 105] width 631 height 12
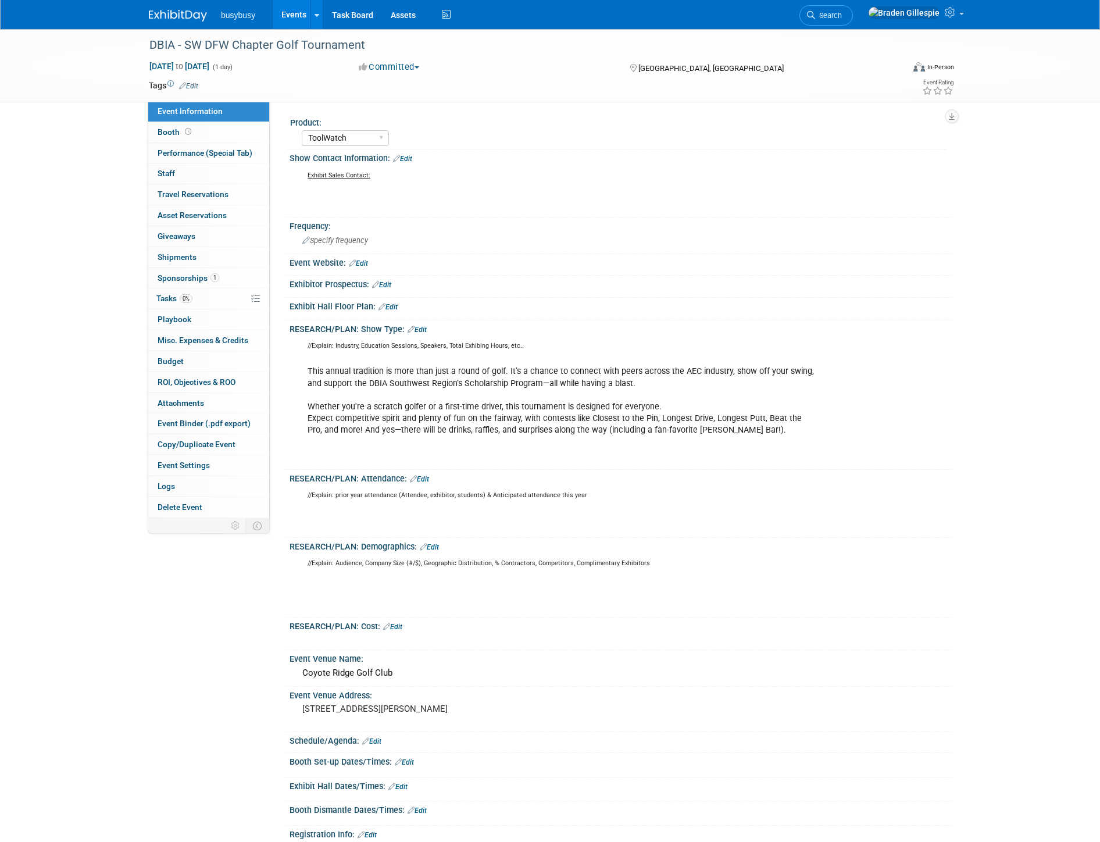
select select "ToolWatch"
click at [181, 126] on link "Booth" at bounding box center [208, 132] width 121 height 20
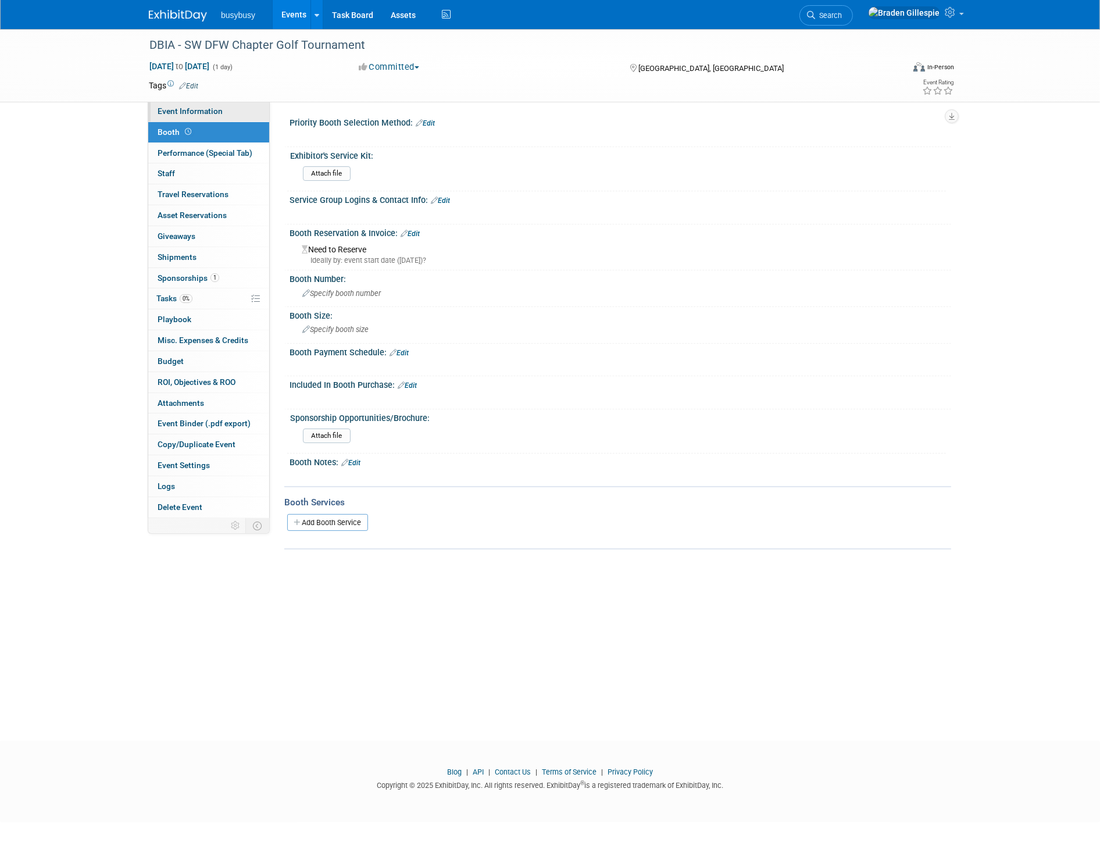
click at [195, 113] on span "Event Information" at bounding box center [190, 110] width 65 height 9
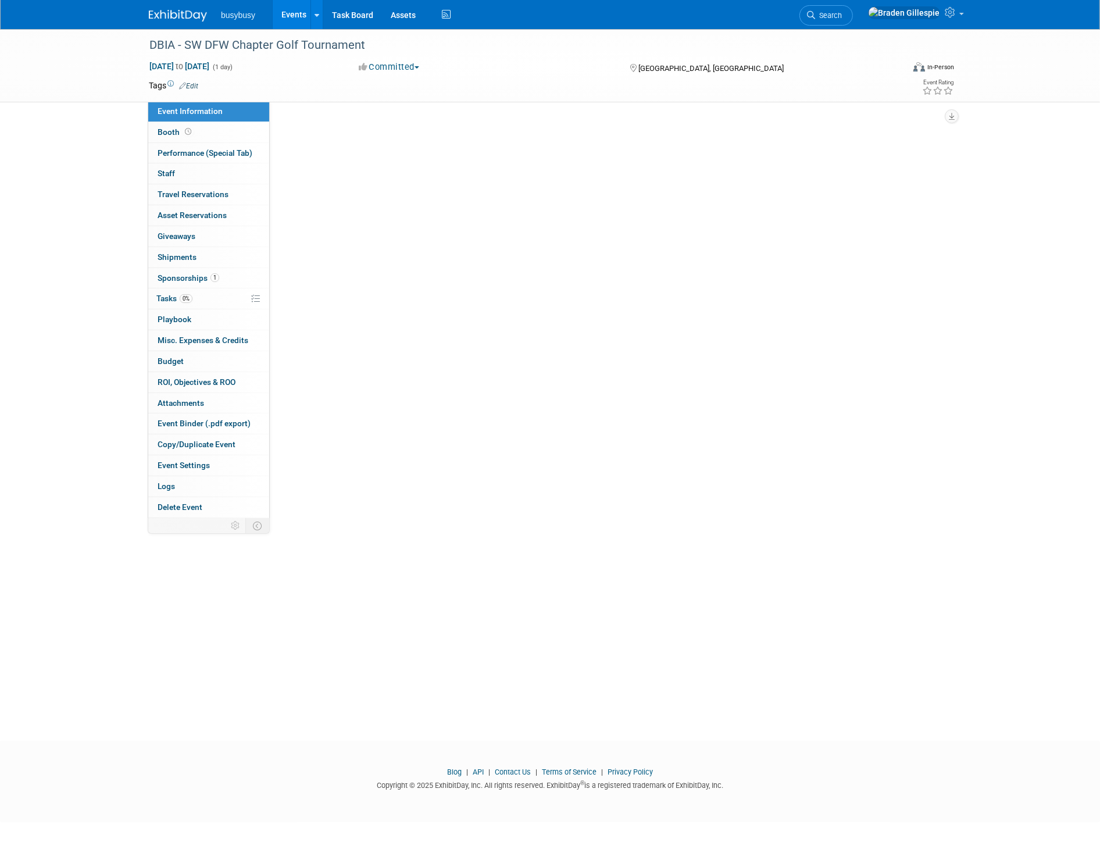
select select "ToolWatch"
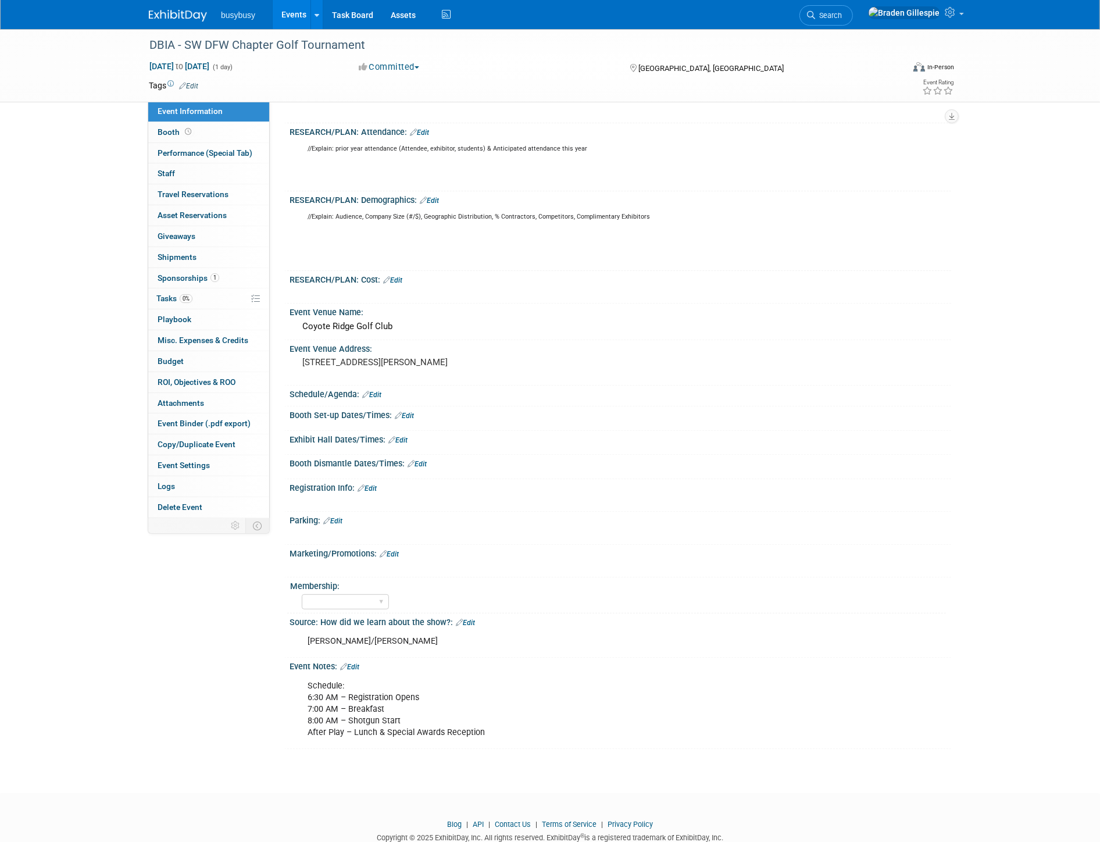
scroll to position [372, 0]
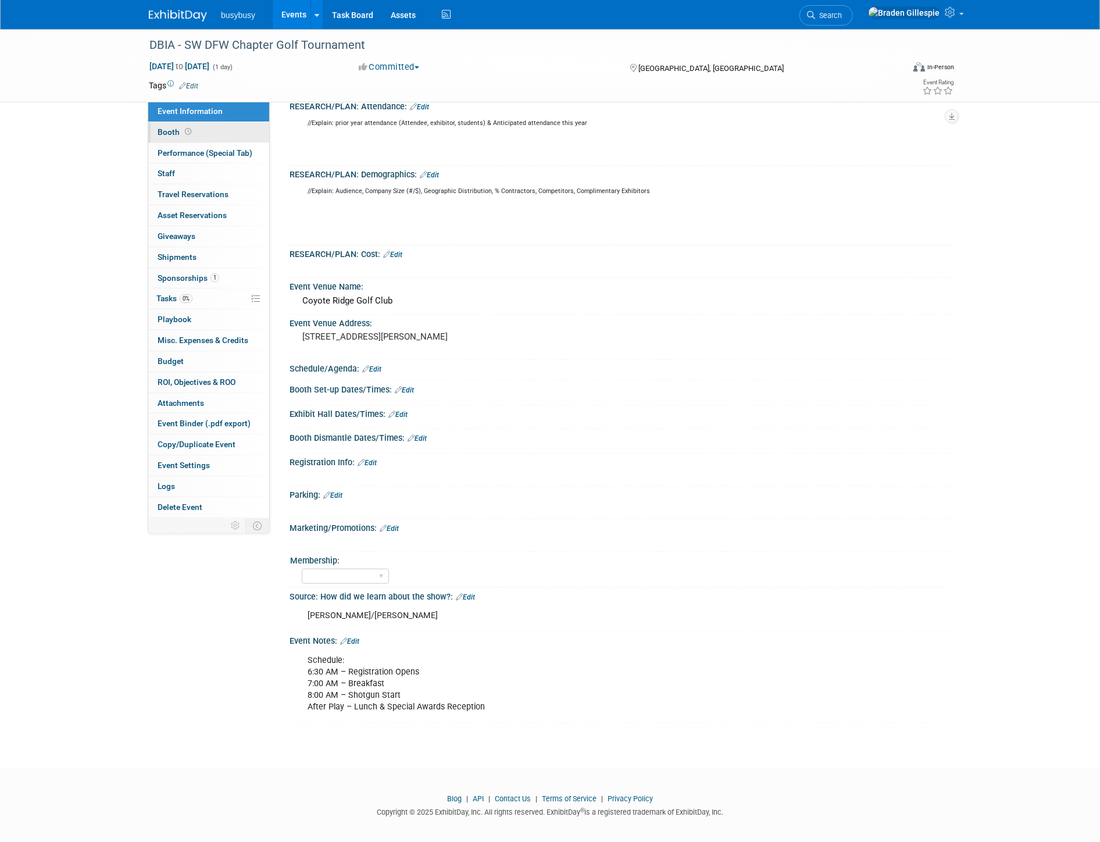
click at [199, 136] on link "Booth" at bounding box center [208, 132] width 121 height 20
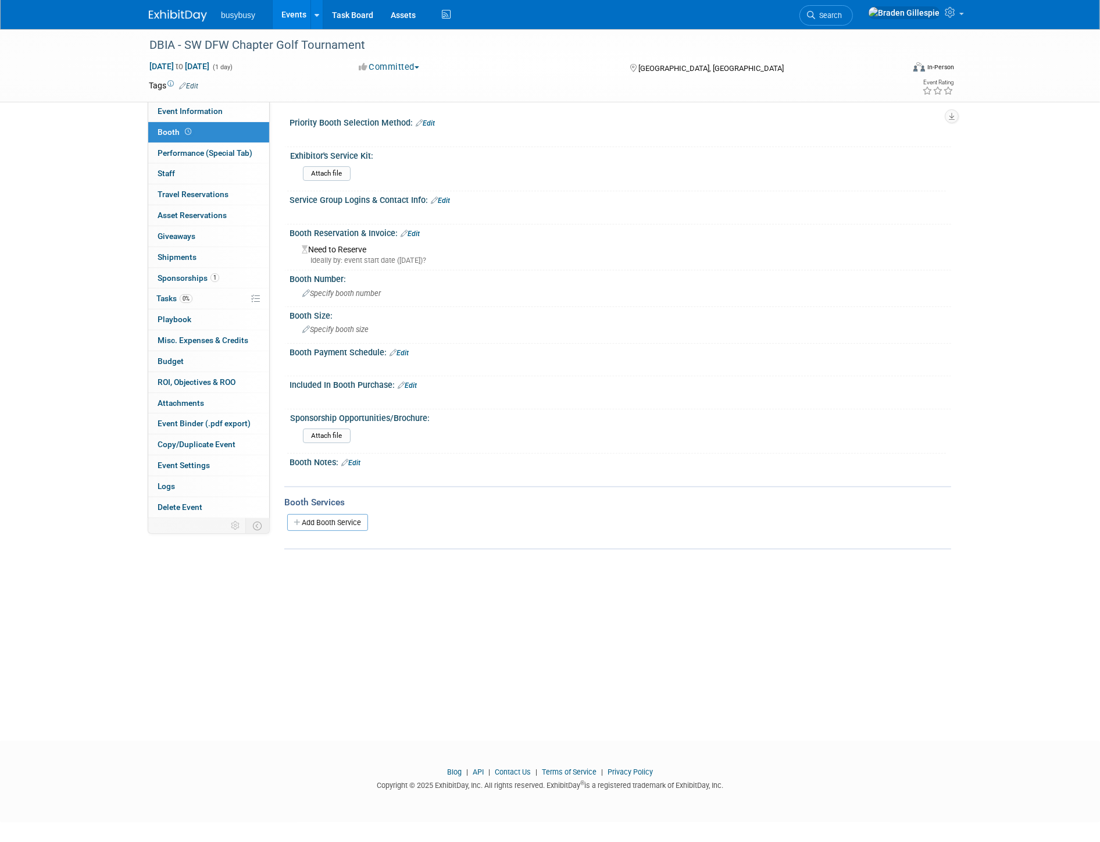
click at [416, 382] on link "Edit" at bounding box center [407, 386] width 19 height 8
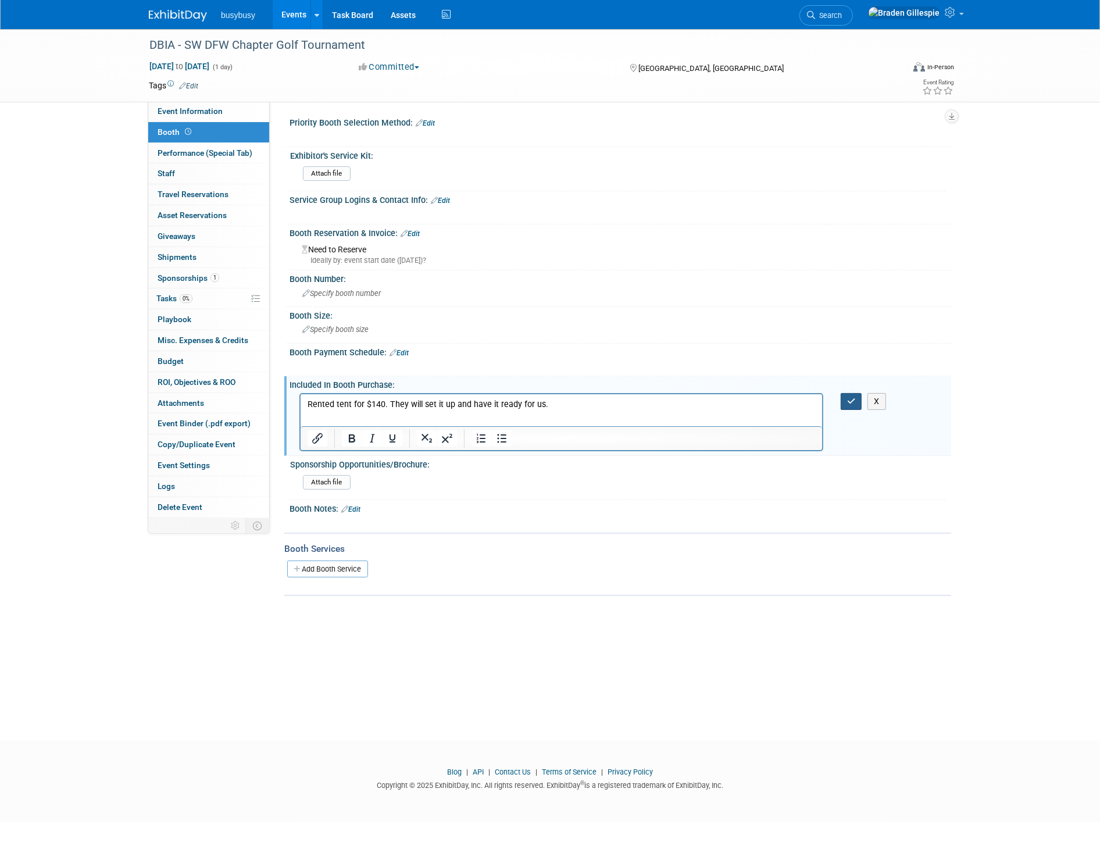
click at [847, 397] on icon "button" at bounding box center [851, 401] width 9 height 8
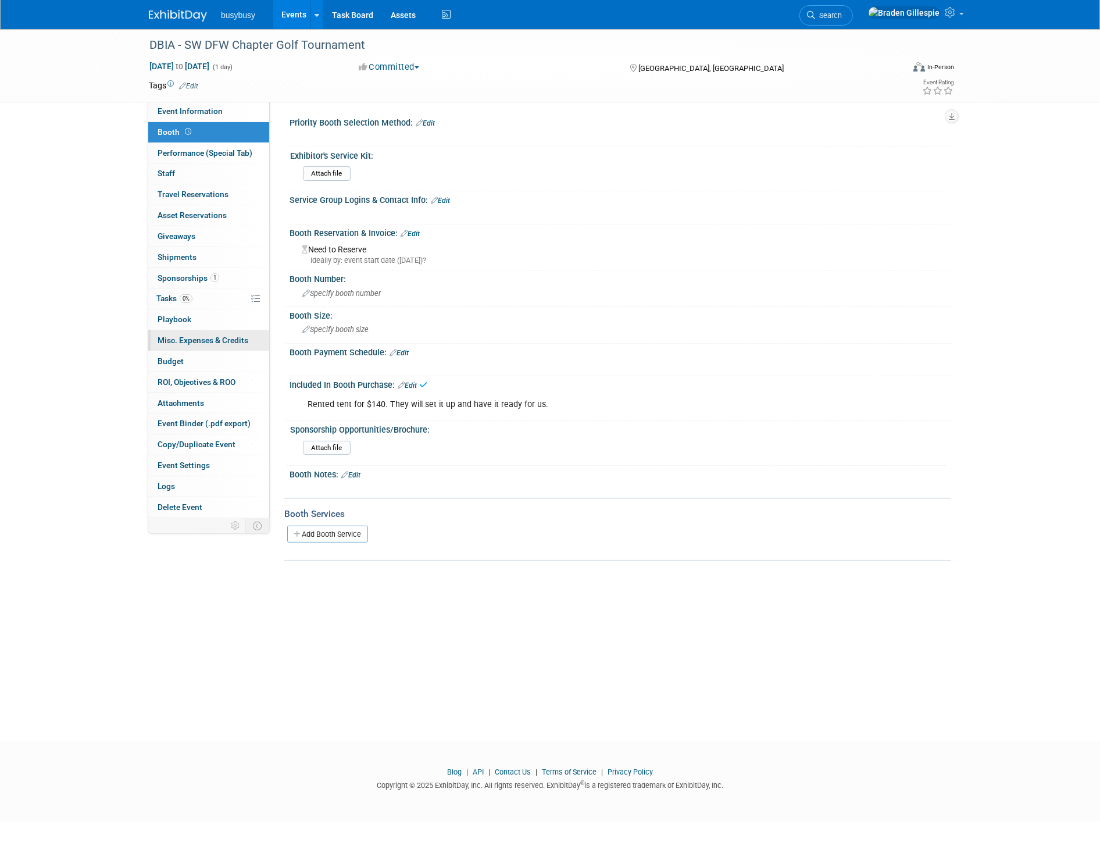
click at [216, 343] on span "Misc. Expenses & Credits 0" at bounding box center [203, 340] width 91 height 9
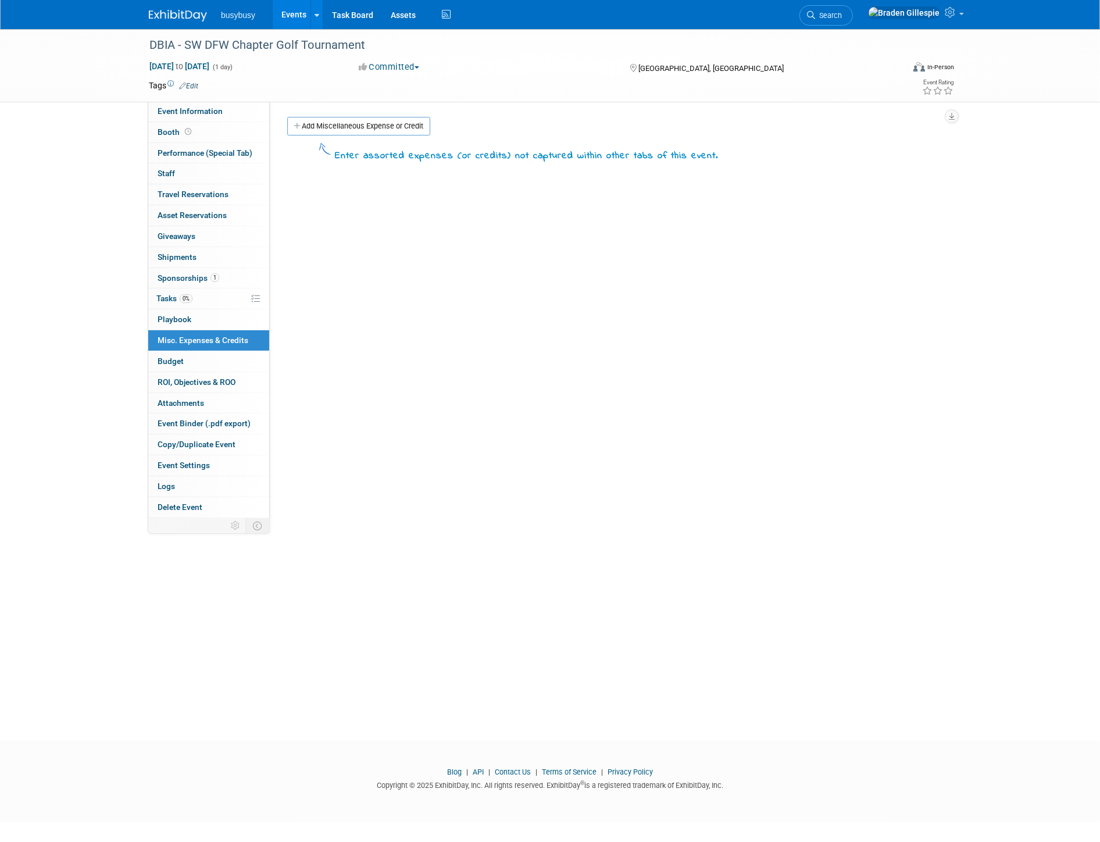
click at [320, 136] on div "Add Miscellaneous Expense or Credit" at bounding box center [617, 128] width 667 height 22
click at [326, 125] on link "Add Miscellaneous Expense or Credit" at bounding box center [358, 126] width 143 height 19
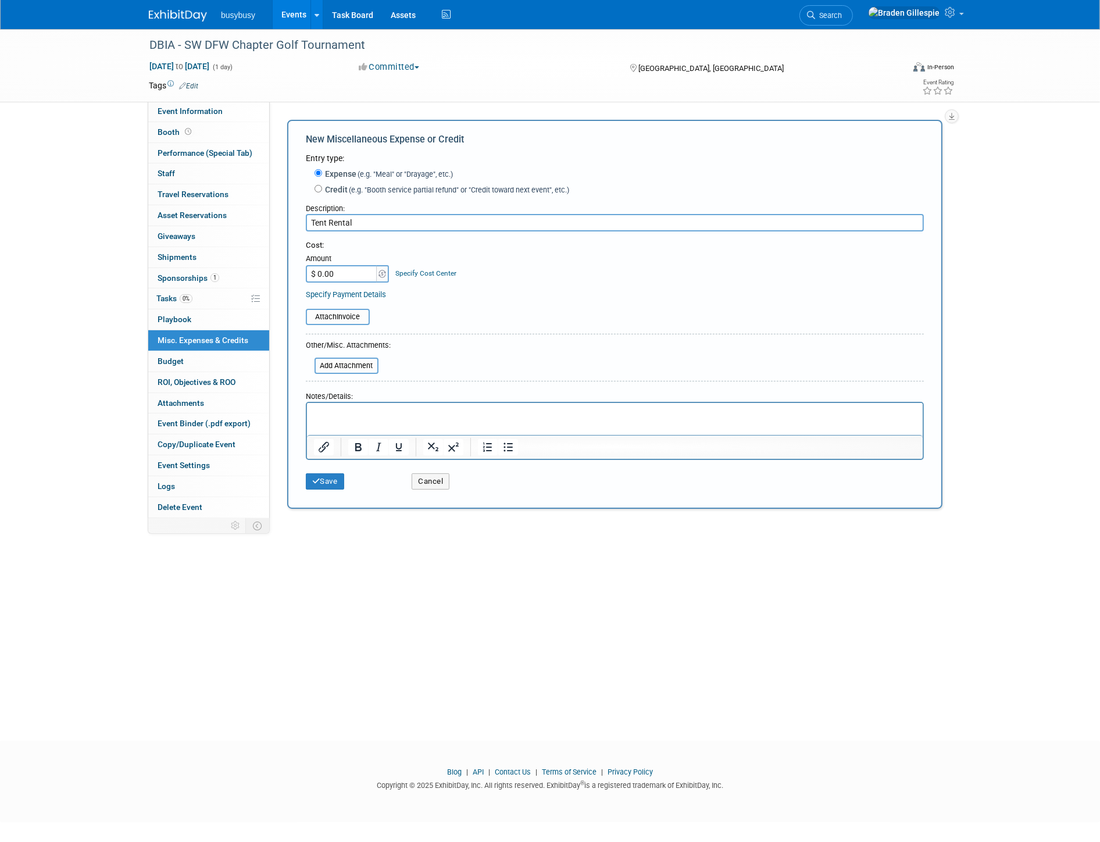
type input "Tent Rental"
type input "$ 140.00"
click at [338, 475] on button "Save" at bounding box center [325, 481] width 38 height 16
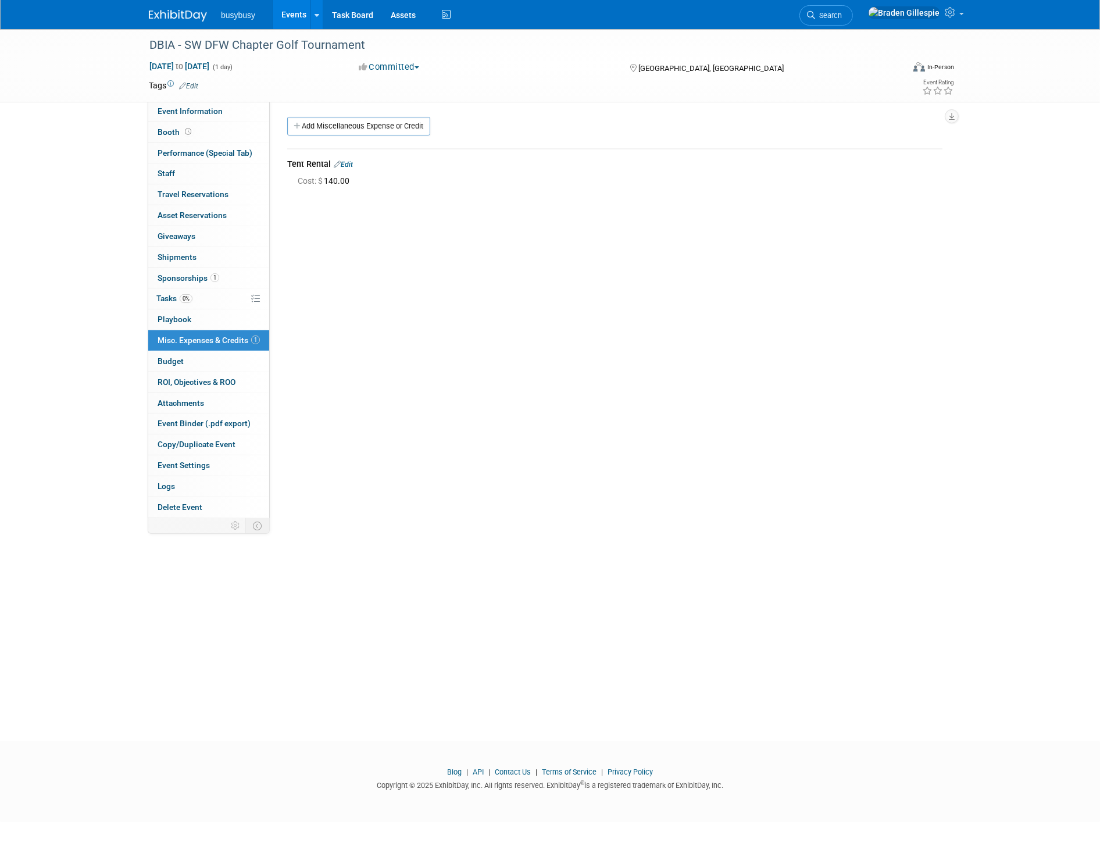
click at [187, 15] on img at bounding box center [178, 16] width 58 height 12
